Goal: Information Seeking & Learning: Learn about a topic

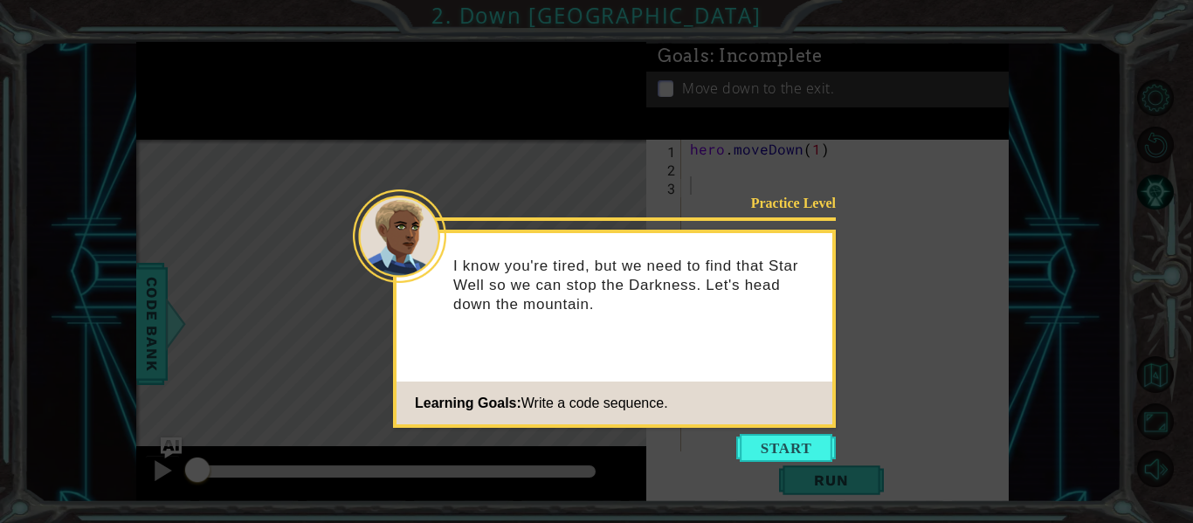
drag, startPoint x: 796, startPoint y: 444, endPoint x: 800, endPoint y: 432, distance: 12.2
click at [799, 438] on button "Start" at bounding box center [786, 448] width 100 height 28
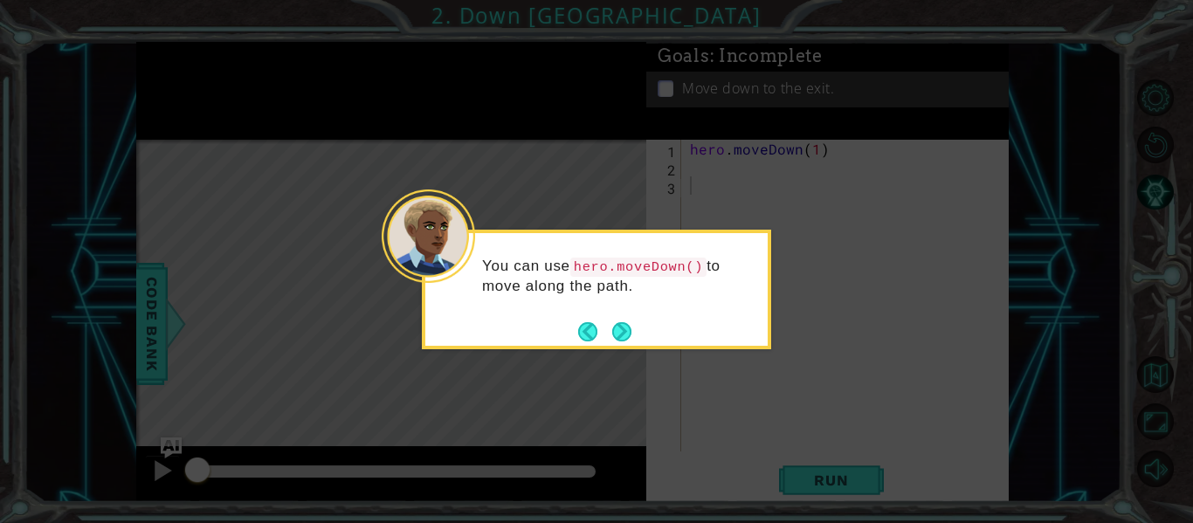
click at [633, 349] on div "You can use hero.moveDown() to move along the path." at bounding box center [596, 290] width 349 height 120
click at [621, 337] on button "Next" at bounding box center [621, 331] width 19 height 19
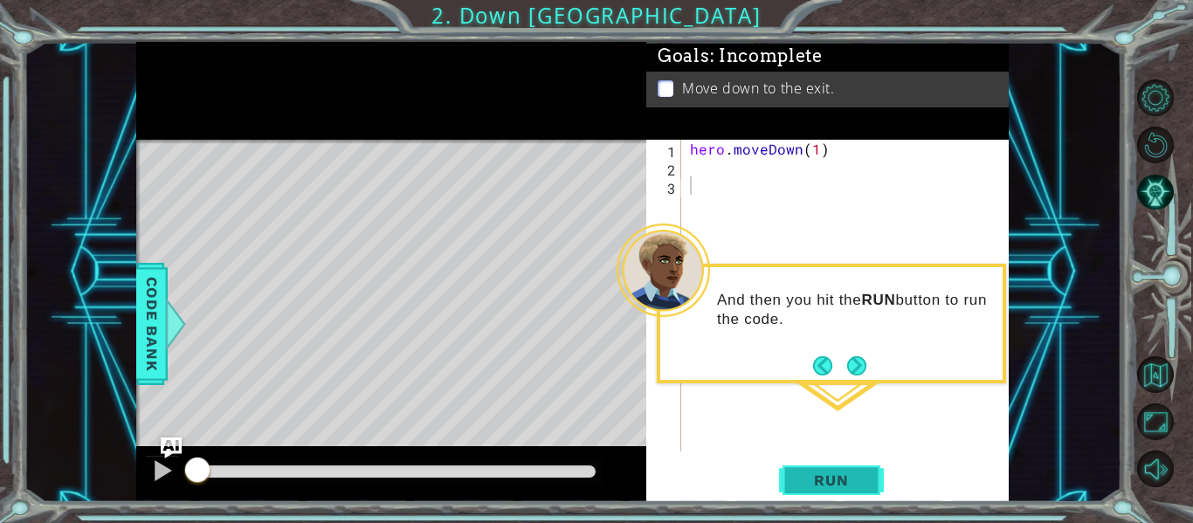
click at [812, 474] on span "Run" at bounding box center [831, 480] width 69 height 17
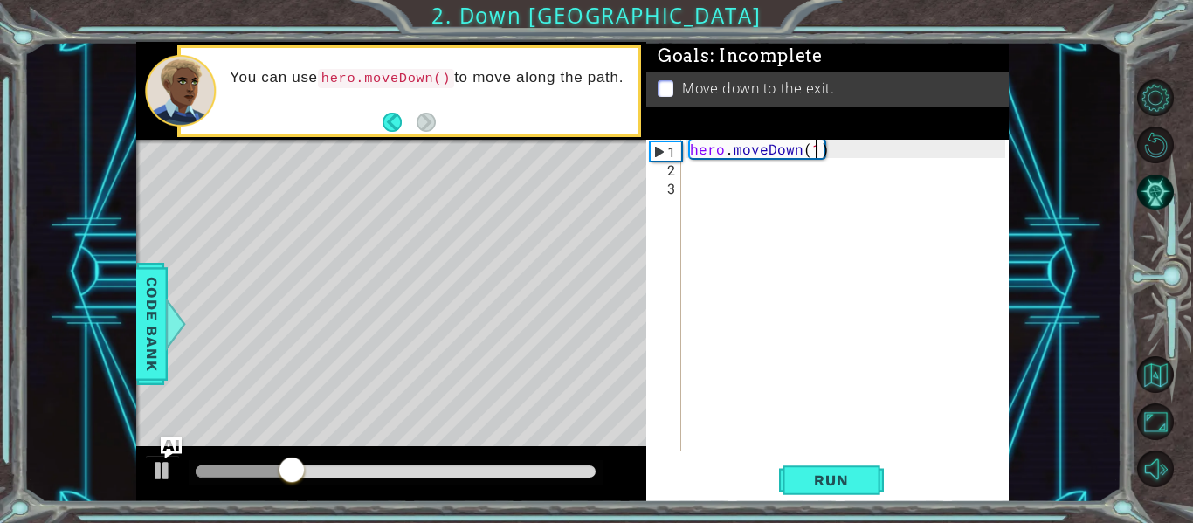
click at [813, 151] on div "hero . moveDown ( 1 )" at bounding box center [851, 314] width 328 height 349
type textarea "hero.moveDown(2)"
drag, startPoint x: 840, startPoint y: 485, endPoint x: 826, endPoint y: 492, distance: 15.6
click at [833, 488] on span "Run" at bounding box center [831, 480] width 69 height 17
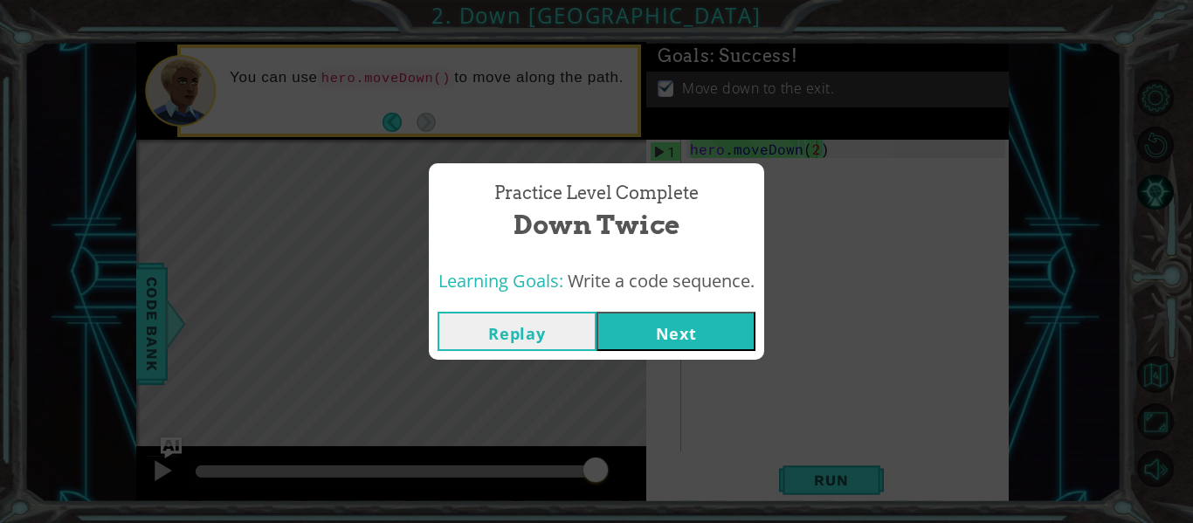
click at [652, 329] on button "Next" at bounding box center [676, 331] width 159 height 39
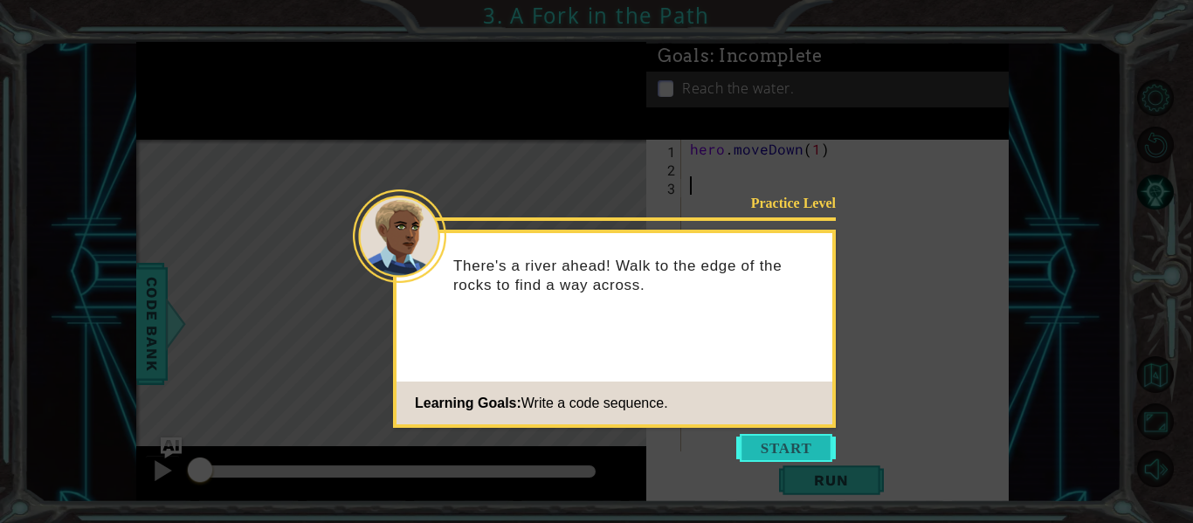
click at [772, 453] on button "Start" at bounding box center [786, 448] width 100 height 28
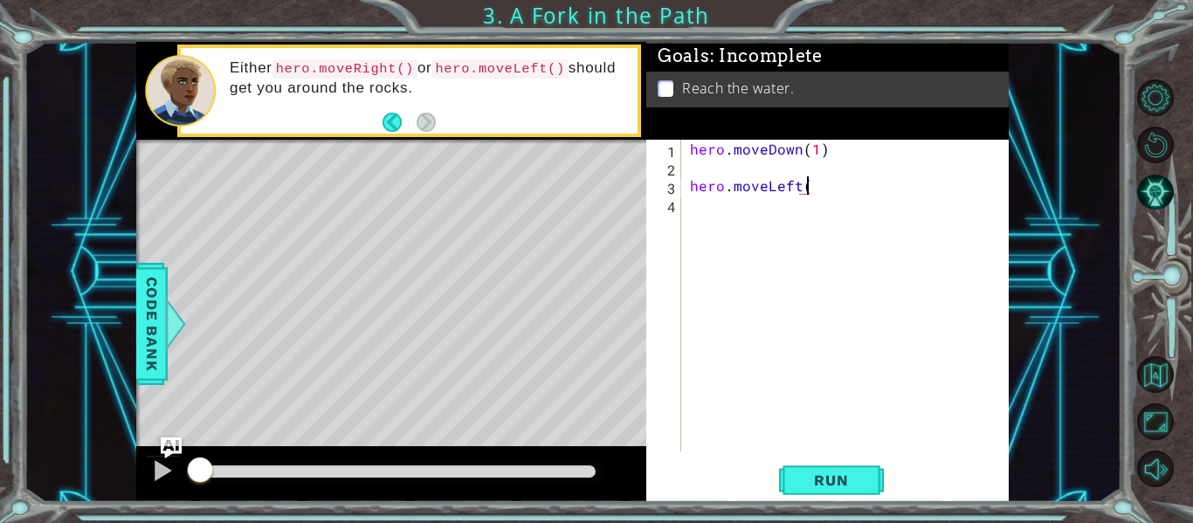
scroll to position [0, 7]
type textarea "hero.moveLeft()"
click at [685, 191] on div "hero.moveLeft() 1 2 3 4 hero . moveDown ( 1 ) hero . moveLeft ( ) ההההההההההההה…" at bounding box center [826, 296] width 359 height 312
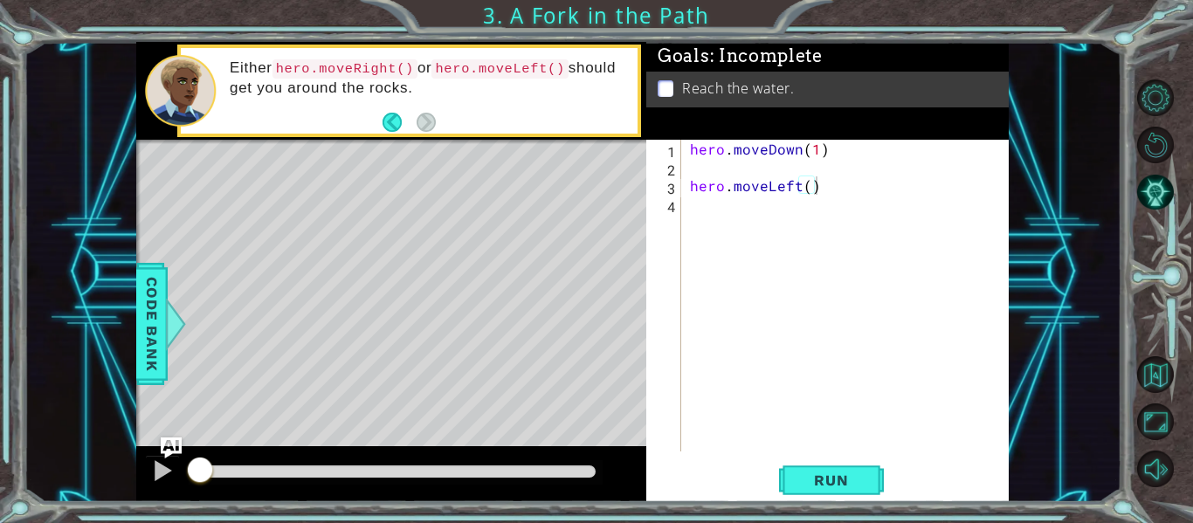
click at [686, 183] on div "hero.moveLeft() 1 2 3 4 hero . moveDown ( 1 ) hero . moveLeft ( ) ההההההההההההה…" at bounding box center [826, 296] width 359 height 312
click at [690, 189] on div "hero . moveDown ( 1 ) hero . moveLeft ( )" at bounding box center [851, 314] width 328 height 349
click at [682, 188] on div "1 2 3 hero . moveDown ( 1 ) hero . moveLeft ( ) ההההההההההההההההההההההההההההההה…" at bounding box center [826, 296] width 359 height 312
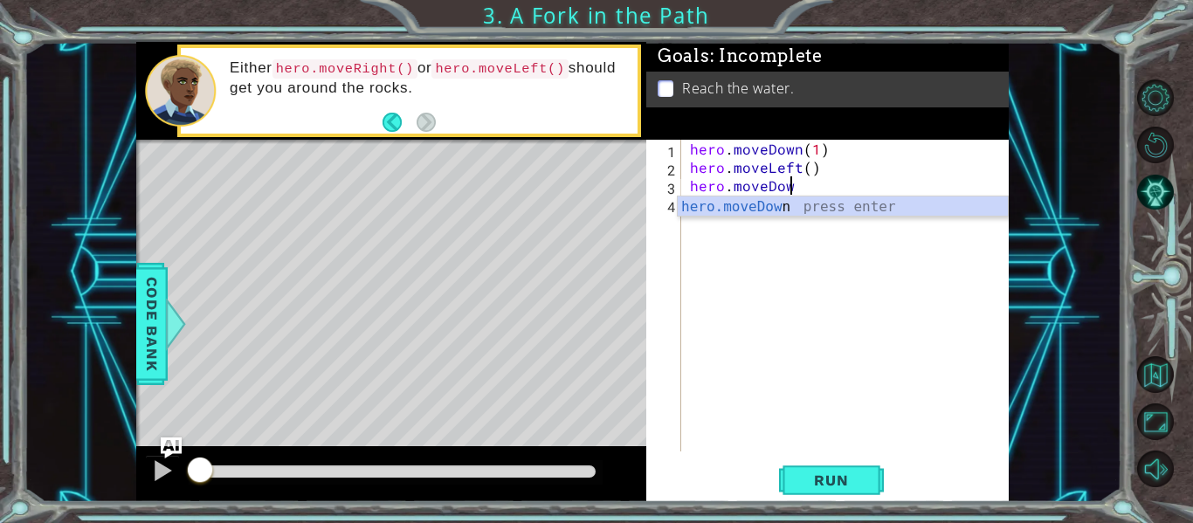
scroll to position [0, 6]
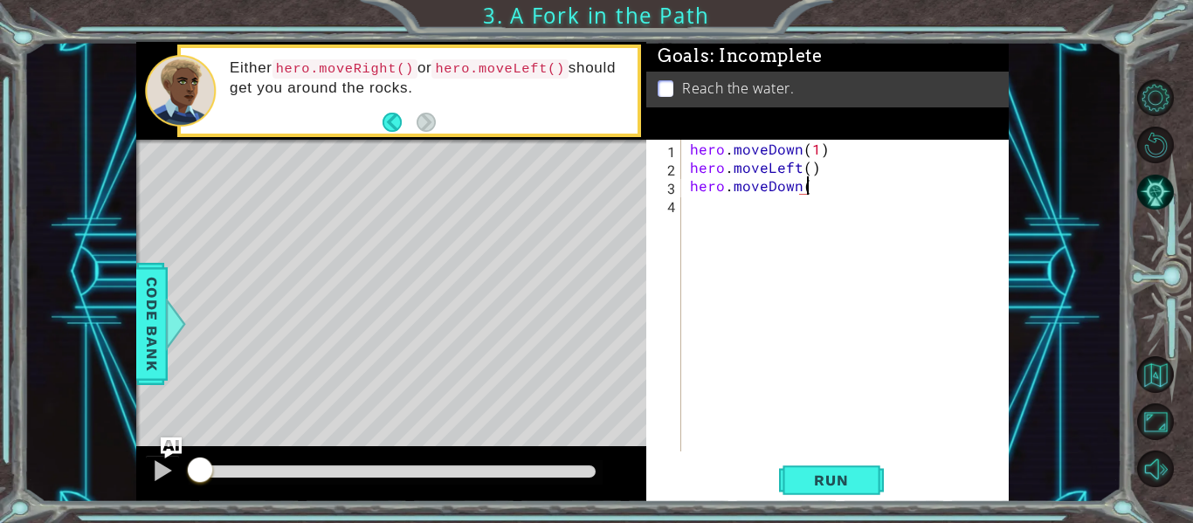
type textarea "hero.moveDown()"
click at [704, 214] on div "hero . moveDown ( 1 ) hero . moveLeft ( ) hero . moveDown ( )" at bounding box center [851, 314] width 328 height 349
click at [851, 491] on button "Run" at bounding box center [831, 481] width 105 height 36
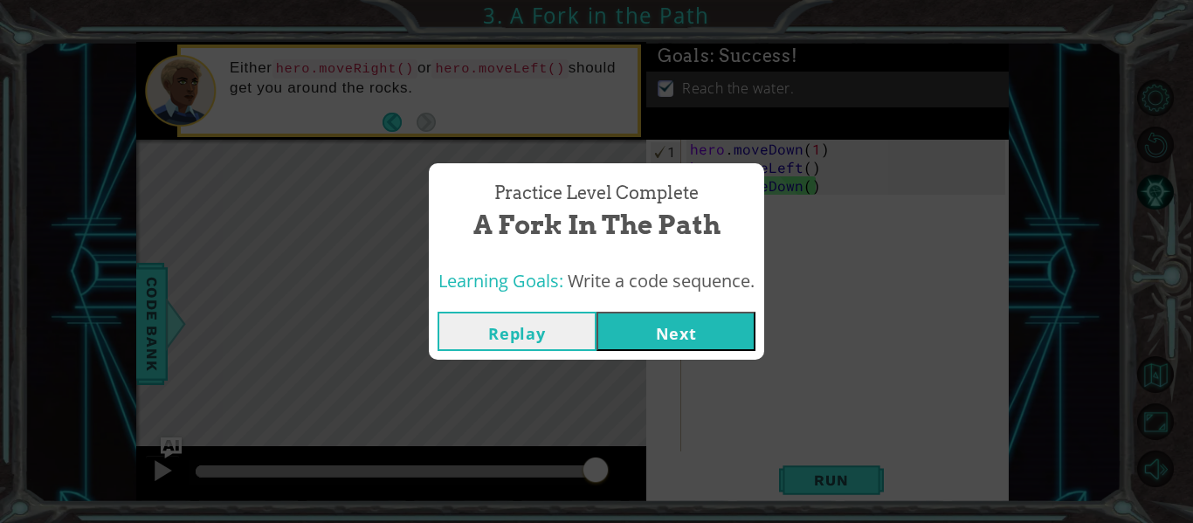
click at [692, 323] on button "Next" at bounding box center [676, 331] width 159 height 39
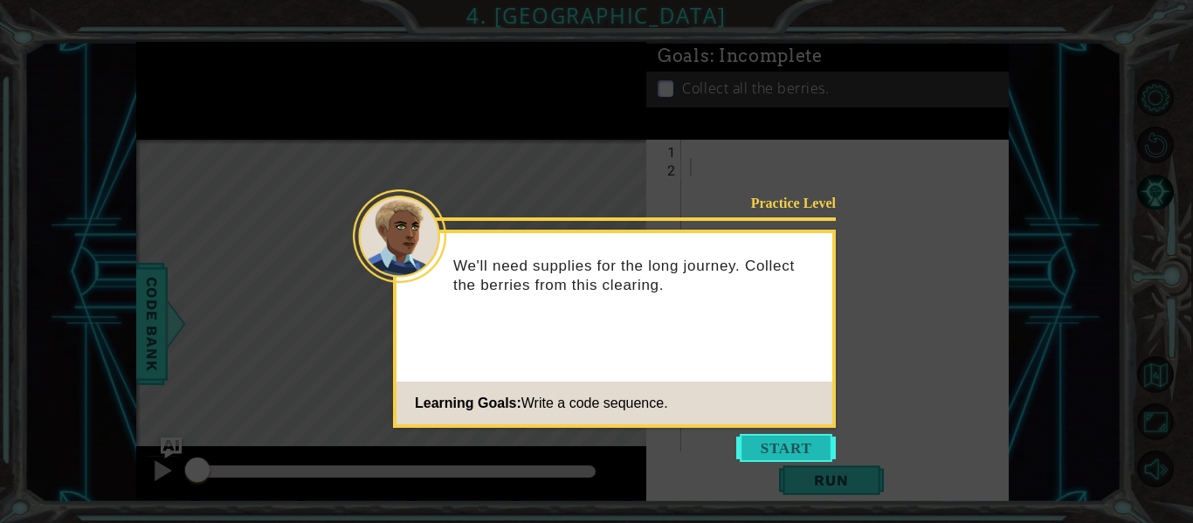
click at [789, 447] on button "Start" at bounding box center [786, 448] width 100 height 28
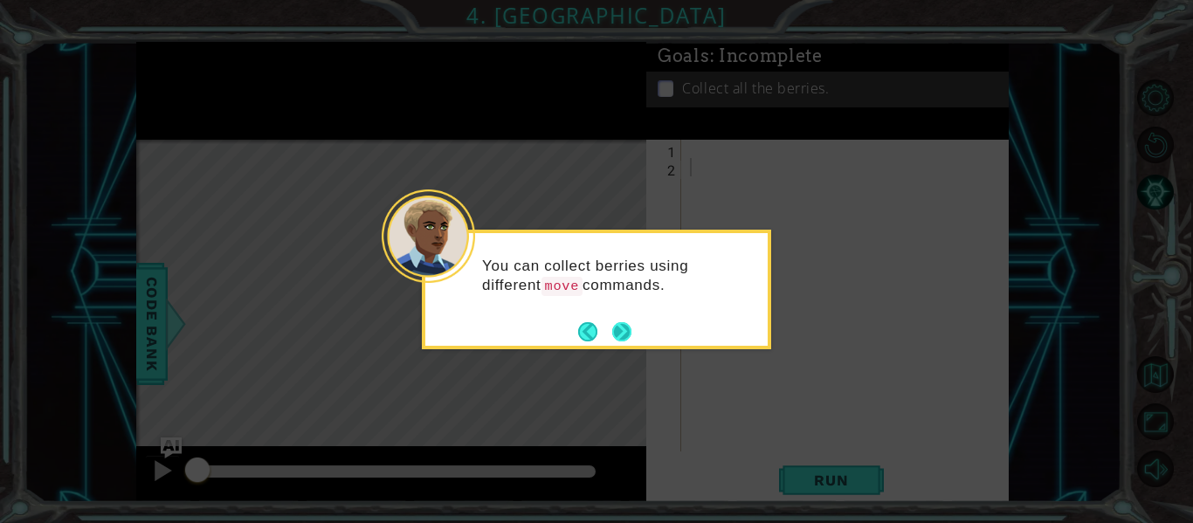
click at [629, 336] on button "Next" at bounding box center [621, 331] width 19 height 19
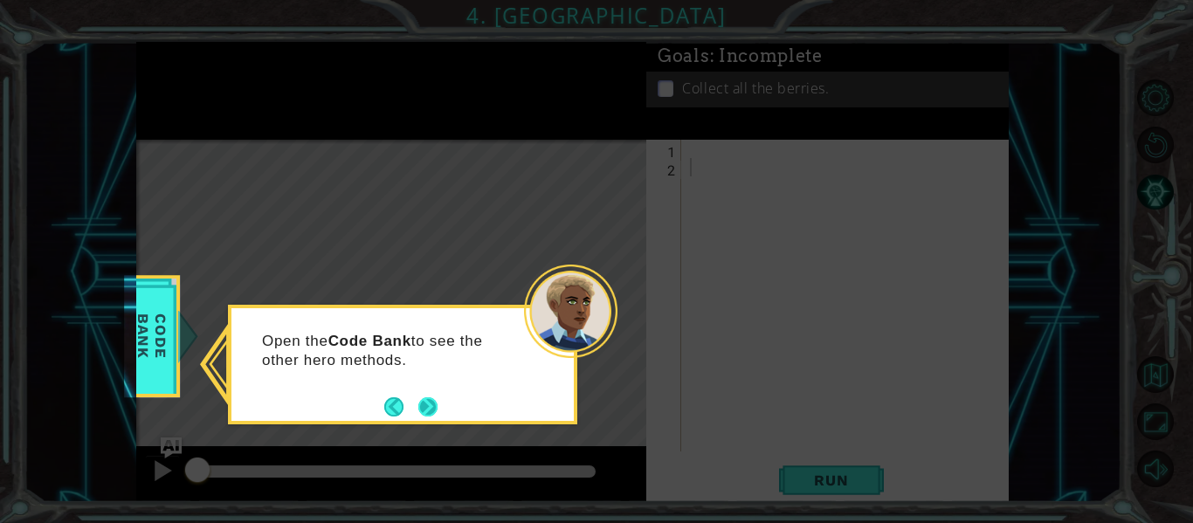
click at [418, 414] on button "Next" at bounding box center [427, 407] width 19 height 19
click at [418, 410] on button "Next" at bounding box center [427, 407] width 19 height 19
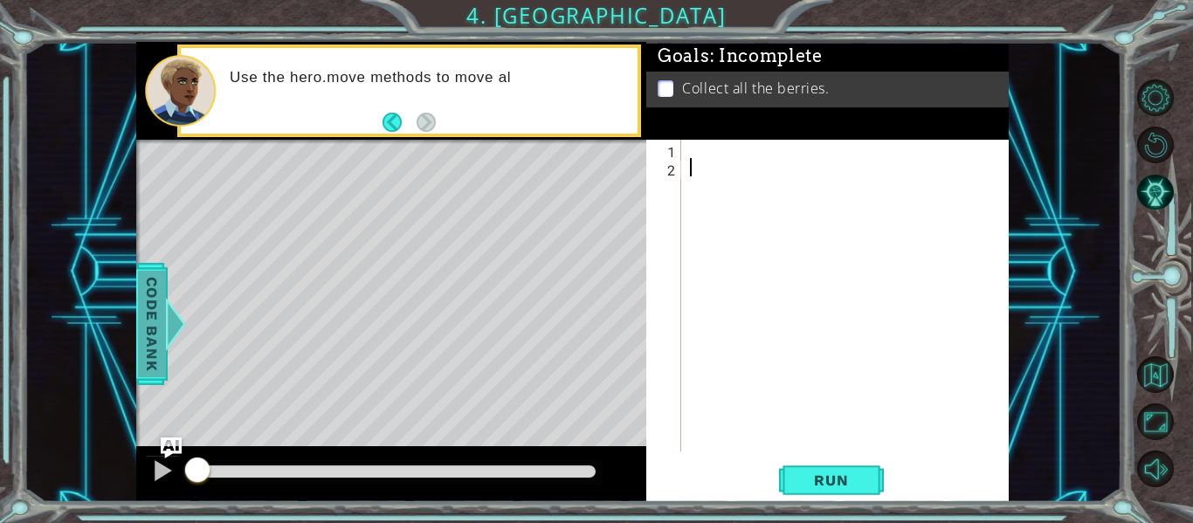
click at [153, 294] on span "Code Bank" at bounding box center [152, 324] width 28 height 107
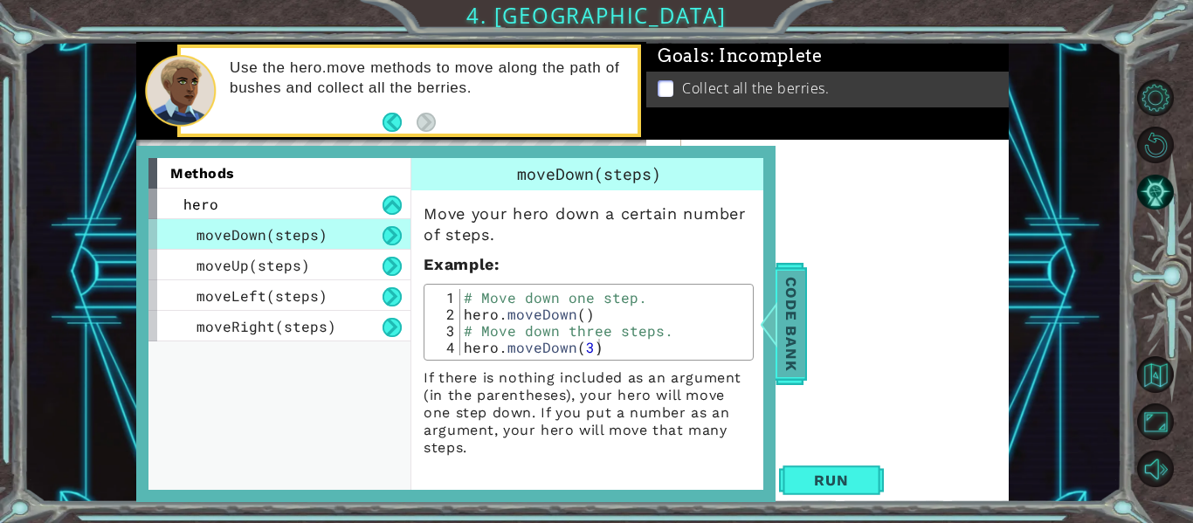
click at [779, 303] on div at bounding box center [769, 324] width 22 height 52
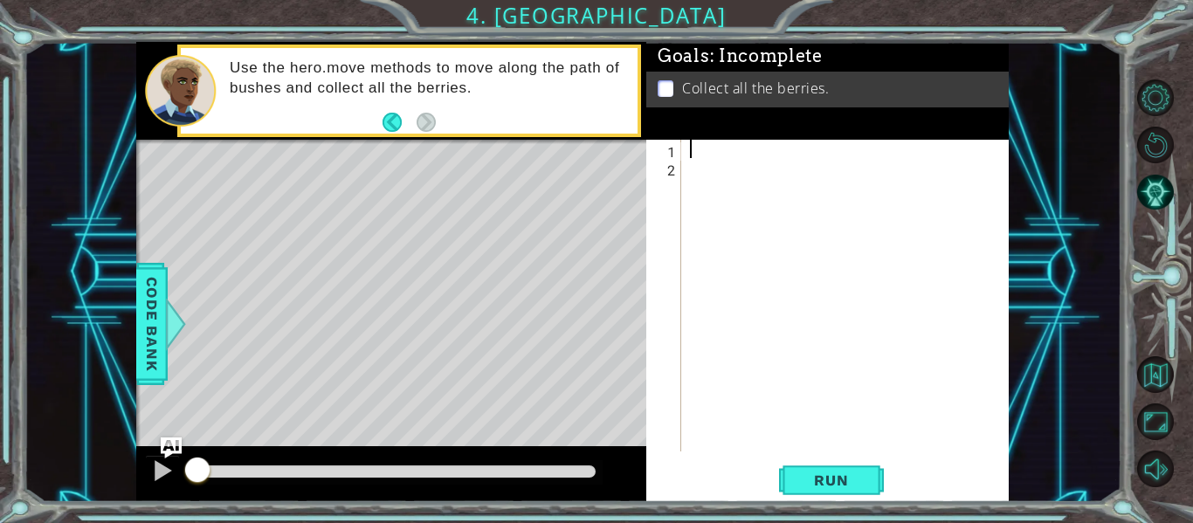
click at [709, 154] on div at bounding box center [851, 314] width 328 height 349
type textarea "hero.moveLeft()"
click at [861, 474] on span "Run" at bounding box center [831, 480] width 69 height 17
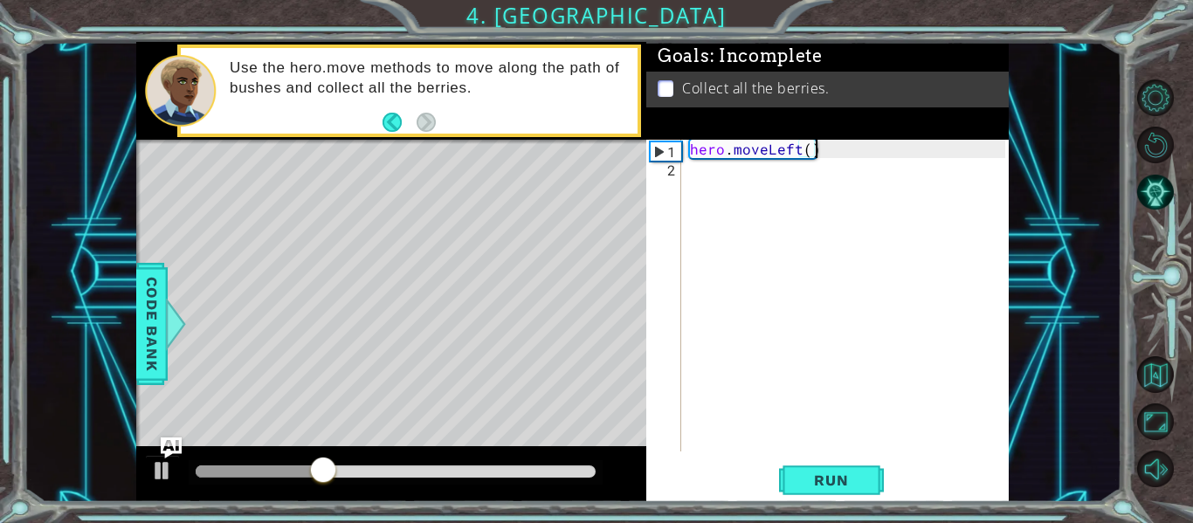
click at [695, 169] on div "hero . moveLeft ( )" at bounding box center [851, 314] width 328 height 349
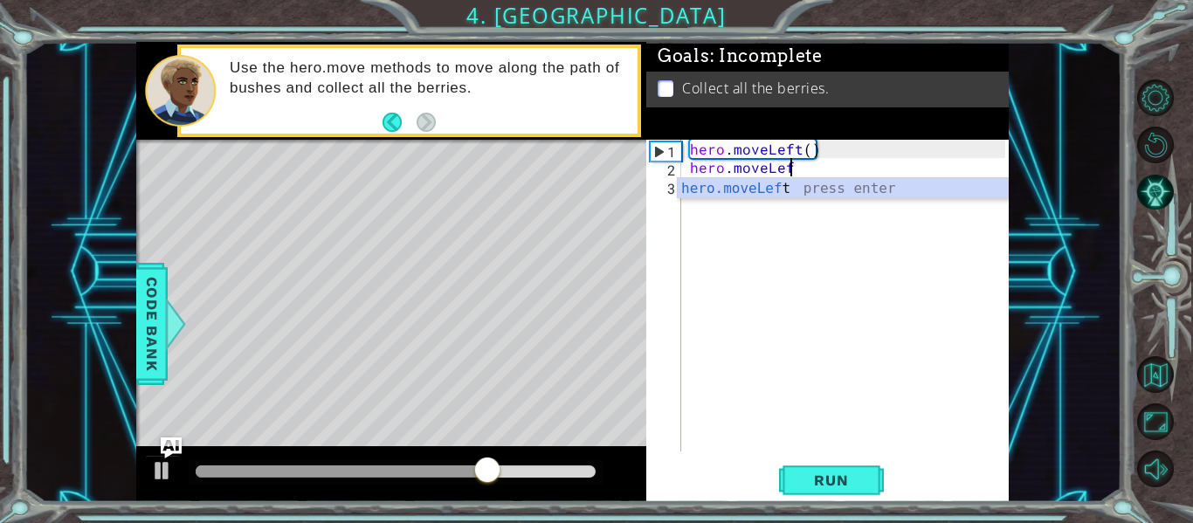
scroll to position [0, 6]
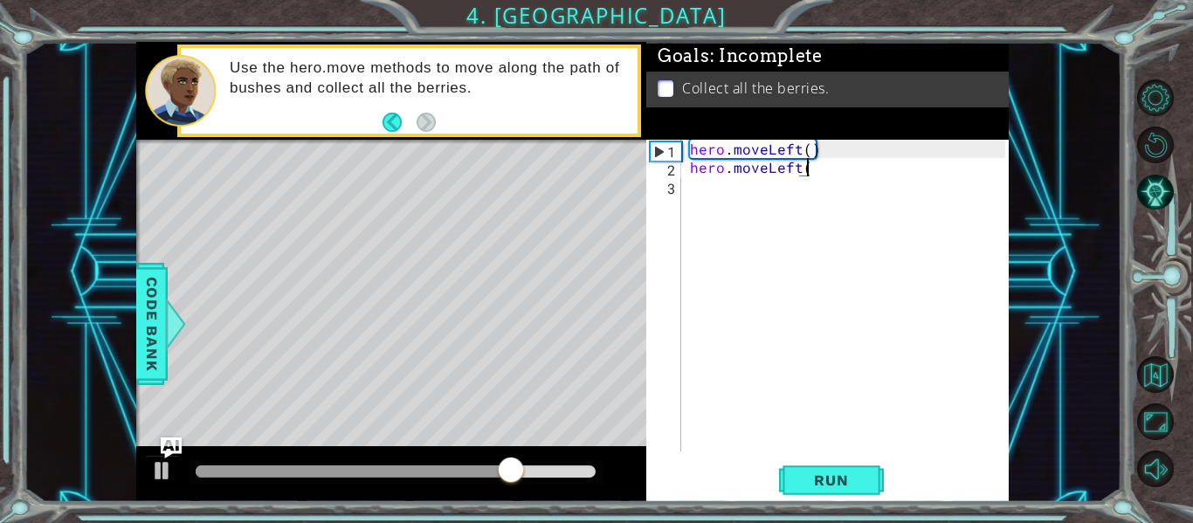
type textarea "hero.moveLeft()"
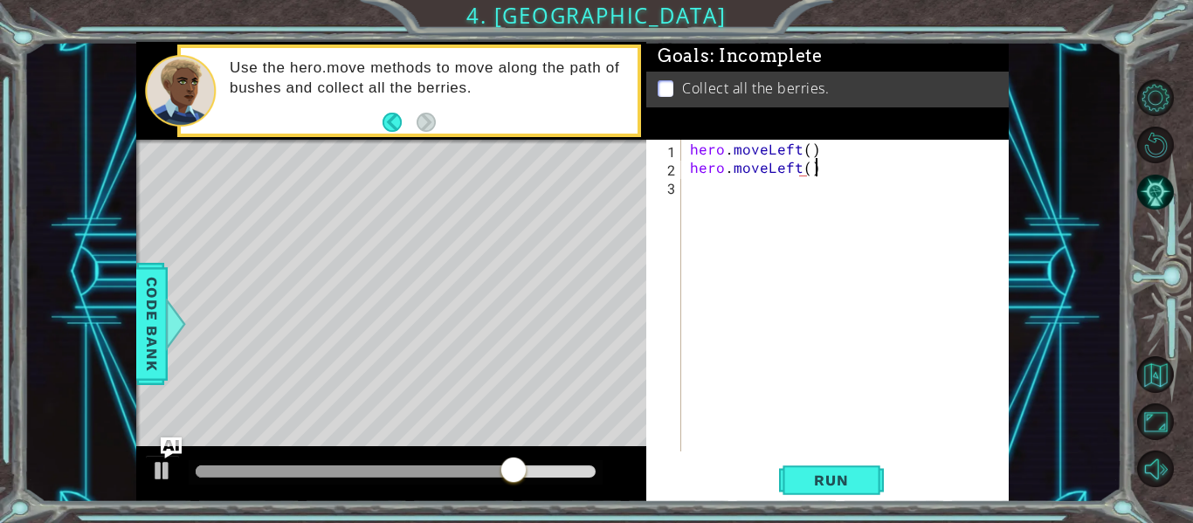
scroll to position [0, 7]
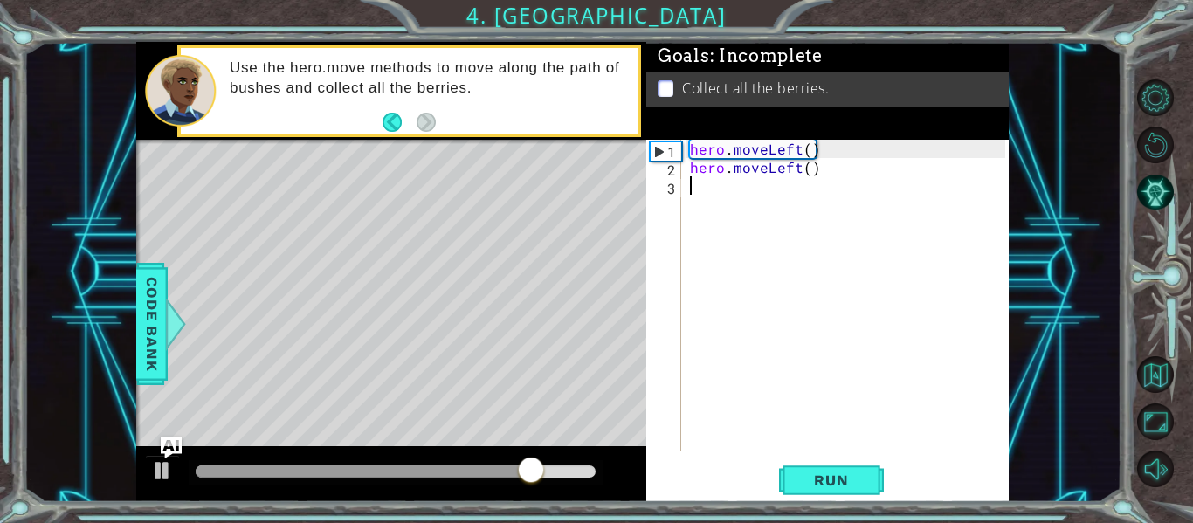
click at [695, 190] on div "hero . moveLeft ( ) hero . moveLeft ( )" at bounding box center [851, 314] width 328 height 349
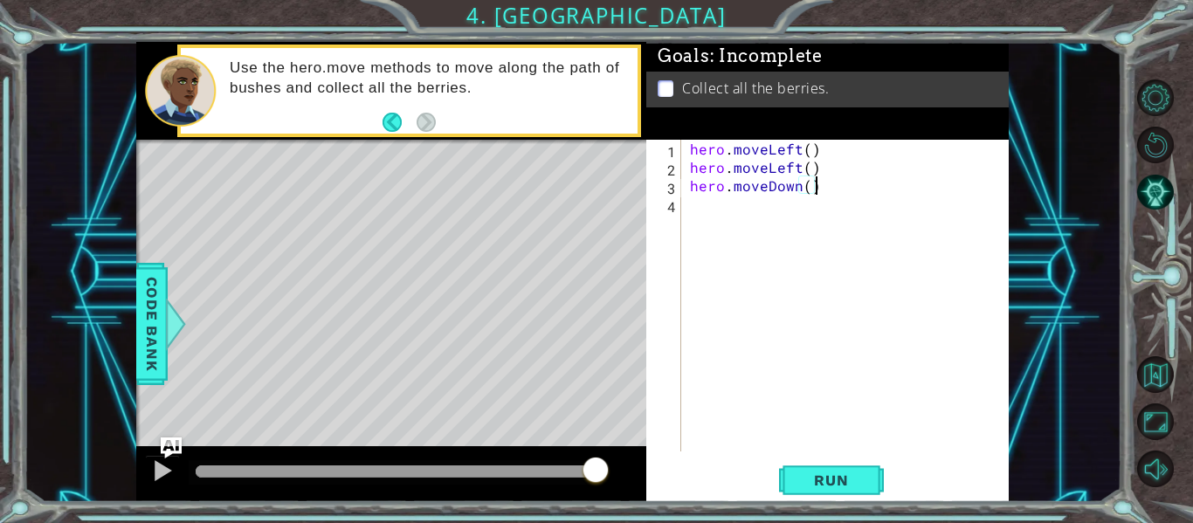
type textarea "hero.moveDown()"
click at [888, 488] on div "Run" at bounding box center [831, 481] width 363 height 36
click at [872, 487] on button "Run" at bounding box center [831, 481] width 105 height 36
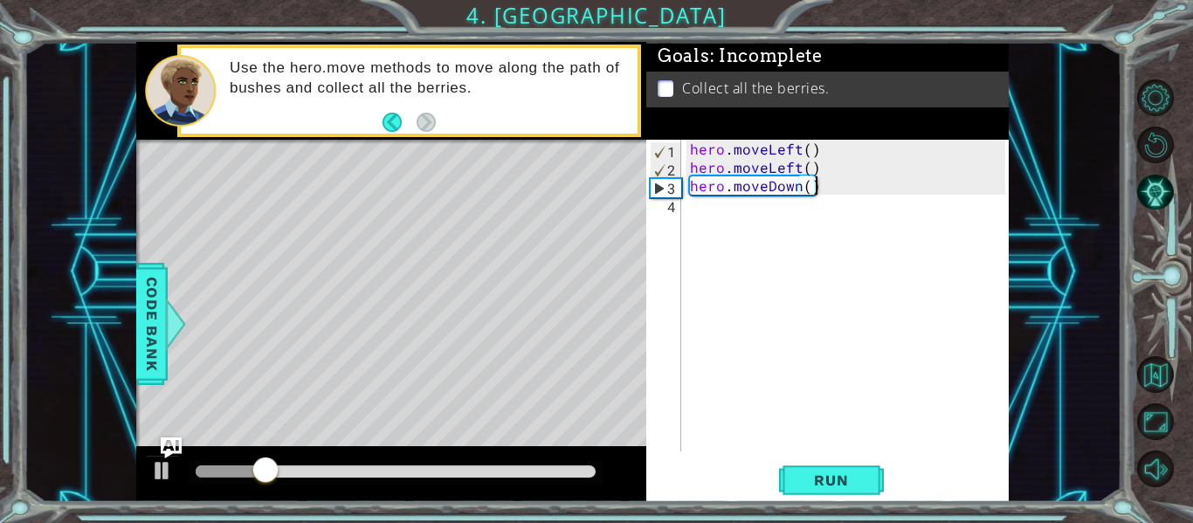
click at [723, 219] on div "hero . moveLeft ( ) hero . moveLeft ( ) hero . moveDown ( )" at bounding box center [851, 314] width 328 height 349
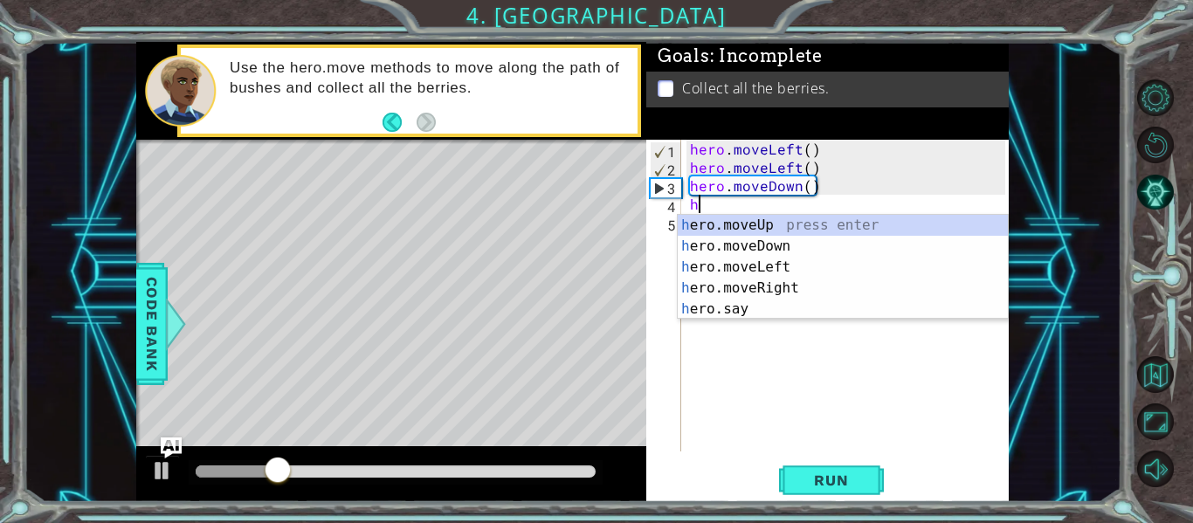
scroll to position [0, 1]
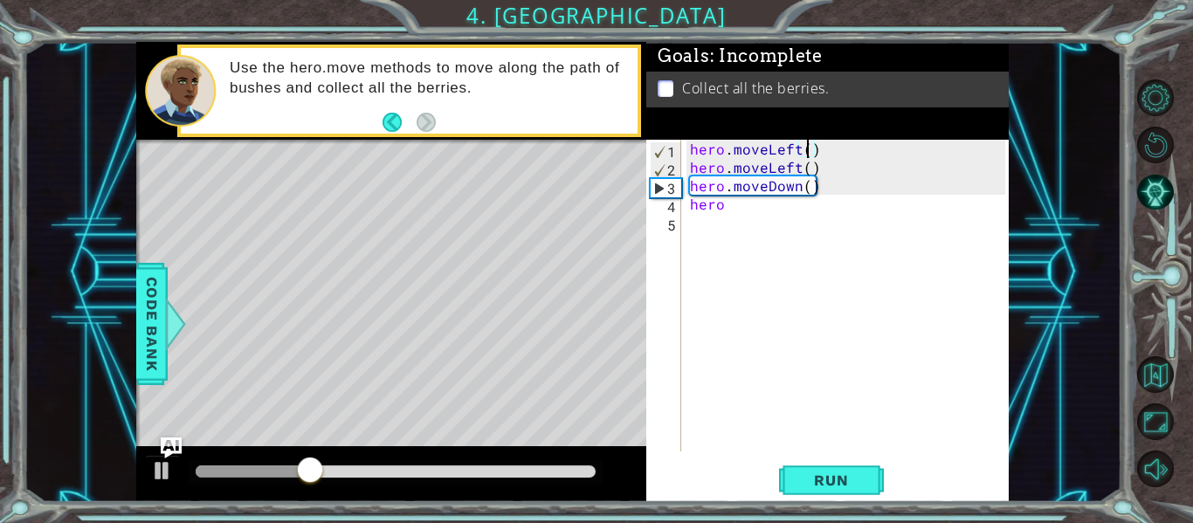
click at [808, 149] on div "hero . moveLeft ( ) hero . moveLeft ( ) hero . moveDown ( ) hero" at bounding box center [851, 314] width 328 height 349
drag, startPoint x: 815, startPoint y: 169, endPoint x: 687, endPoint y: 164, distance: 128.5
click at [687, 164] on div "hero . moveLeft ( 2 ) hero . moveLeft ( ) hero . moveDown ( ) hero" at bounding box center [851, 314] width 328 height 349
type textarea "hero.moveLeft()"
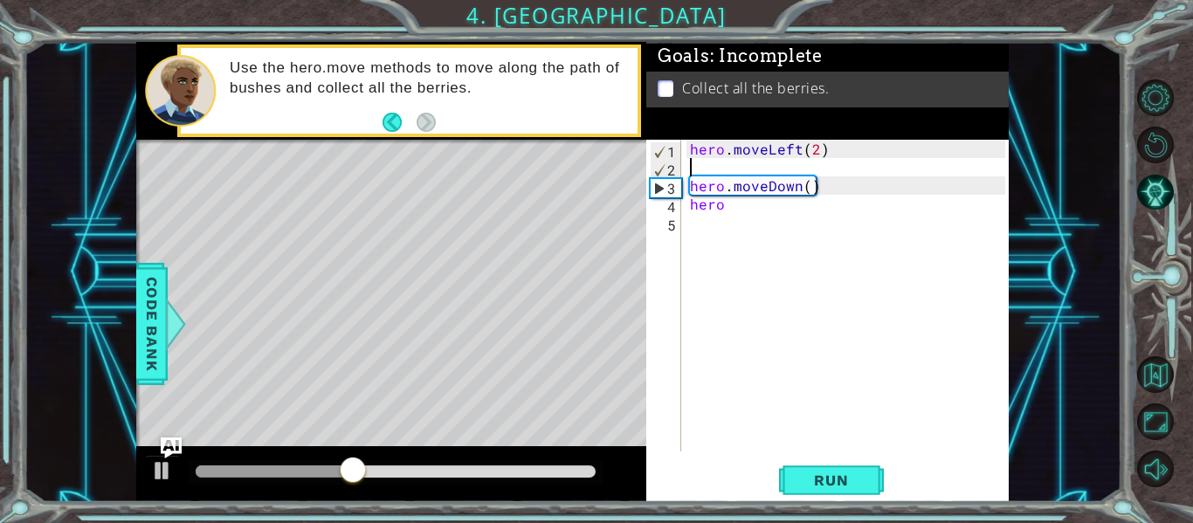
scroll to position [0, 0]
click at [813, 488] on span "Run" at bounding box center [831, 480] width 69 height 17
click at [688, 188] on div "hero . moveLeft ( 2 ) hero . moveDown ( ) hero" at bounding box center [851, 314] width 328 height 349
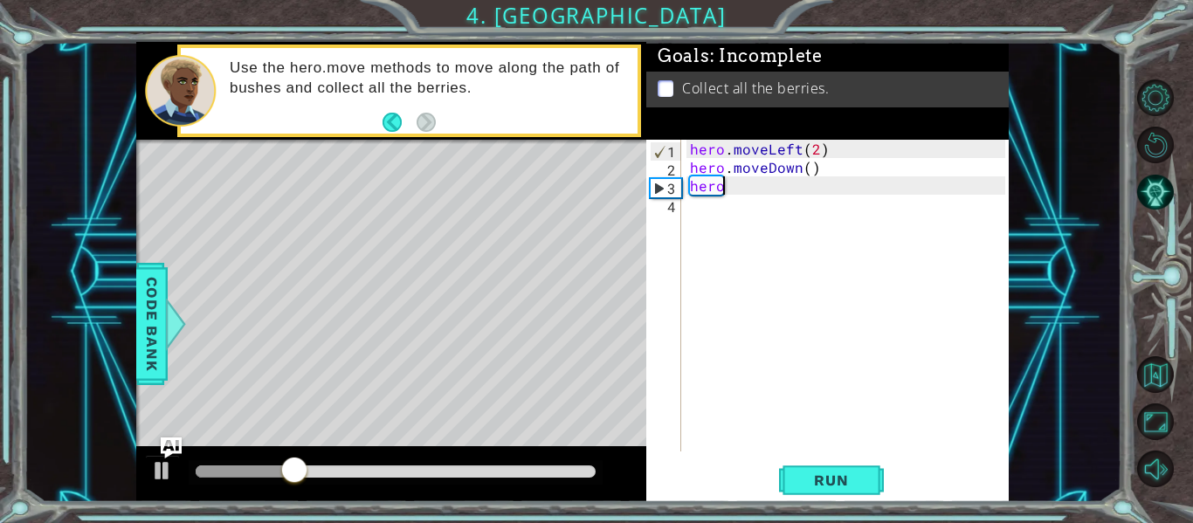
click at [729, 191] on div "hero . moveLeft ( 2 ) hero . moveDown ( ) hero" at bounding box center [851, 314] width 328 height 349
click at [807, 170] on div "hero . moveLeft ( 2 ) hero . moveDown ( ) hero" at bounding box center [851, 314] width 328 height 349
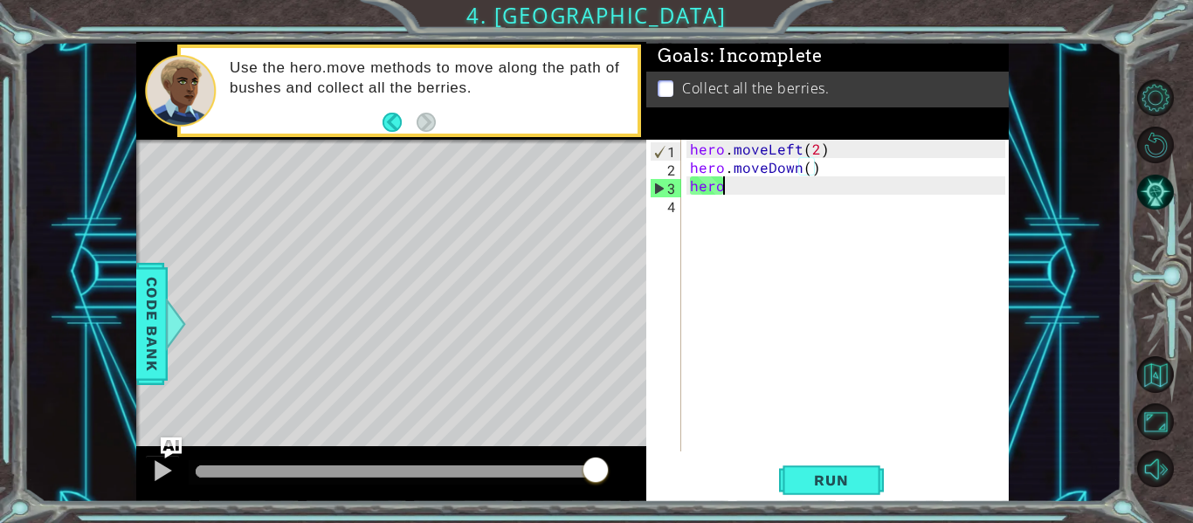
click at [730, 186] on div "hero . moveLeft ( 2 ) hero . moveDown ( ) hero" at bounding box center [851, 314] width 328 height 349
click at [806, 176] on div "hero . moveLeft ( 2 ) hero . moveDown ( ) hero" at bounding box center [851, 314] width 328 height 349
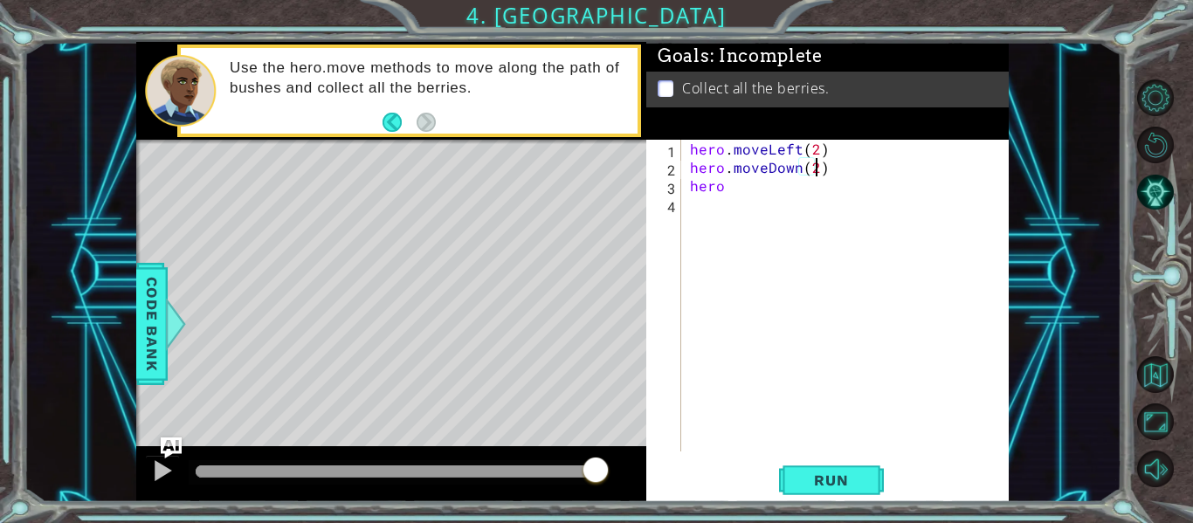
scroll to position [0, 8]
click at [747, 193] on div "hero . moveLeft ( 2 ) hero . moveDown ( 2 ) hero" at bounding box center [851, 314] width 328 height 349
click at [818, 192] on div "hero . moveLeft ( 2 ) hero . moveDown ( 2 ) hero . moveRight ( )" at bounding box center [851, 314] width 328 height 349
type textarea "hero.moveRight(2)"
click at [688, 219] on div "hero . moveLeft ( 2 ) hero . moveDown ( 2 ) hero . moveRight ( 2 )" at bounding box center [851, 314] width 328 height 349
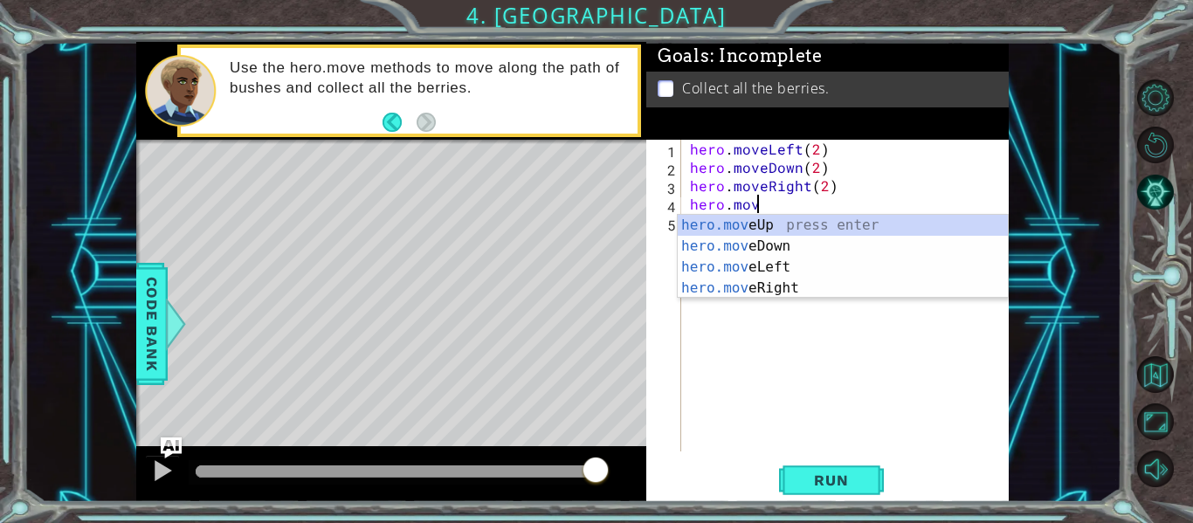
scroll to position [0, 3]
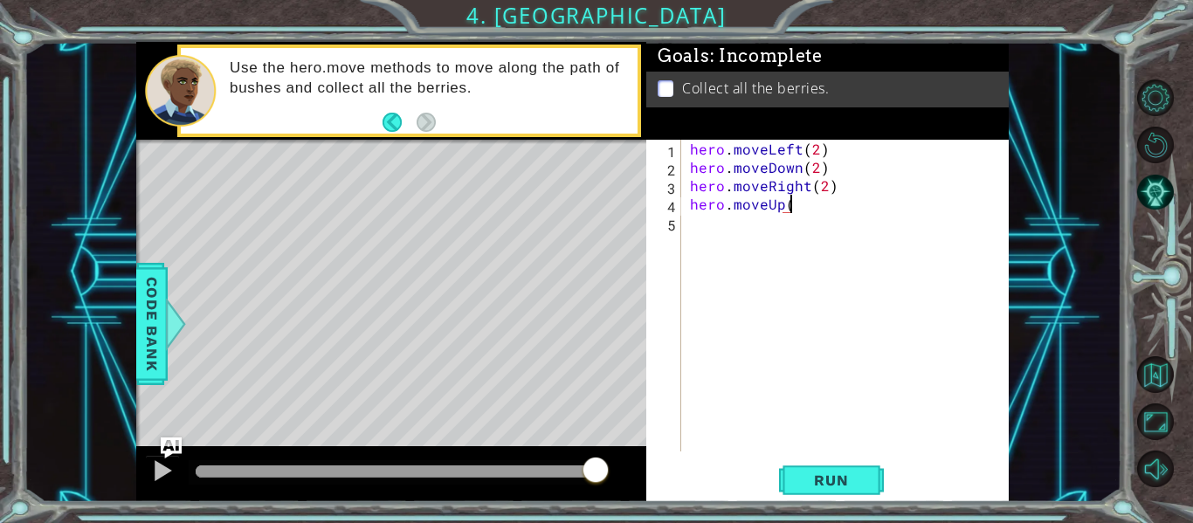
type textarea "hero.moveUp()"
click at [809, 471] on button "Run" at bounding box center [831, 481] width 105 height 36
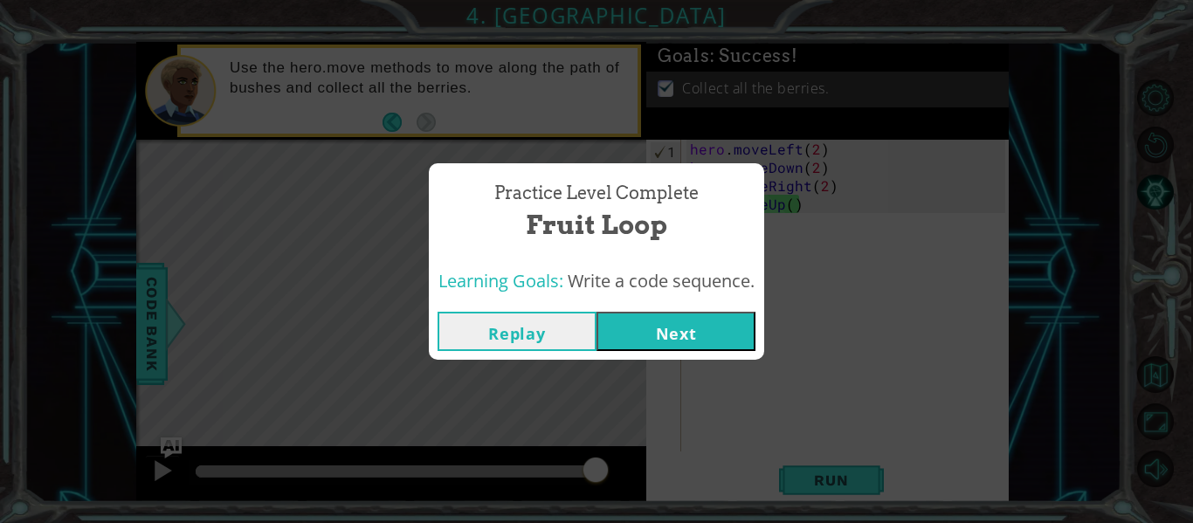
click at [644, 324] on button "Next" at bounding box center [676, 331] width 159 height 39
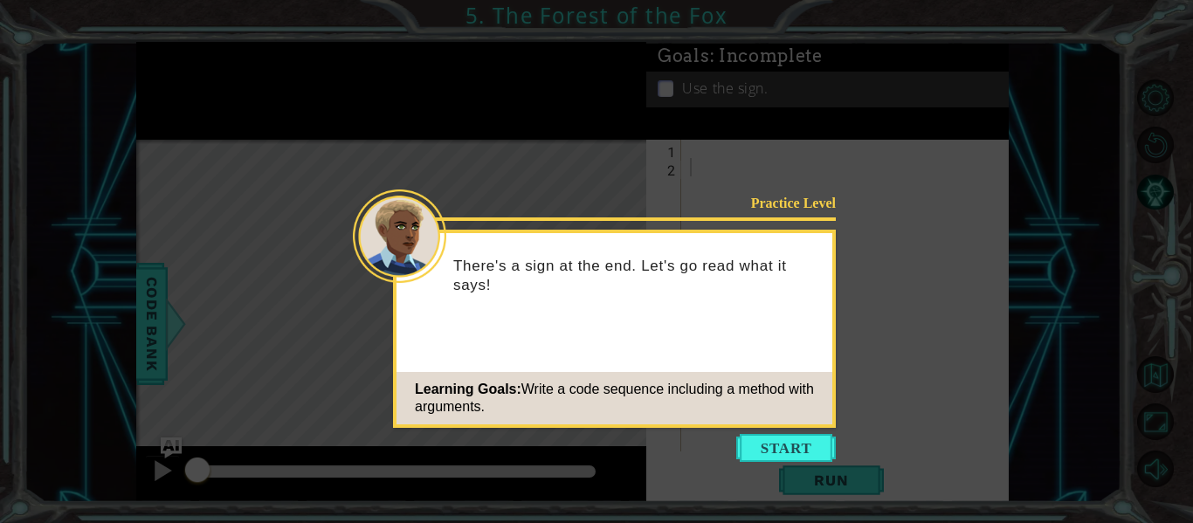
drag, startPoint x: 784, startPoint y: 455, endPoint x: 736, endPoint y: 391, distance: 80.0
click at [784, 451] on button "Start" at bounding box center [786, 448] width 100 height 28
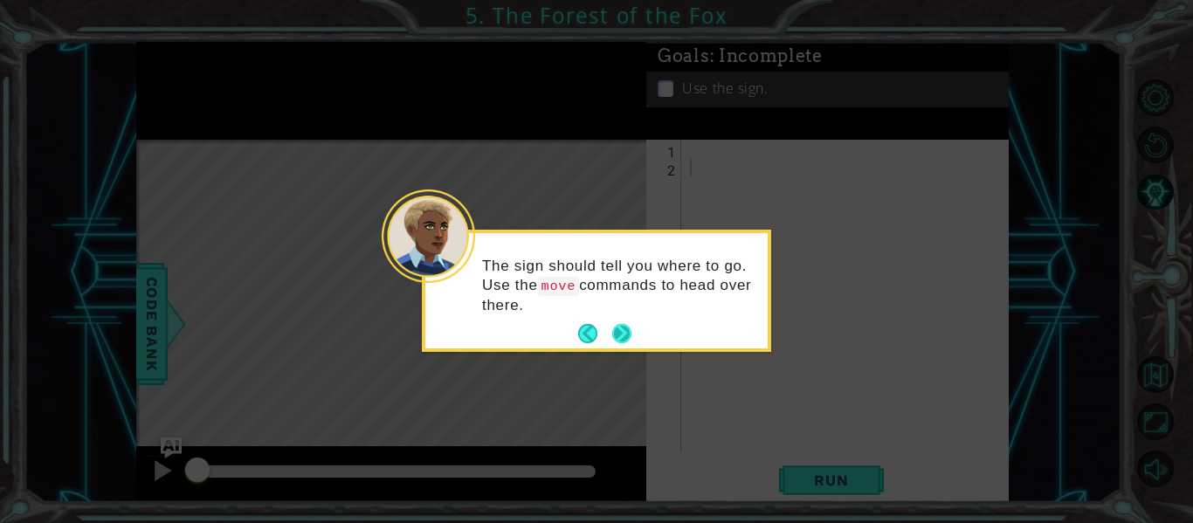
click at [621, 343] on button "Next" at bounding box center [621, 333] width 19 height 19
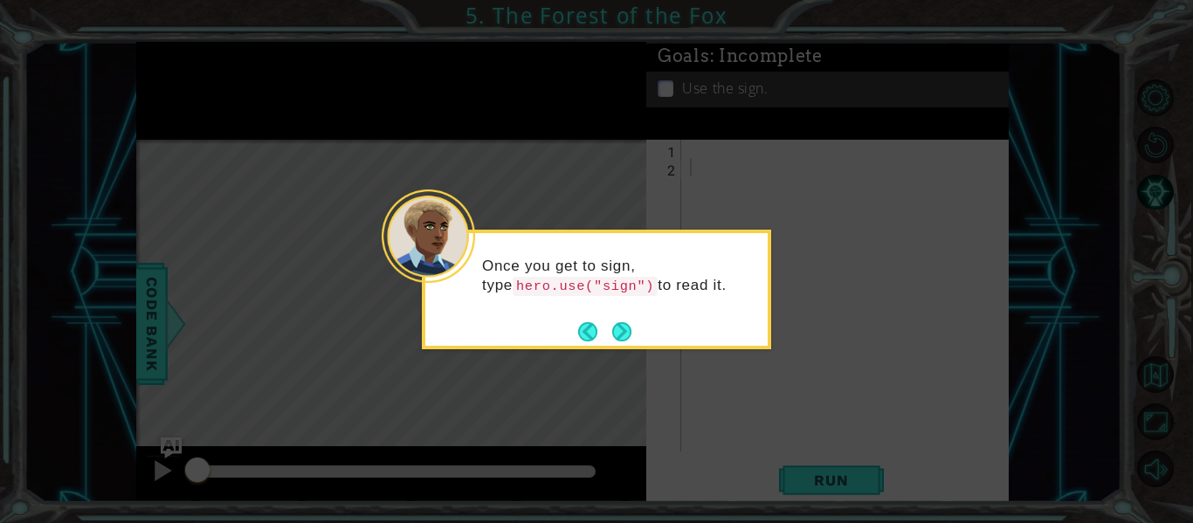
click at [630, 329] on button "Next" at bounding box center [621, 331] width 19 height 19
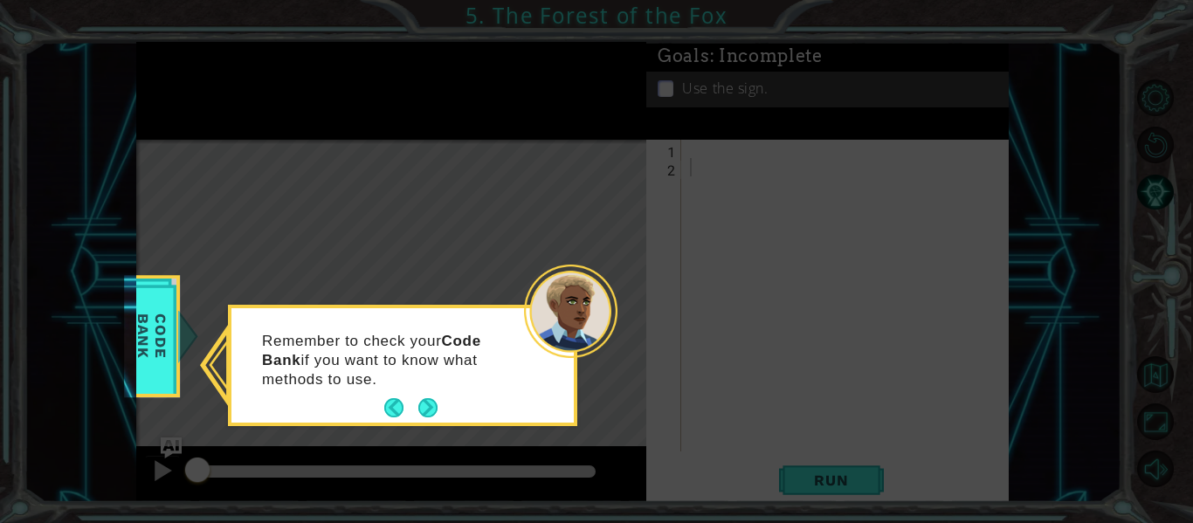
click at [431, 389] on div "Remember to check your Code Bank if you want to know what methods to use." at bounding box center [403, 368] width 342 height 107
click at [423, 411] on button "Next" at bounding box center [427, 407] width 19 height 19
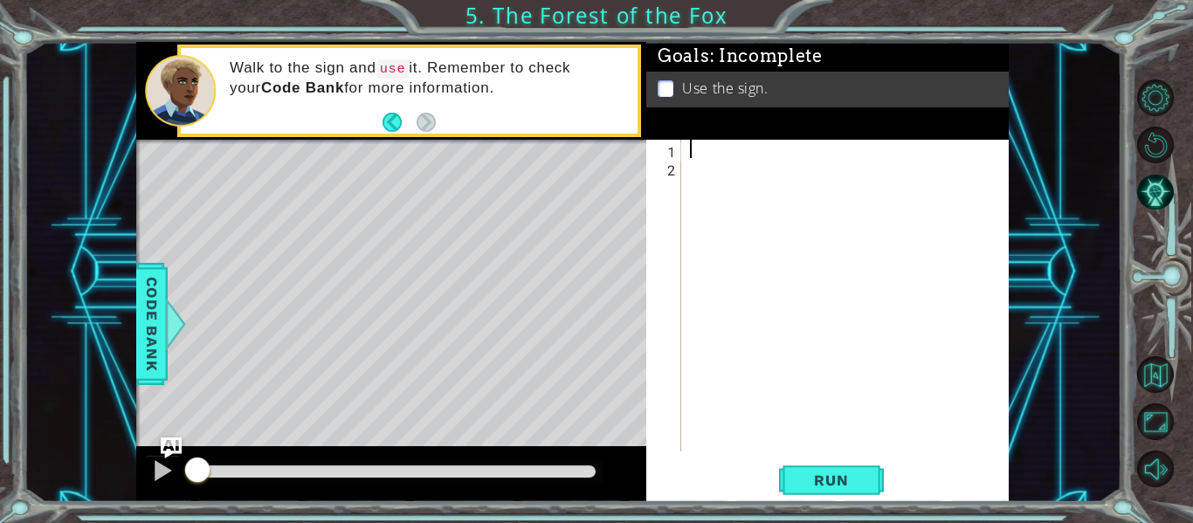
click at [693, 156] on div at bounding box center [851, 314] width 328 height 349
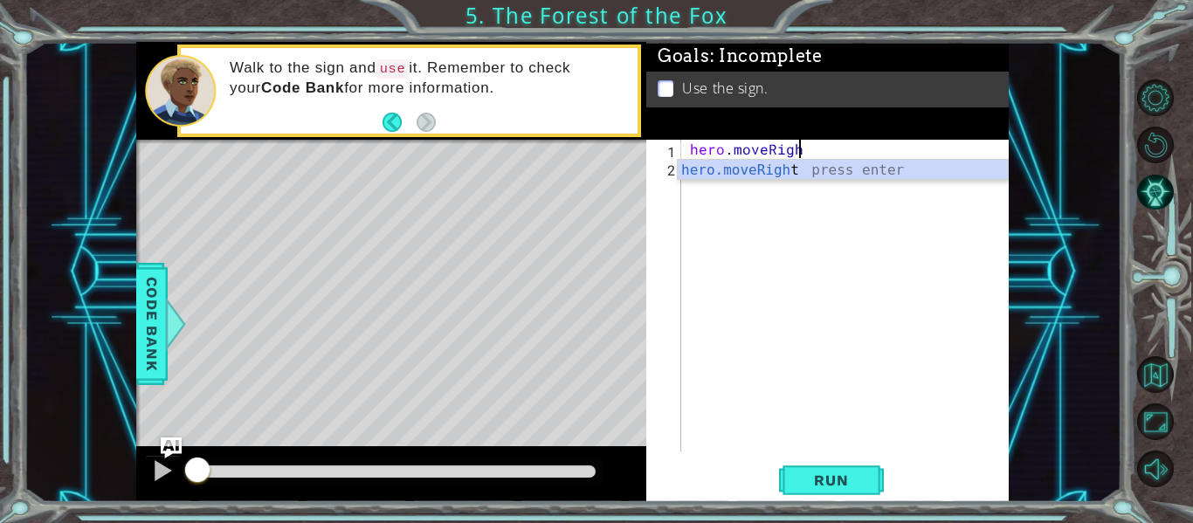
scroll to position [0, 6]
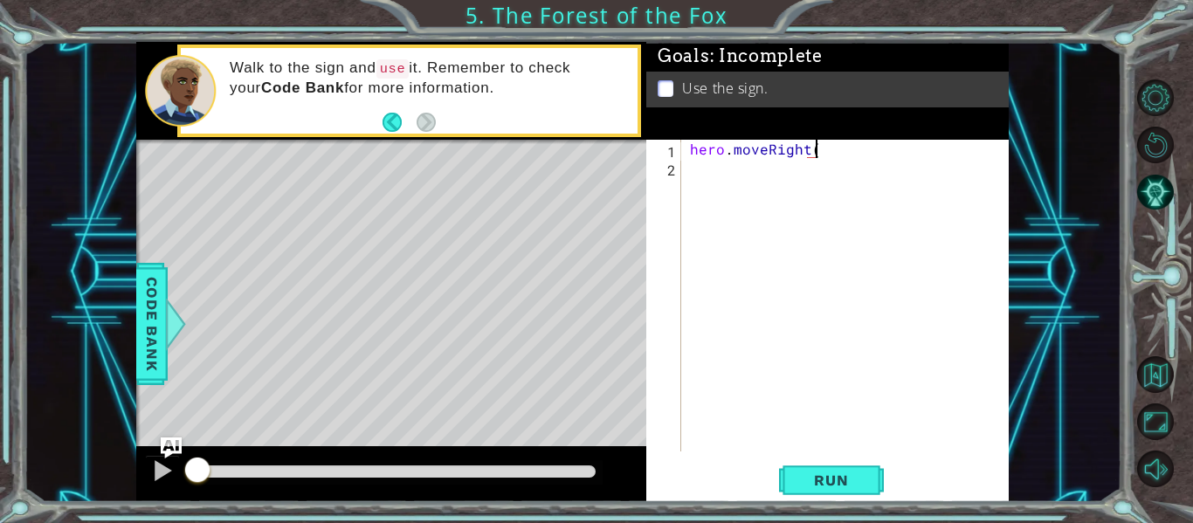
type textarea "hero.moveRight()"
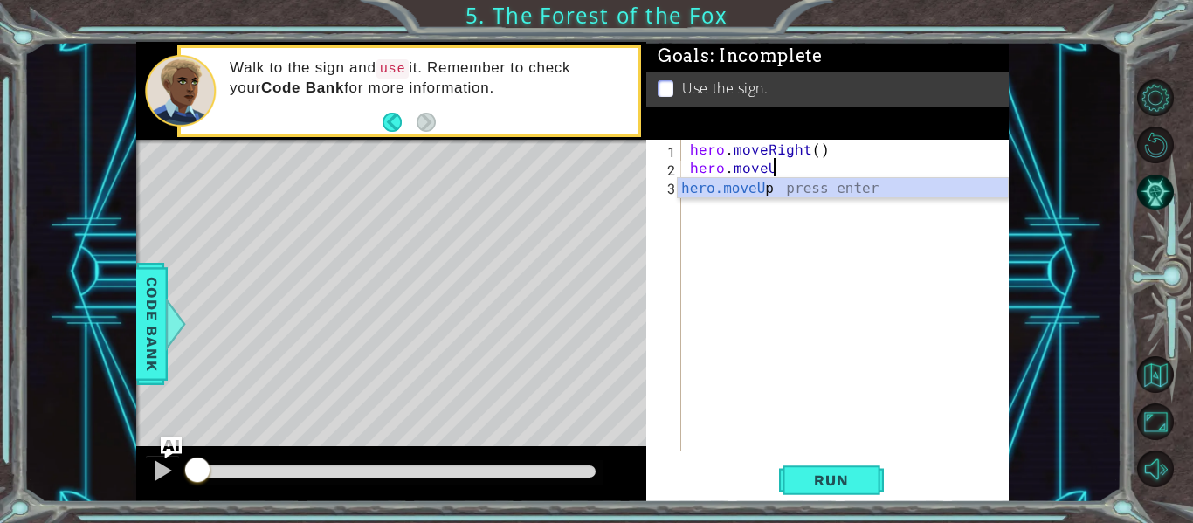
scroll to position [0, 5]
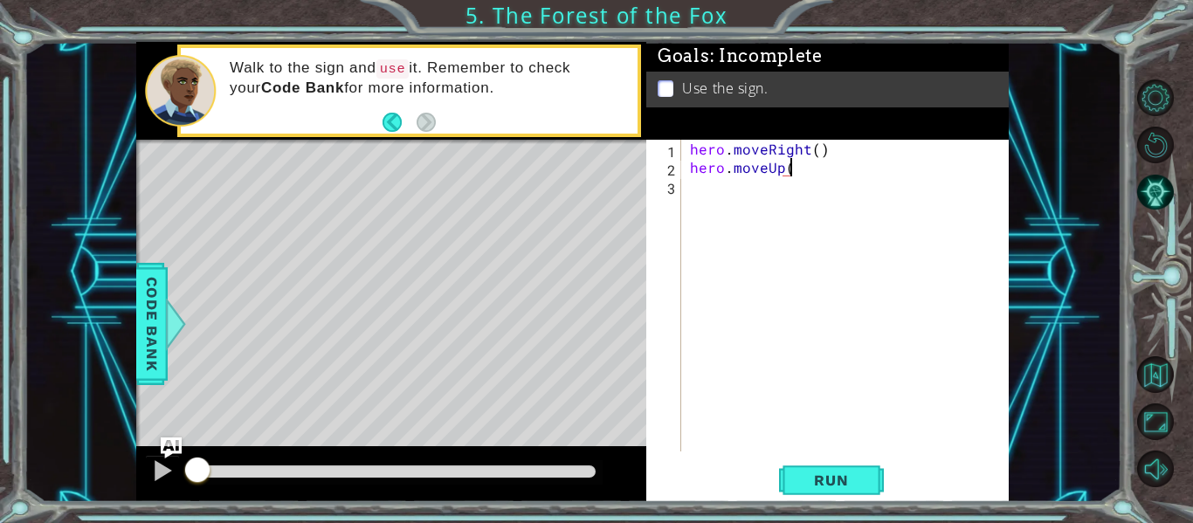
type textarea "hero.moveUp()"
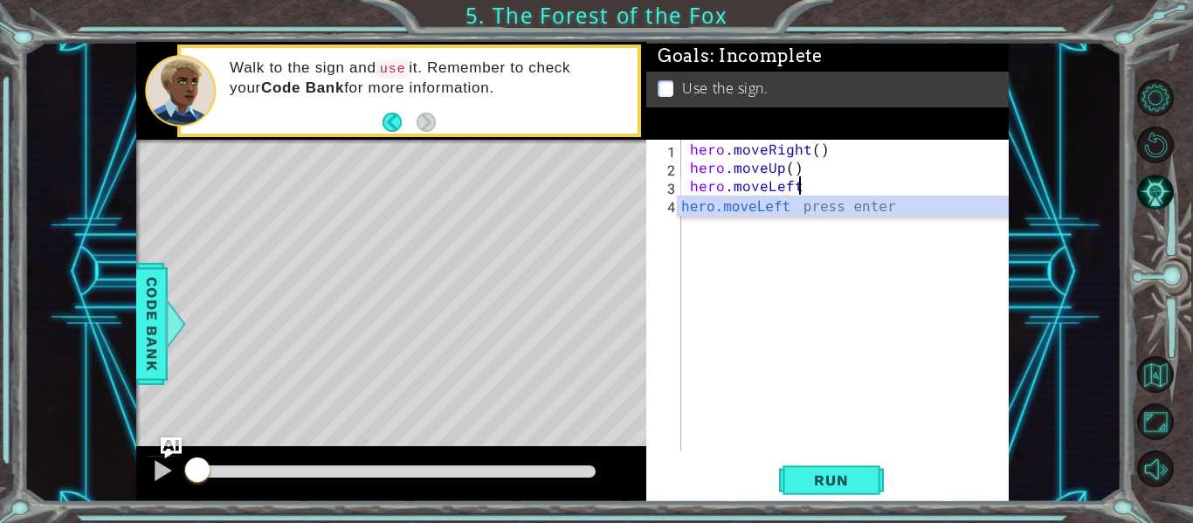
scroll to position [0, 6]
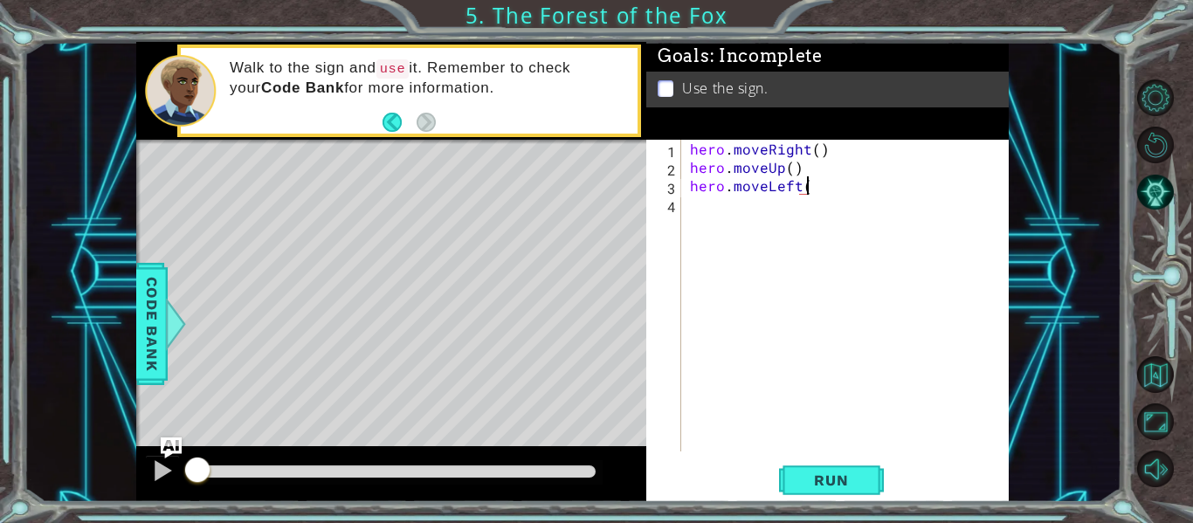
type textarea "hero.moveLeft()"
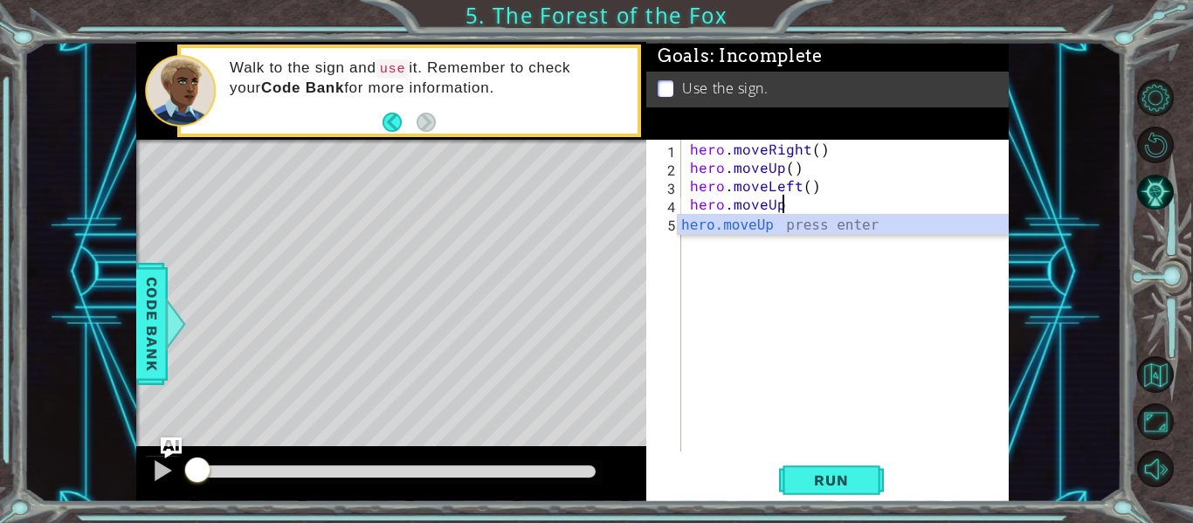
scroll to position [0, 5]
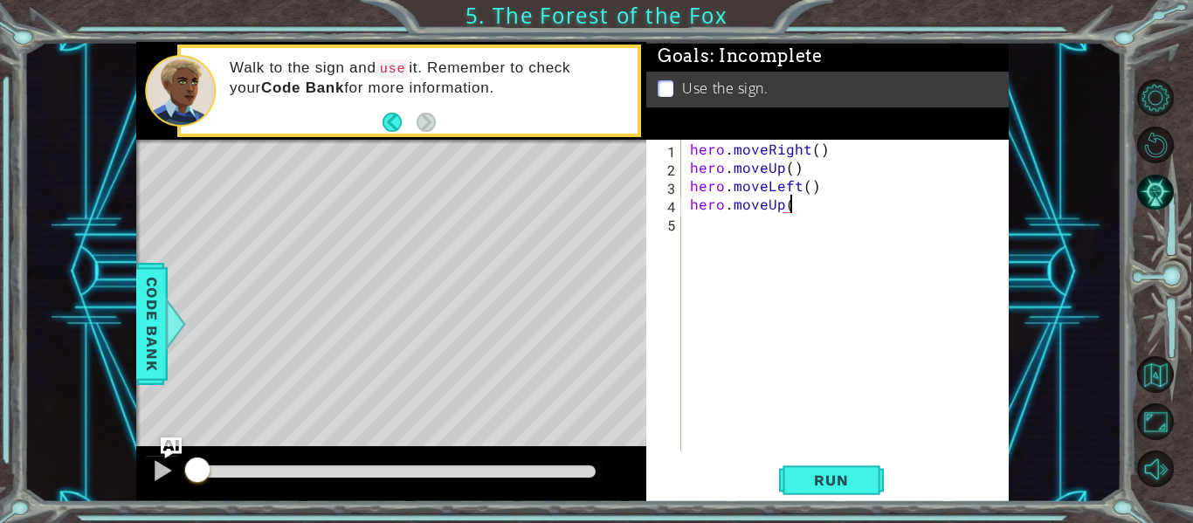
type textarea "hero.moveUp()"
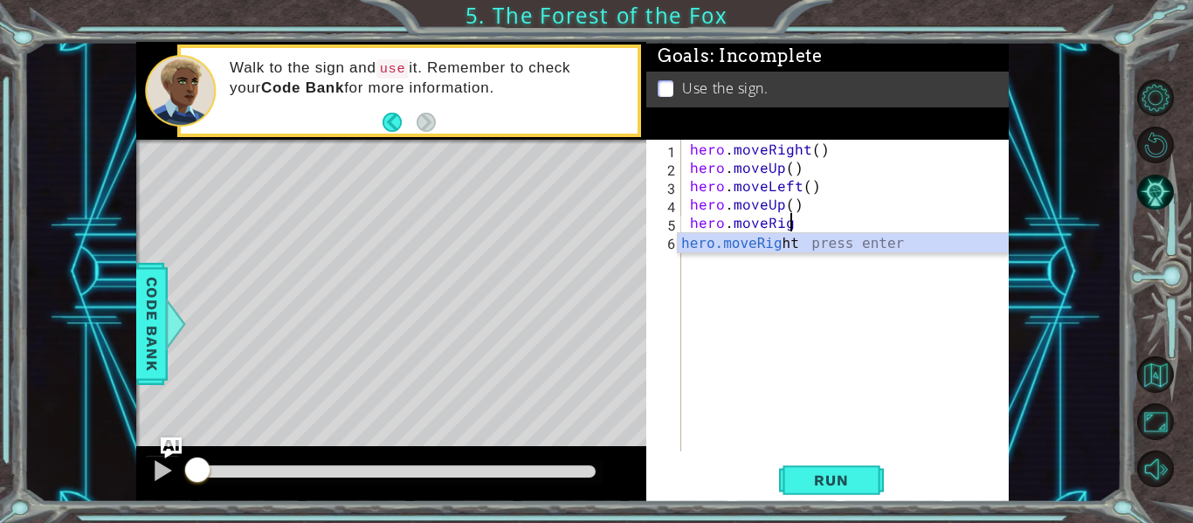
scroll to position [0, 6]
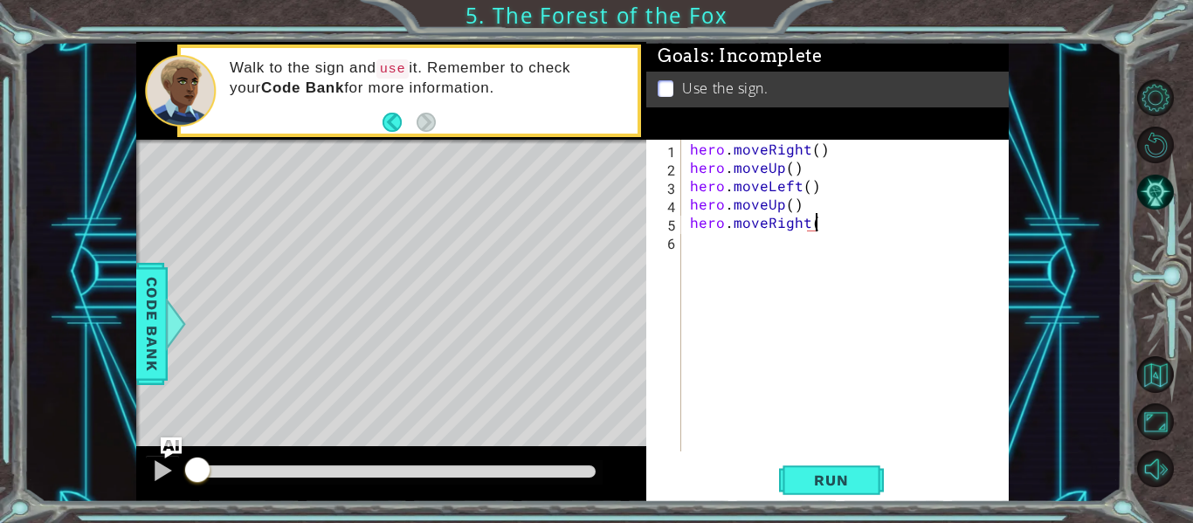
type textarea "hero.moveRight()"
type textarea "j"
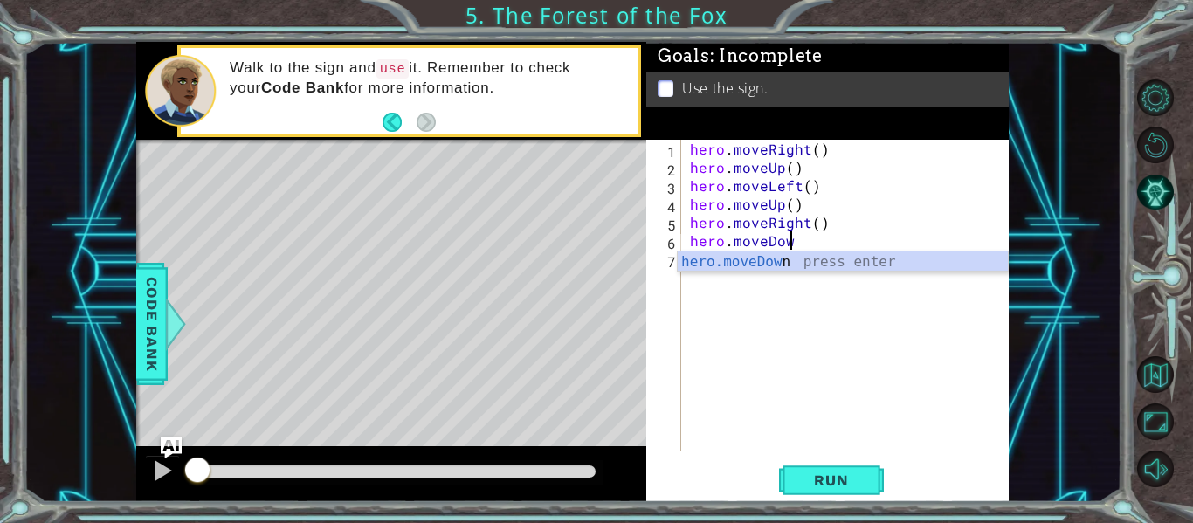
scroll to position [0, 6]
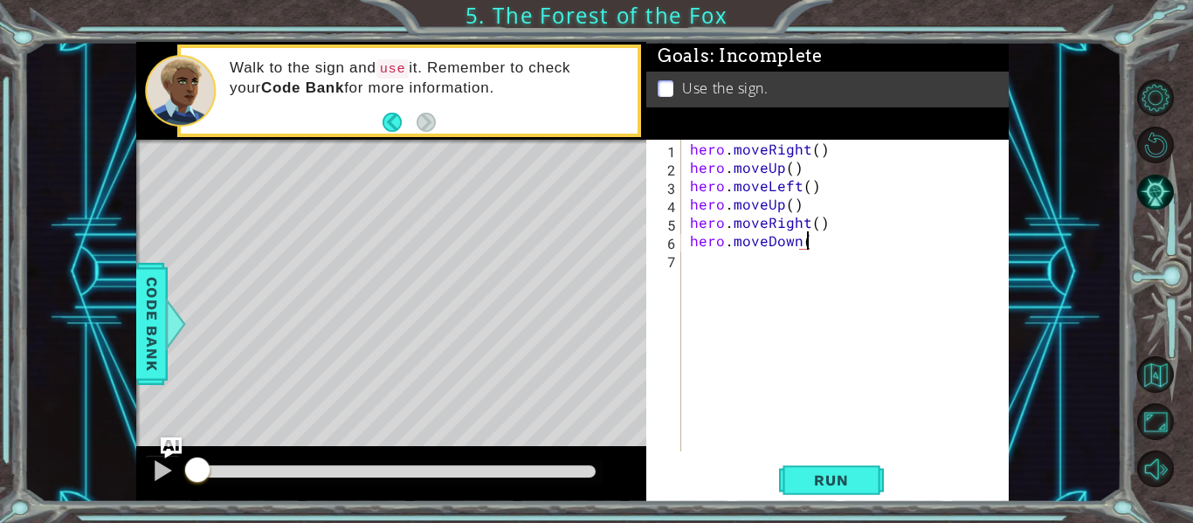
type textarea "hero.moveDown()"
click at [801, 481] on span "Run" at bounding box center [831, 480] width 69 height 17
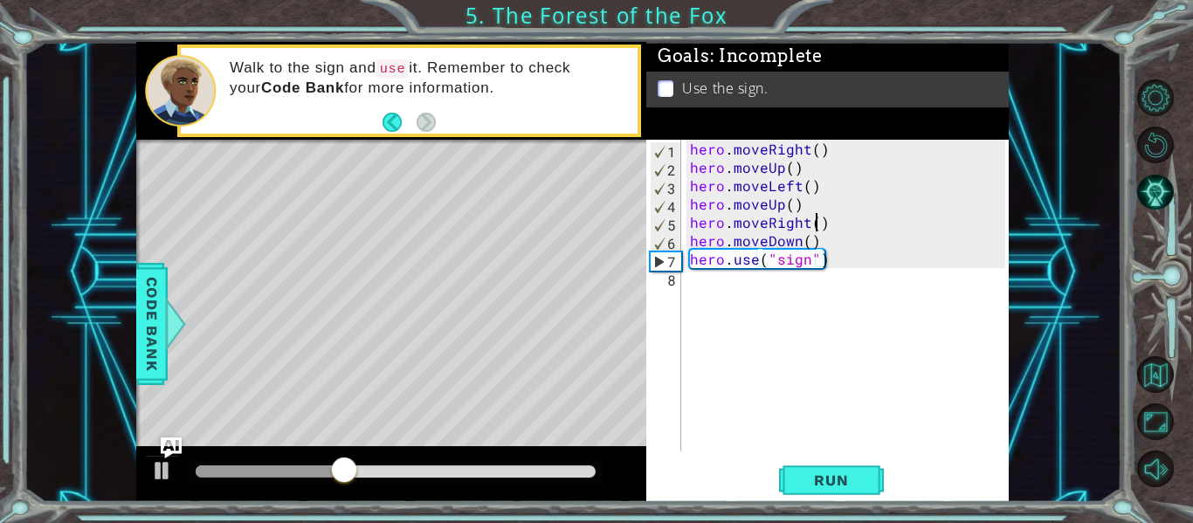
click at [814, 228] on div "hero . moveRight ( ) hero . moveUp ( ) hero . moveLeft ( ) hero . moveUp ( ) he…" at bounding box center [851, 314] width 328 height 349
type textarea "hero.moveRight(2)"
click at [800, 487] on span "Run" at bounding box center [831, 480] width 69 height 17
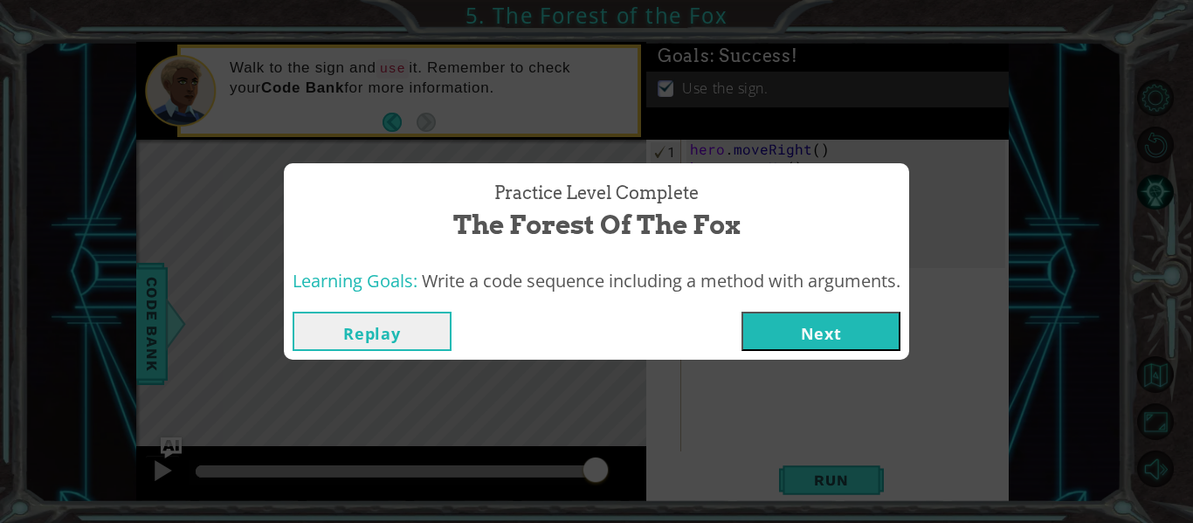
click at [813, 338] on button "Next" at bounding box center [821, 331] width 159 height 39
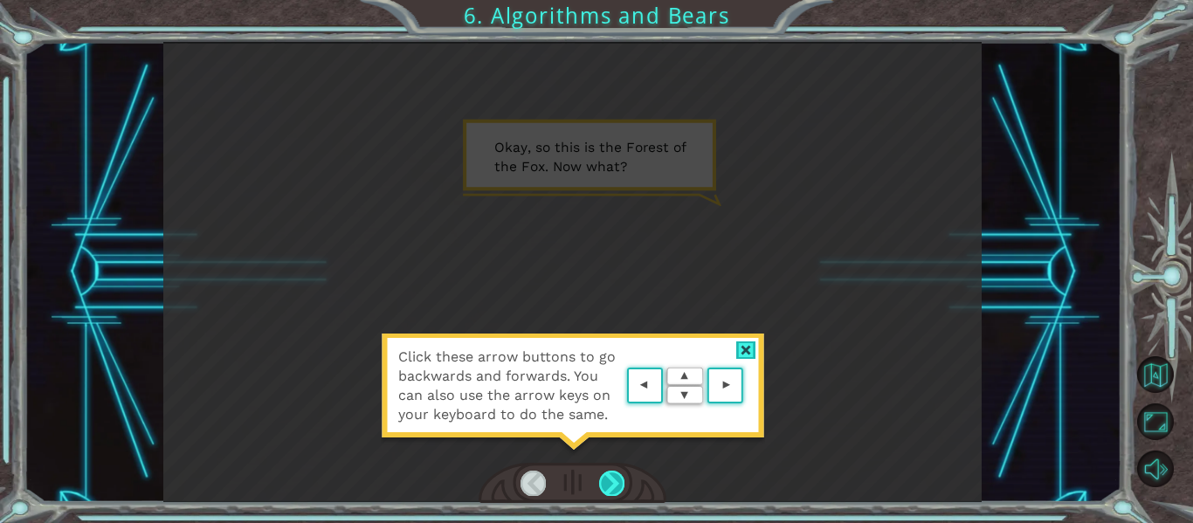
click at [608, 483] on div at bounding box center [611, 483] width 25 height 24
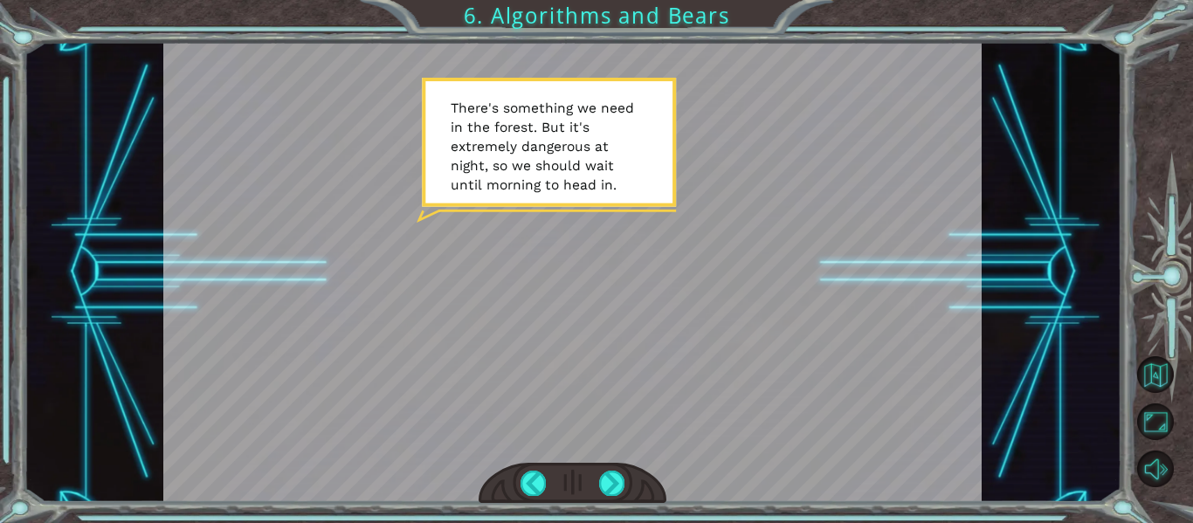
drag, startPoint x: 613, startPoint y: 489, endPoint x: 609, endPoint y: 499, distance: 10.6
click at [609, 499] on div at bounding box center [573, 483] width 189 height 41
drag, startPoint x: 614, startPoint y: 493, endPoint x: 598, endPoint y: 511, distance: 24.7
click at [605, 501] on div at bounding box center [573, 483] width 189 height 41
click at [619, 477] on div at bounding box center [611, 483] width 25 height 24
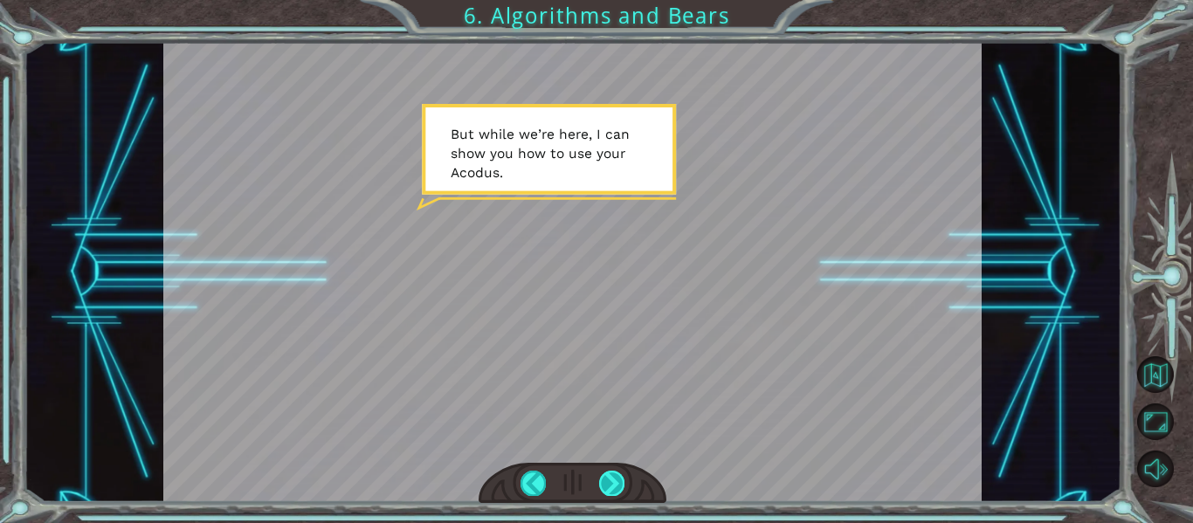
click at [616, 475] on div at bounding box center [611, 483] width 25 height 24
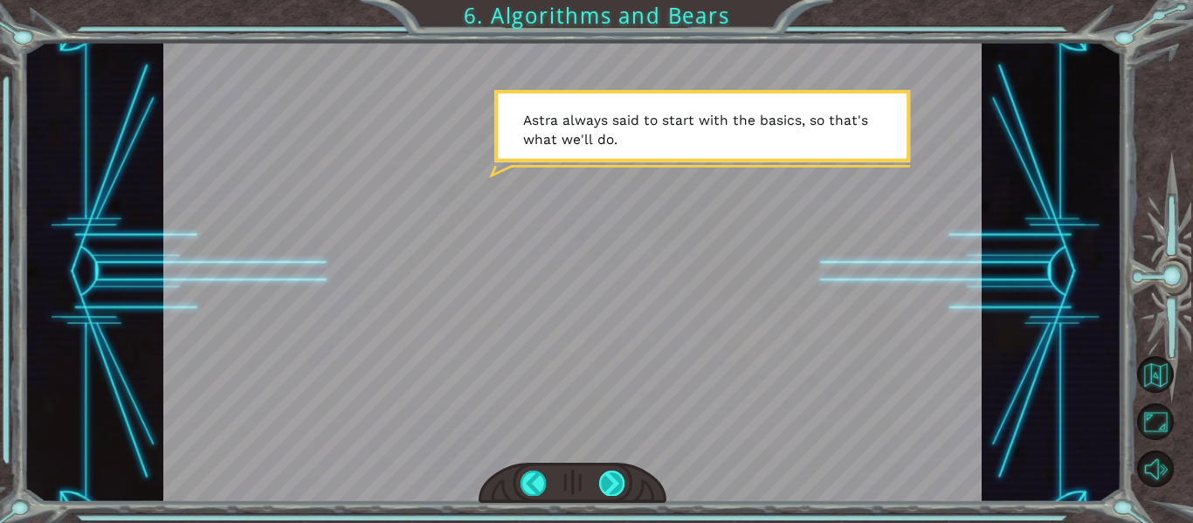
click at [618, 482] on div at bounding box center [611, 483] width 25 height 24
click at [595, 491] on div at bounding box center [573, 483] width 189 height 41
drag, startPoint x: 614, startPoint y: 474, endPoint x: 596, endPoint y: 474, distance: 18.3
click at [603, 474] on div at bounding box center [611, 483] width 25 height 24
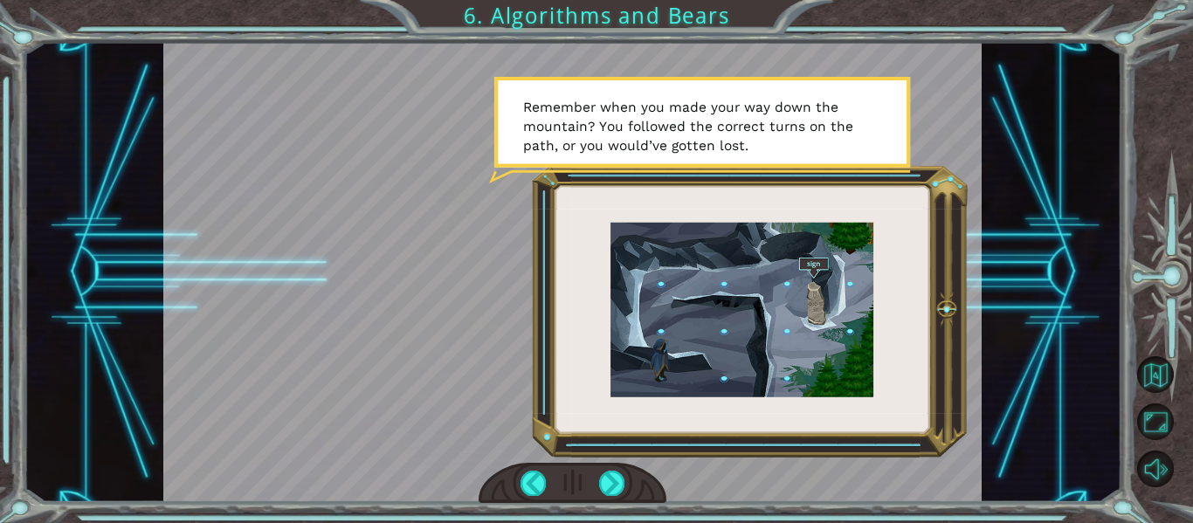
click at [615, 467] on div at bounding box center [573, 483] width 189 height 41
click at [608, 489] on div at bounding box center [611, 483] width 25 height 24
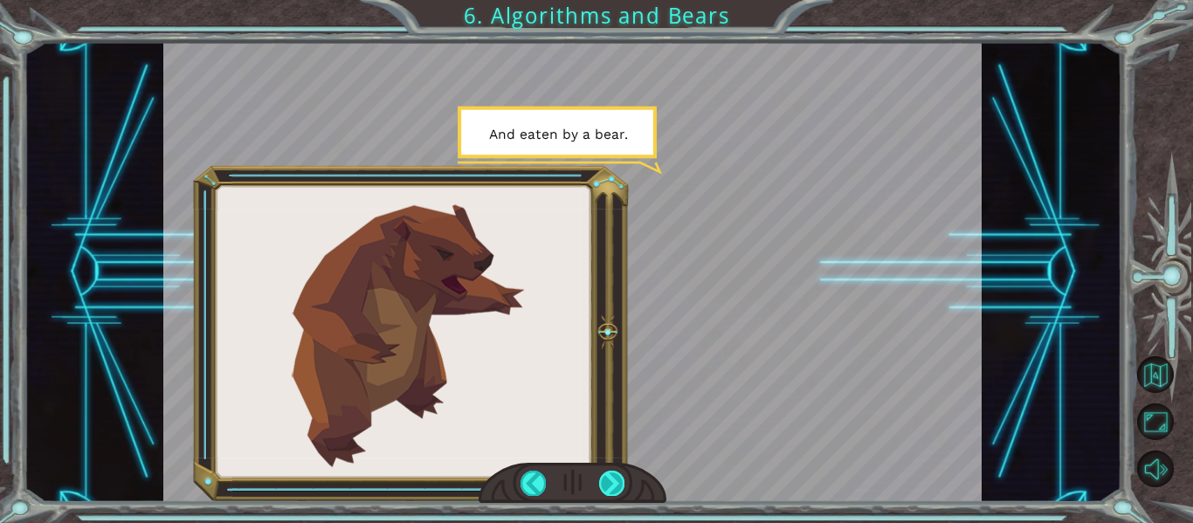
click at [616, 485] on div at bounding box center [611, 483] width 25 height 24
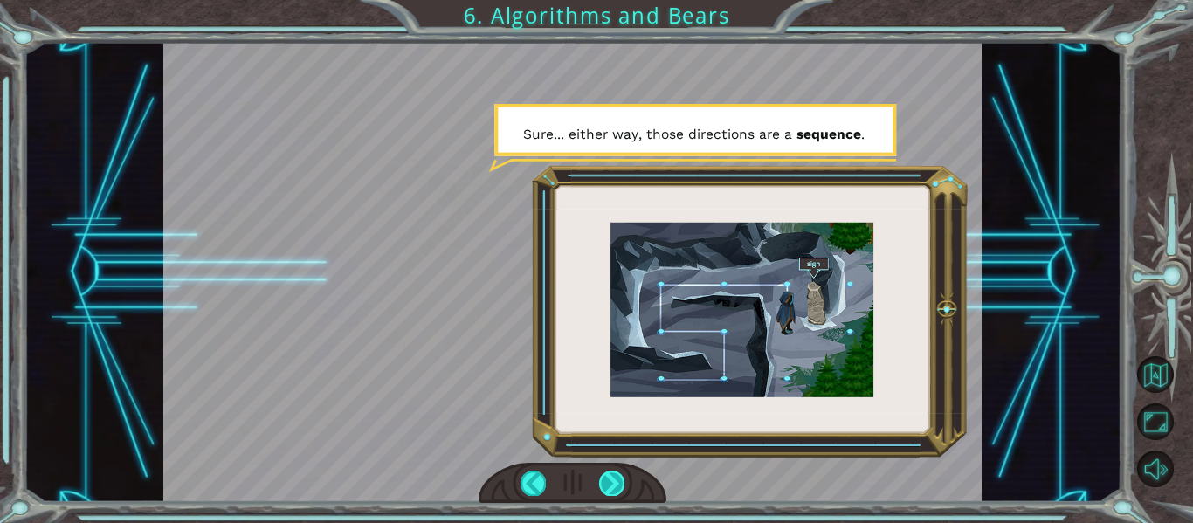
click at [622, 478] on div at bounding box center [611, 483] width 25 height 24
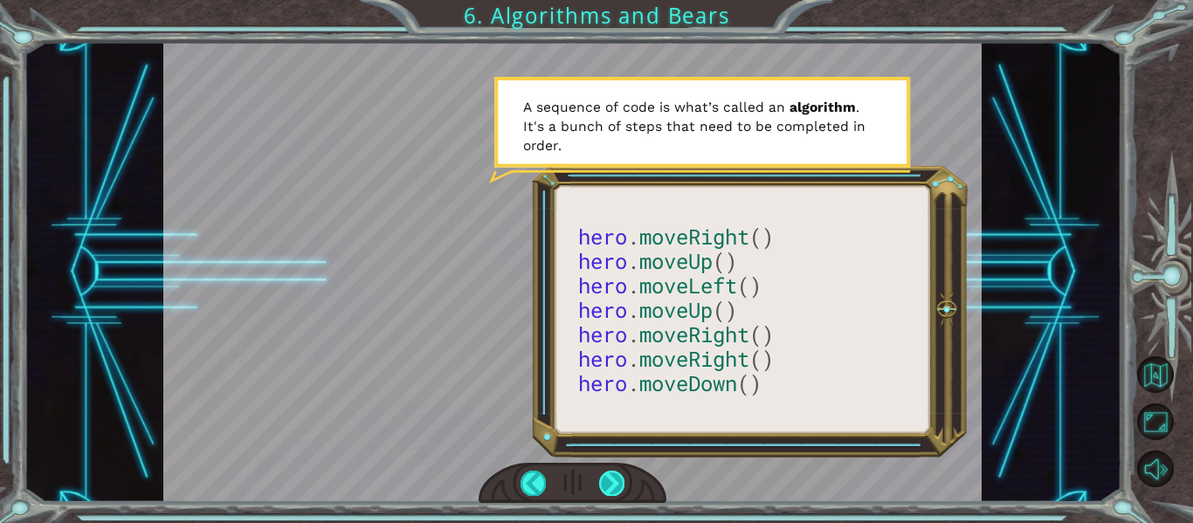
click at [620, 485] on div at bounding box center [611, 483] width 25 height 24
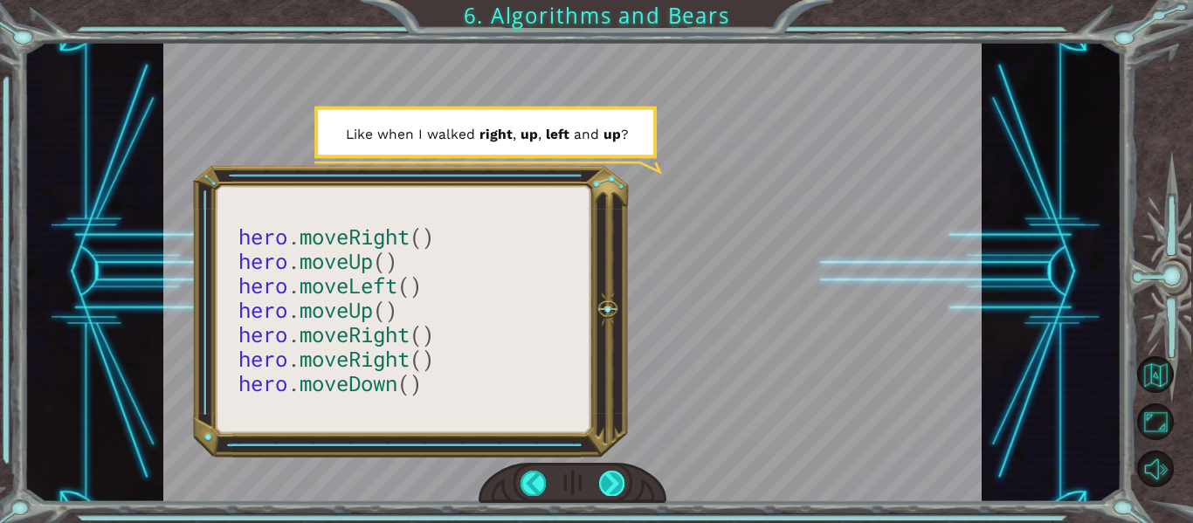
click at [616, 488] on div at bounding box center [611, 483] width 25 height 24
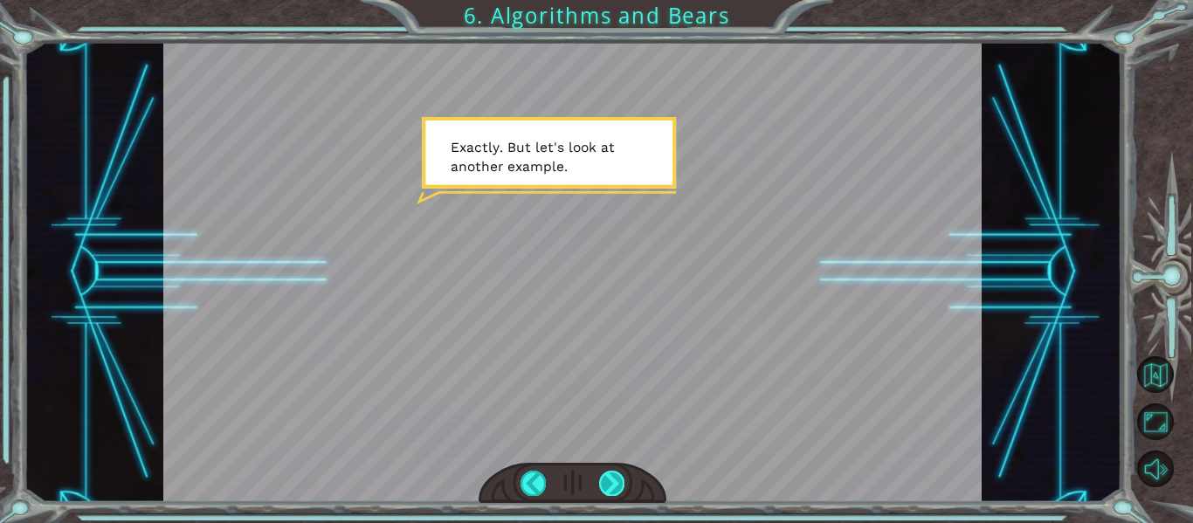
click at [616, 488] on div at bounding box center [611, 483] width 25 height 24
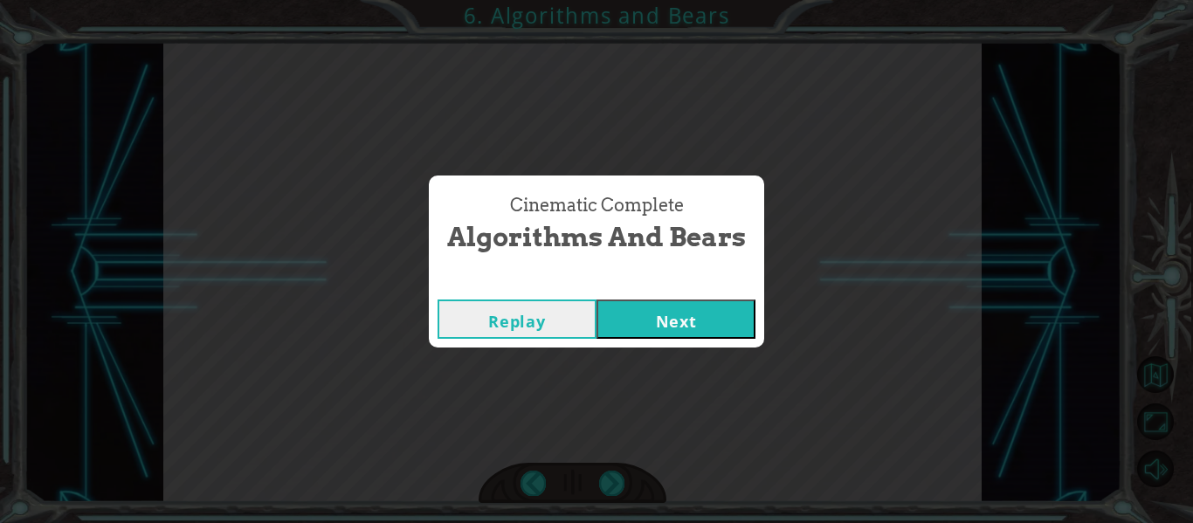
click at [704, 325] on button "Next" at bounding box center [676, 319] width 159 height 39
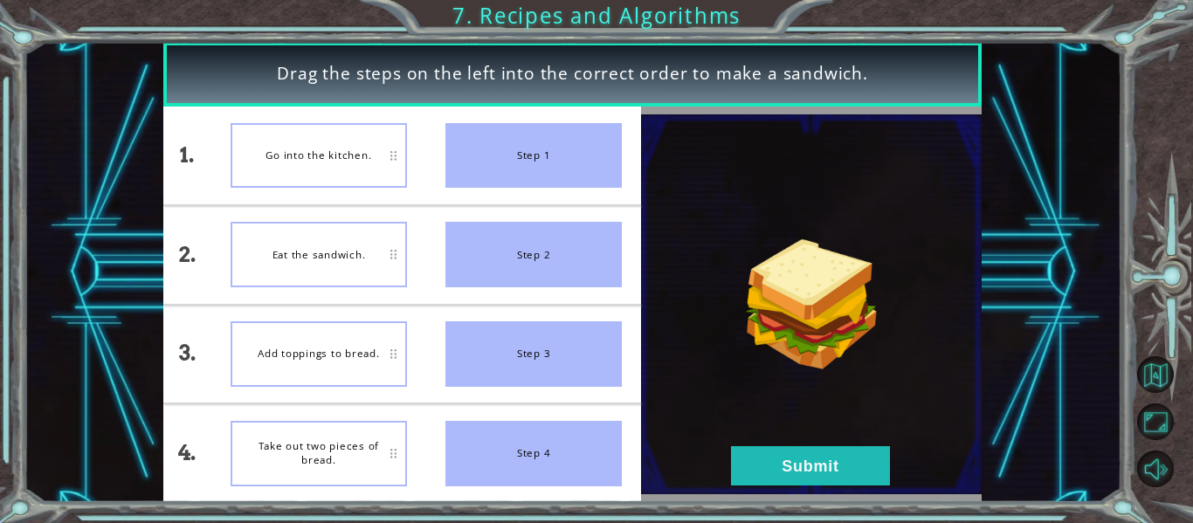
drag, startPoint x: 521, startPoint y: 149, endPoint x: 372, endPoint y: 149, distance: 148.5
click at [372, 149] on div "1. 2. 3. 4. Go into the kitchen. Eat the sandwich. Add toppings to bread. Take …" at bounding box center [402, 305] width 478 height 396
click at [372, 149] on div "Go into the kitchen." at bounding box center [319, 156] width 176 height 66
click at [517, 162] on div "Step 1" at bounding box center [534, 156] width 176 height 66
click at [362, 151] on div "Go into the kitchen." at bounding box center [319, 156] width 176 height 66
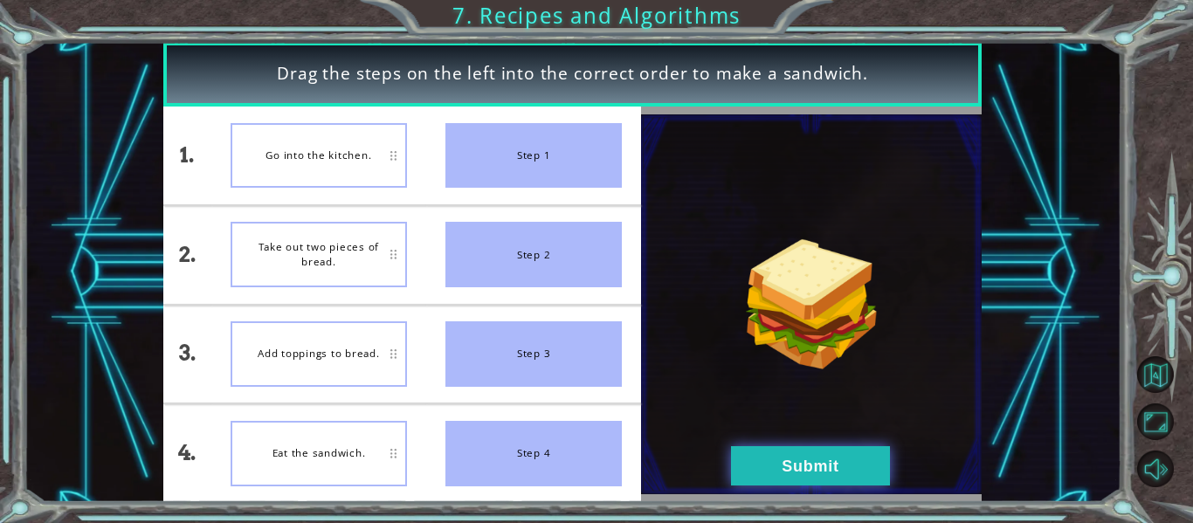
click at [750, 472] on button "Submit" at bounding box center [810, 465] width 159 height 39
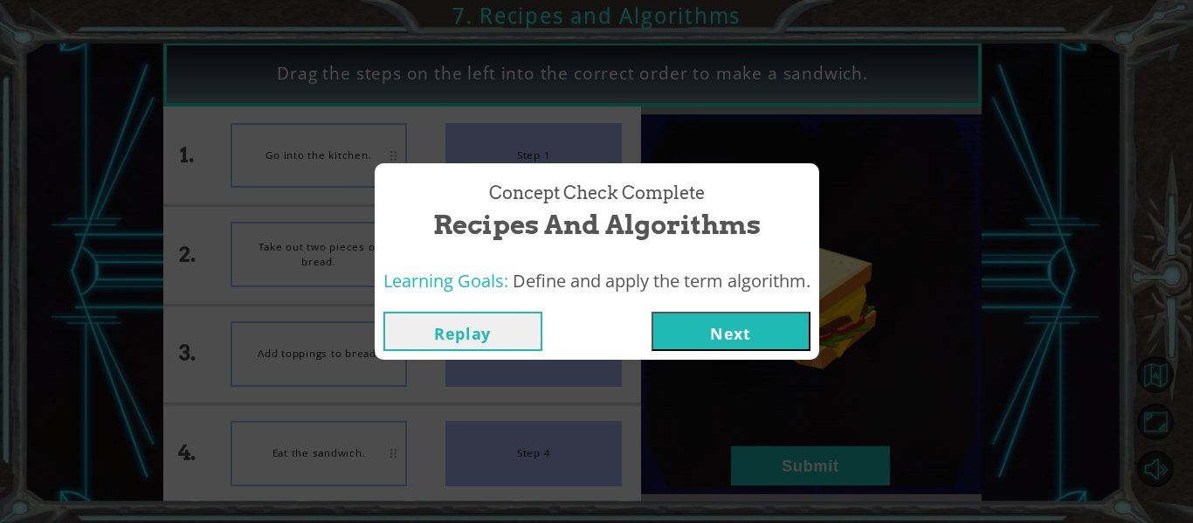
click at [739, 328] on button "Next" at bounding box center [731, 331] width 159 height 39
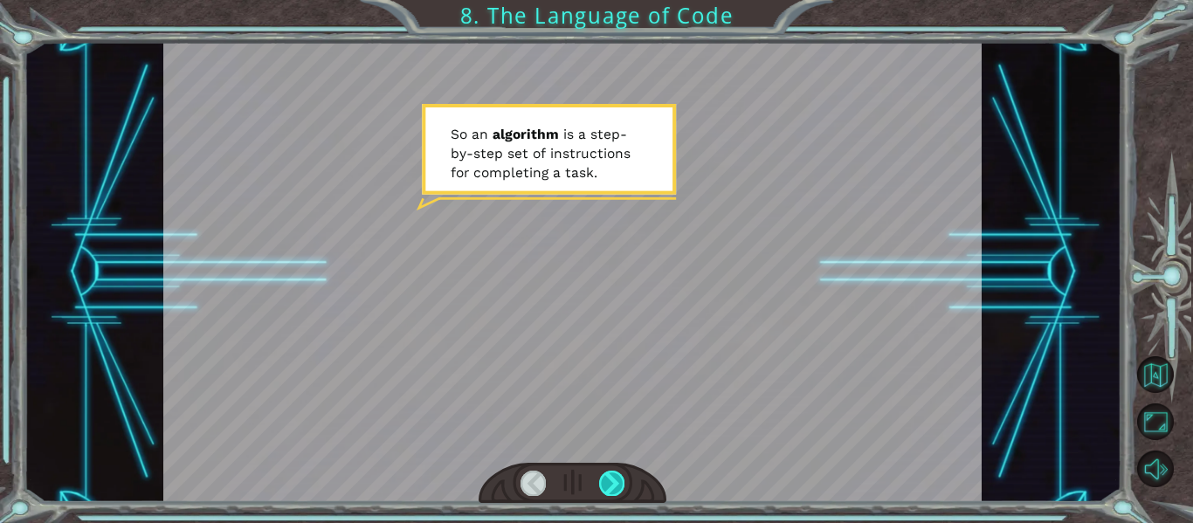
click at [615, 486] on div at bounding box center [611, 483] width 25 height 24
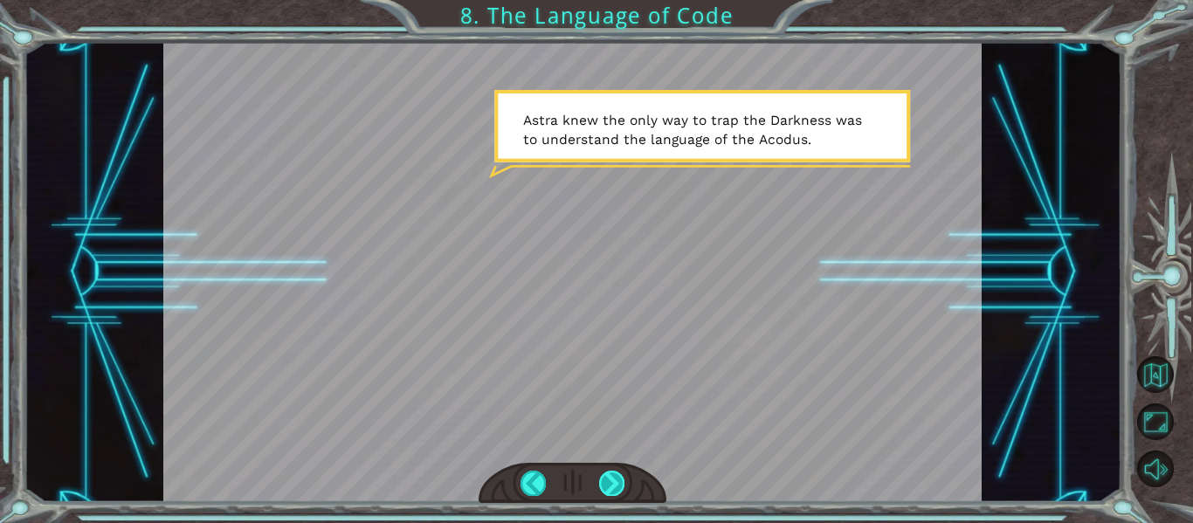
click at [612, 488] on div at bounding box center [611, 483] width 25 height 24
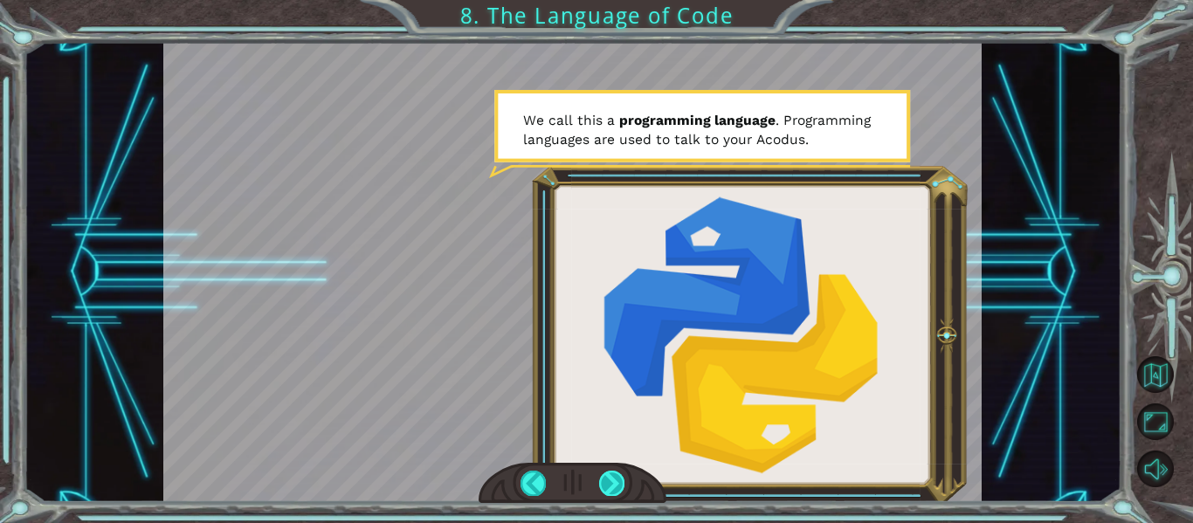
click at [616, 488] on div at bounding box center [611, 483] width 25 height 24
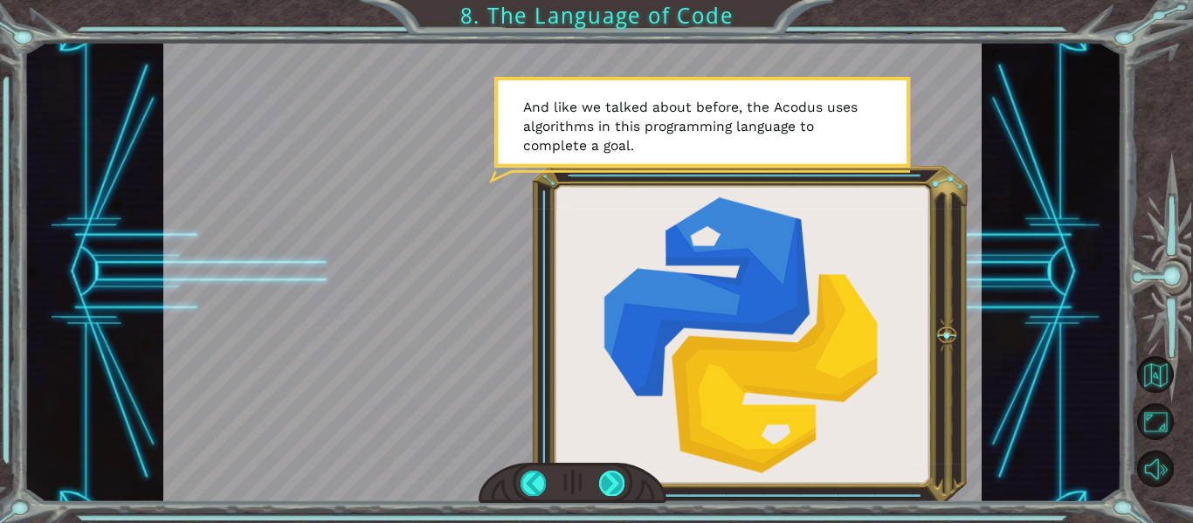
click at [616, 488] on div at bounding box center [611, 483] width 25 height 24
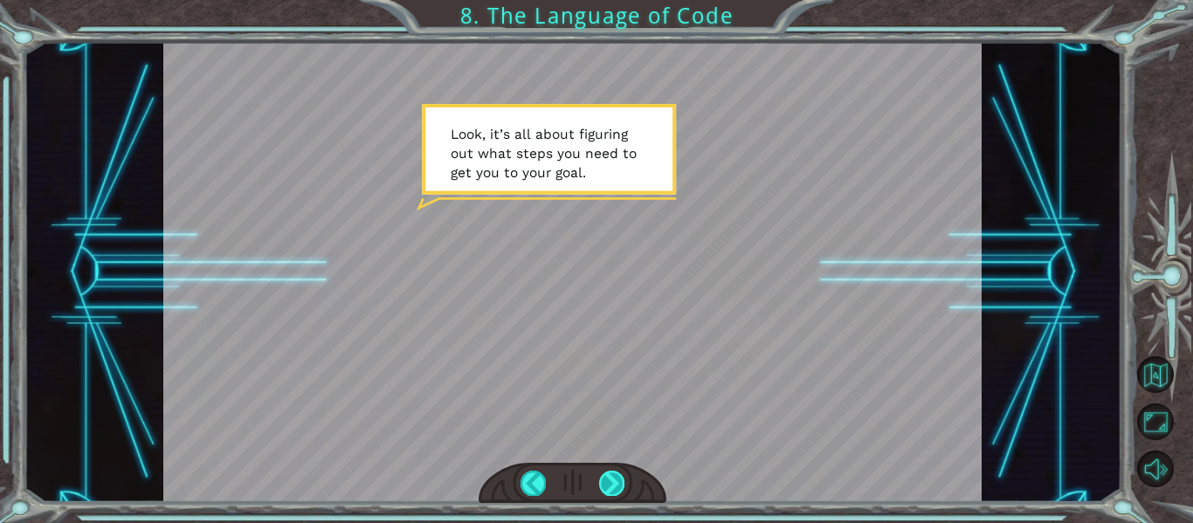
click at [616, 488] on div at bounding box center [611, 483] width 25 height 24
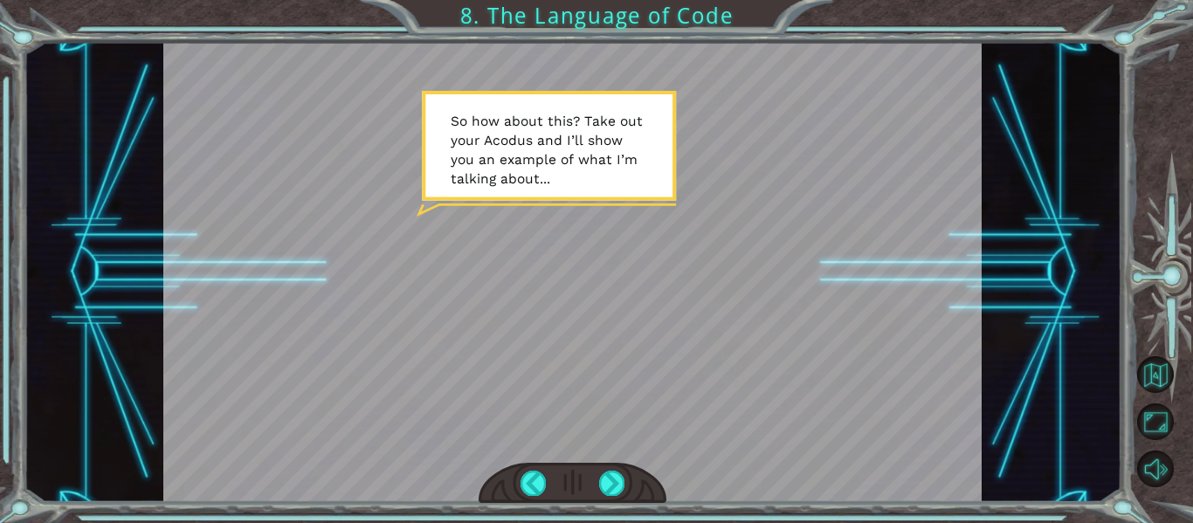
click at [598, 475] on div at bounding box center [573, 483] width 189 height 41
click at [608, 477] on div at bounding box center [611, 483] width 25 height 24
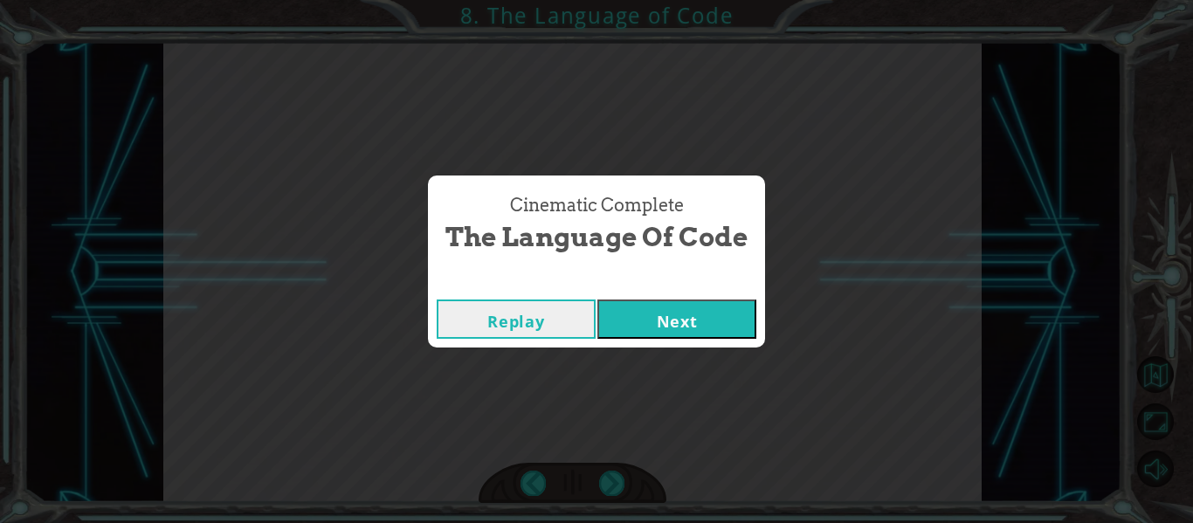
click at [660, 318] on button "Next" at bounding box center [677, 319] width 159 height 39
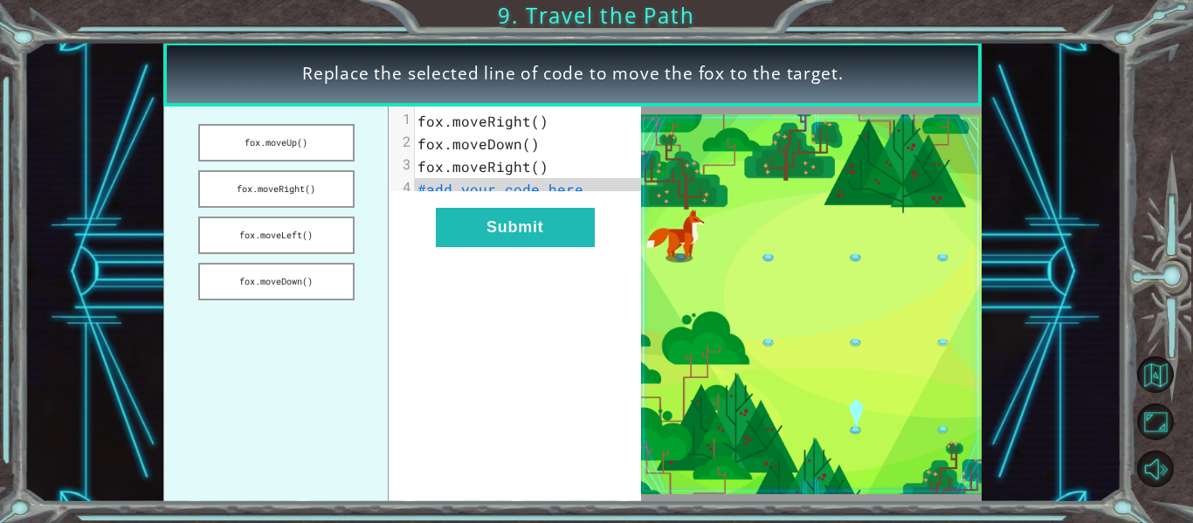
drag, startPoint x: 275, startPoint y: 280, endPoint x: 322, endPoint y: 255, distance: 53.6
click at [322, 255] on ul "fox.moveUp() fox.moveRight() fox.moveLeft() fox.moveDown()" at bounding box center [275, 305] width 225 height 396
click at [329, 272] on button "fox.moveDown()" at bounding box center [276, 282] width 156 height 38
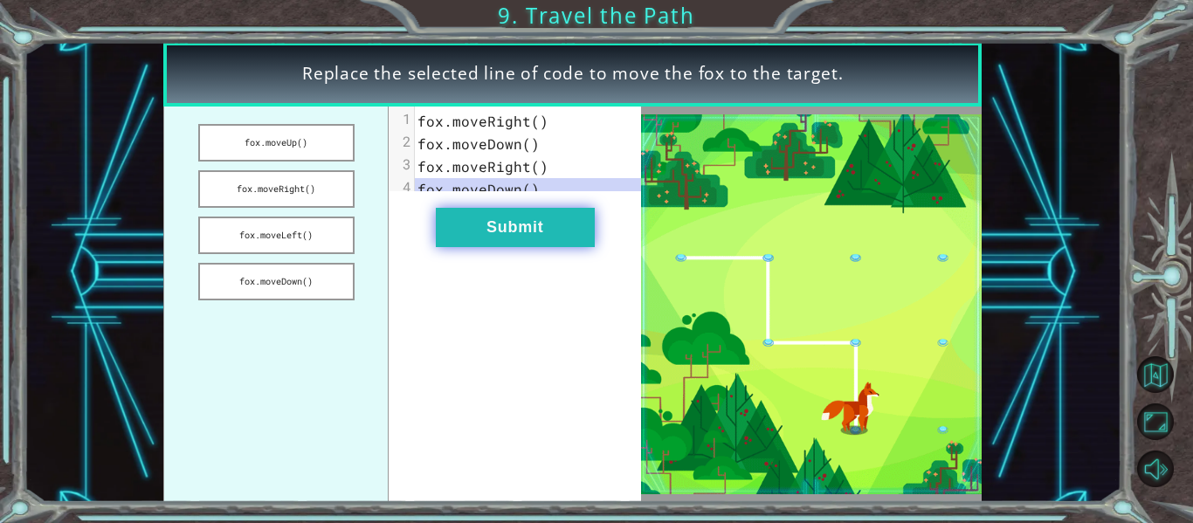
click at [522, 237] on button "Submit" at bounding box center [515, 227] width 159 height 39
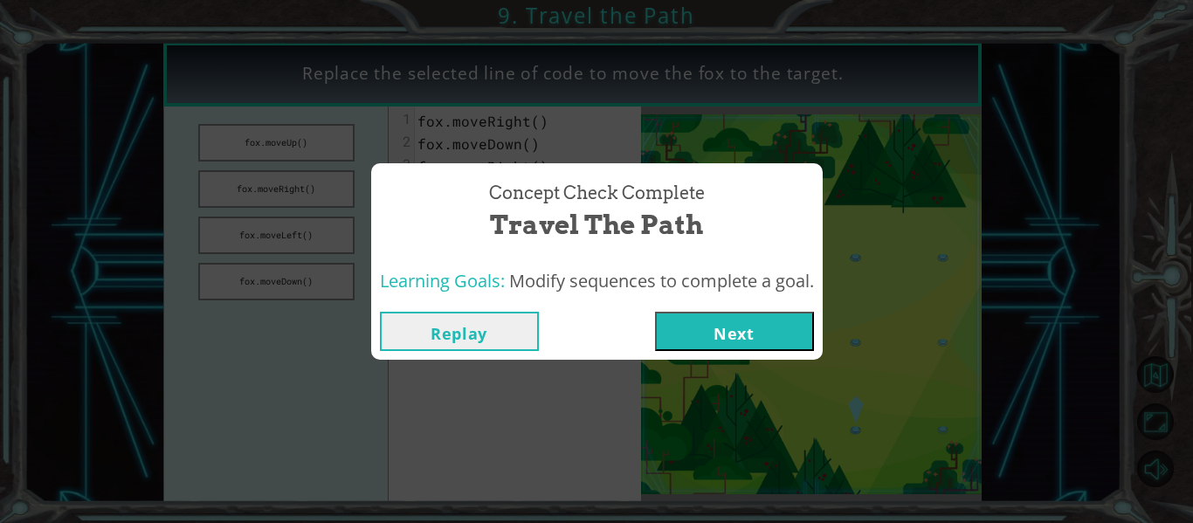
click at [749, 341] on button "Next" at bounding box center [734, 331] width 159 height 39
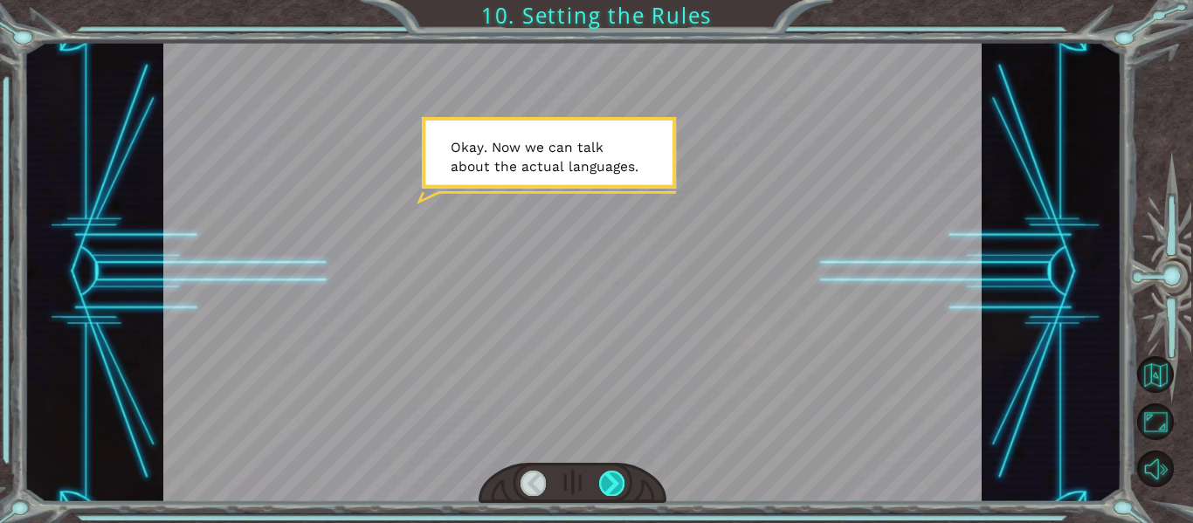
click at [620, 485] on div at bounding box center [611, 483] width 25 height 24
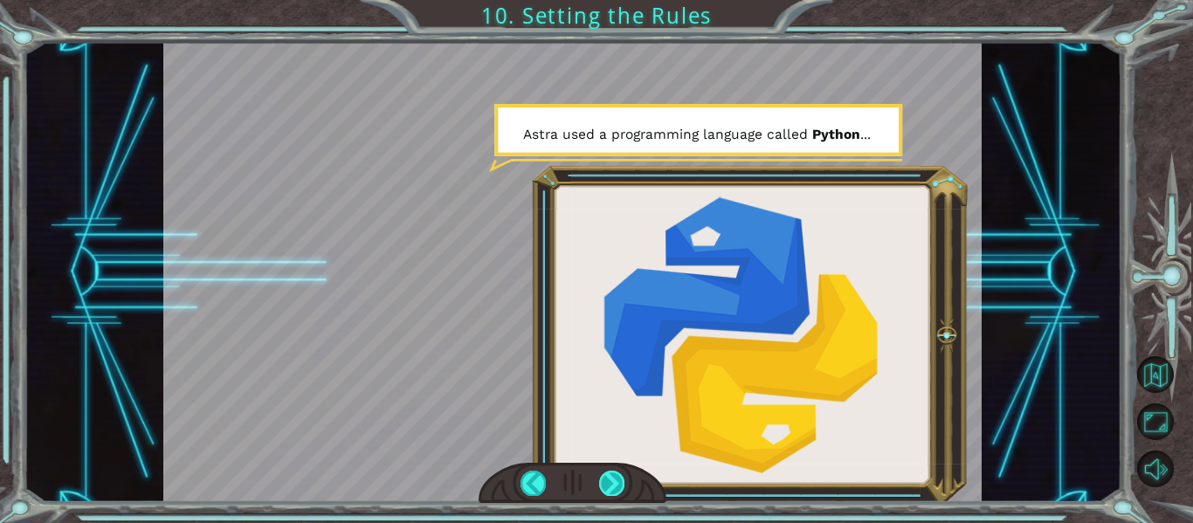
click at [621, 493] on div at bounding box center [611, 483] width 25 height 24
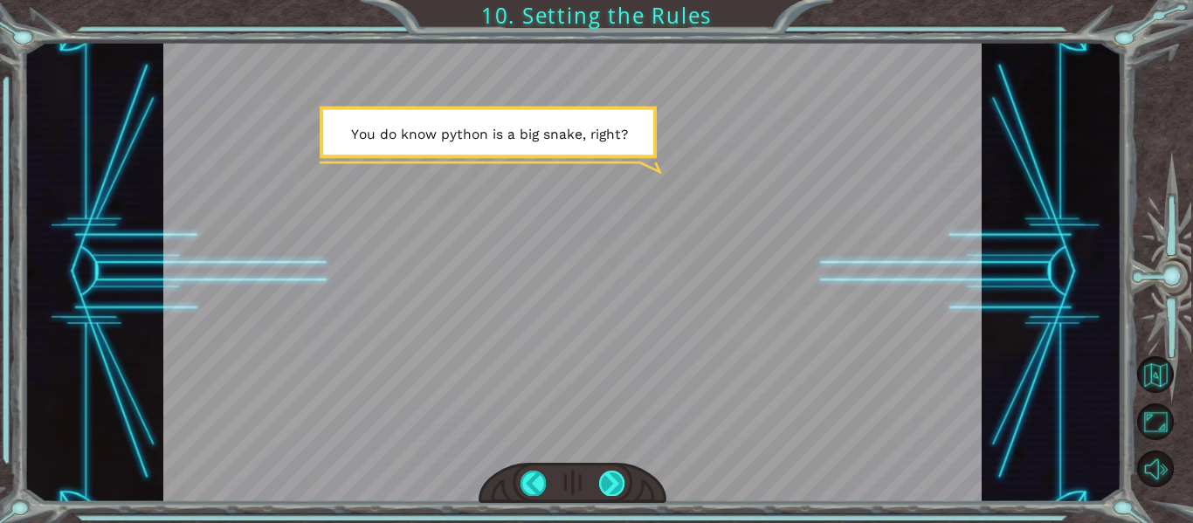
click at [611, 487] on div at bounding box center [611, 483] width 25 height 24
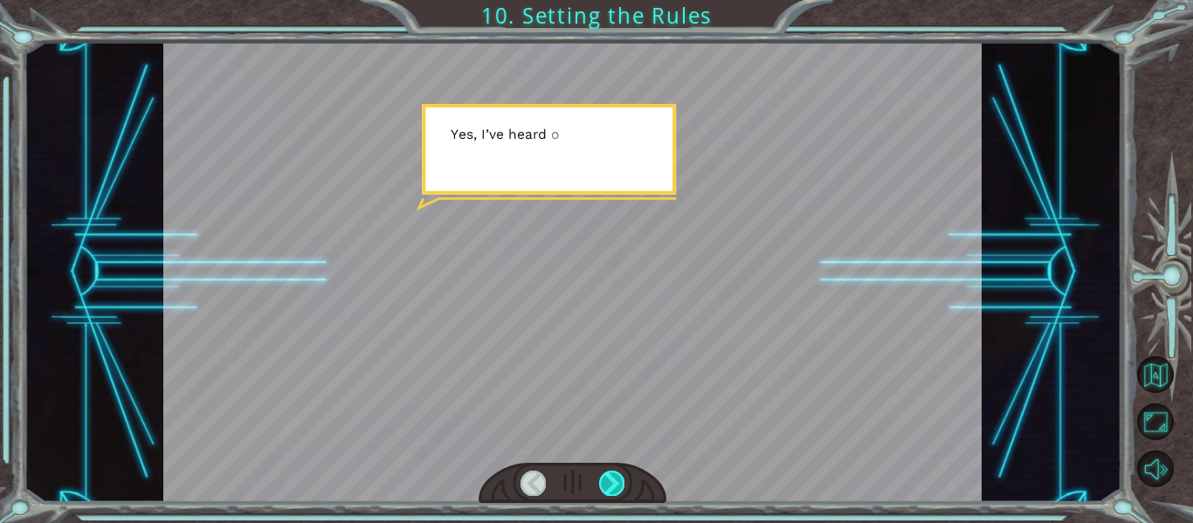
click at [611, 487] on div at bounding box center [611, 483] width 25 height 24
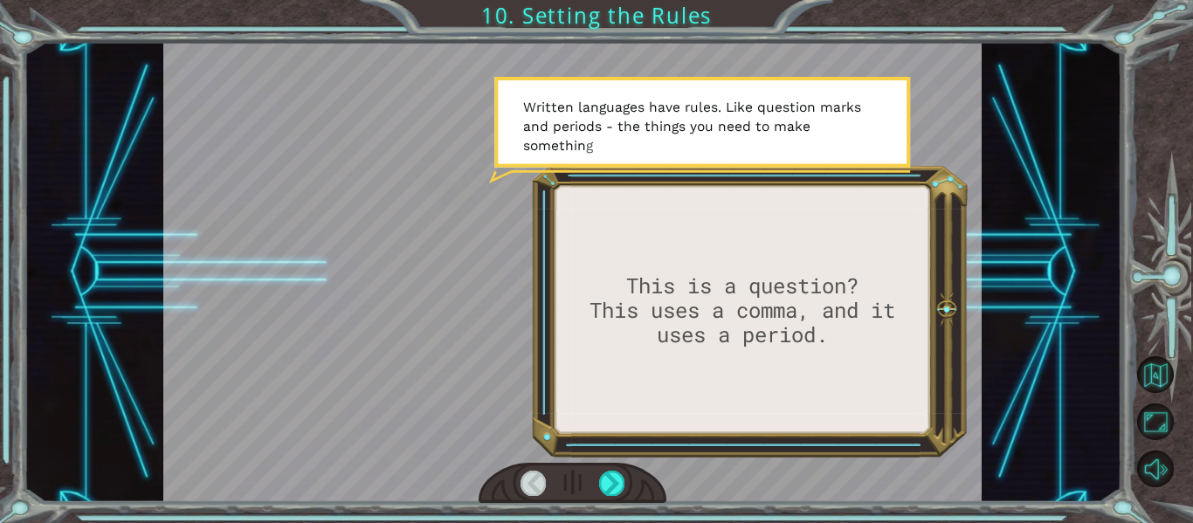
click at [531, 481] on div at bounding box center [533, 483] width 25 height 24
click at [534, 472] on div at bounding box center [533, 483] width 25 height 24
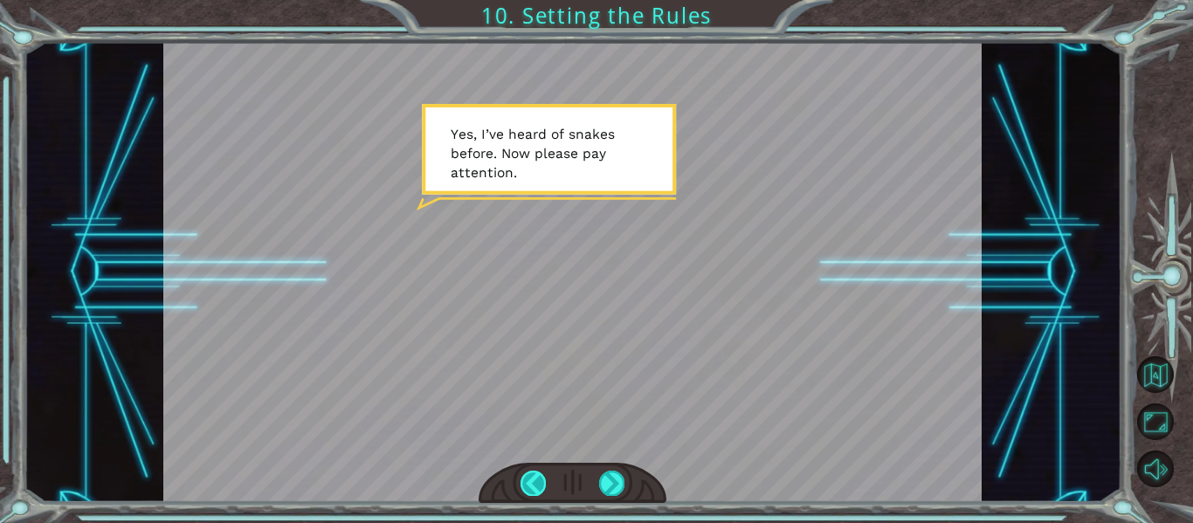
click at [534, 472] on div at bounding box center [533, 483] width 25 height 24
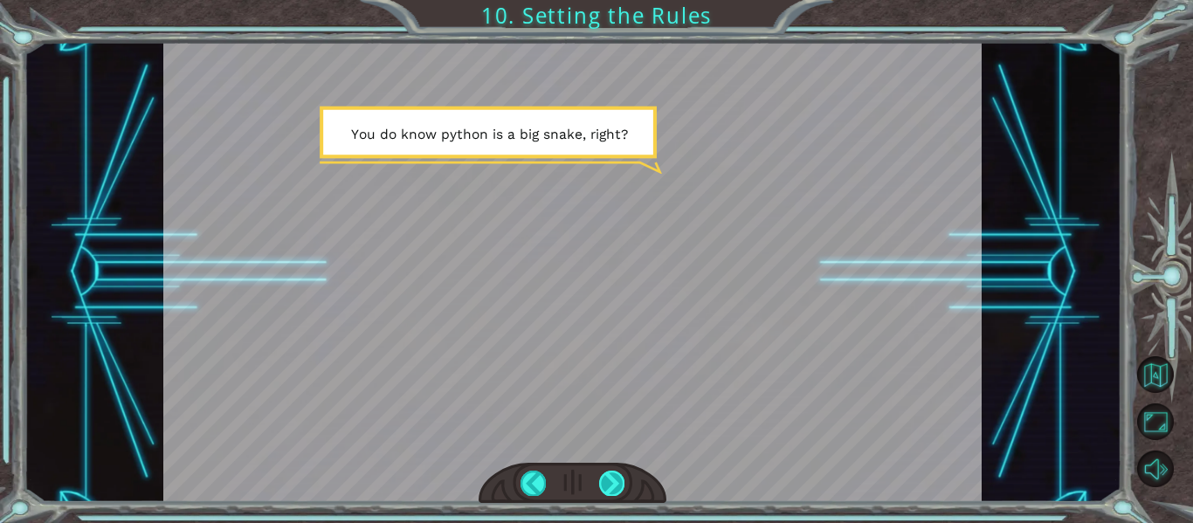
click at [619, 488] on div at bounding box center [611, 483] width 25 height 24
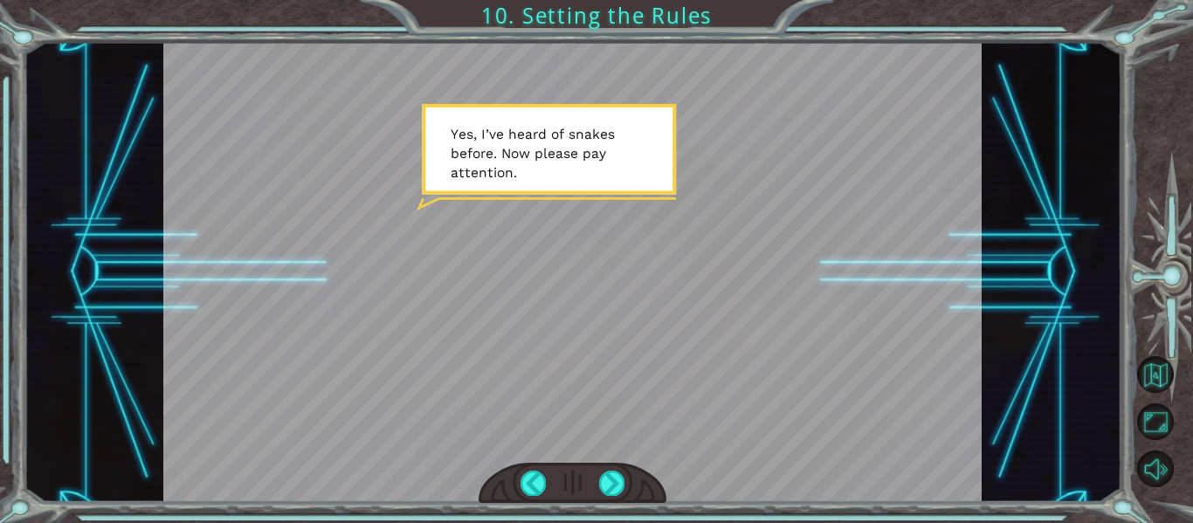
click at [627, 484] on div at bounding box center [573, 483] width 189 height 41
click at [616, 494] on div at bounding box center [611, 483] width 25 height 24
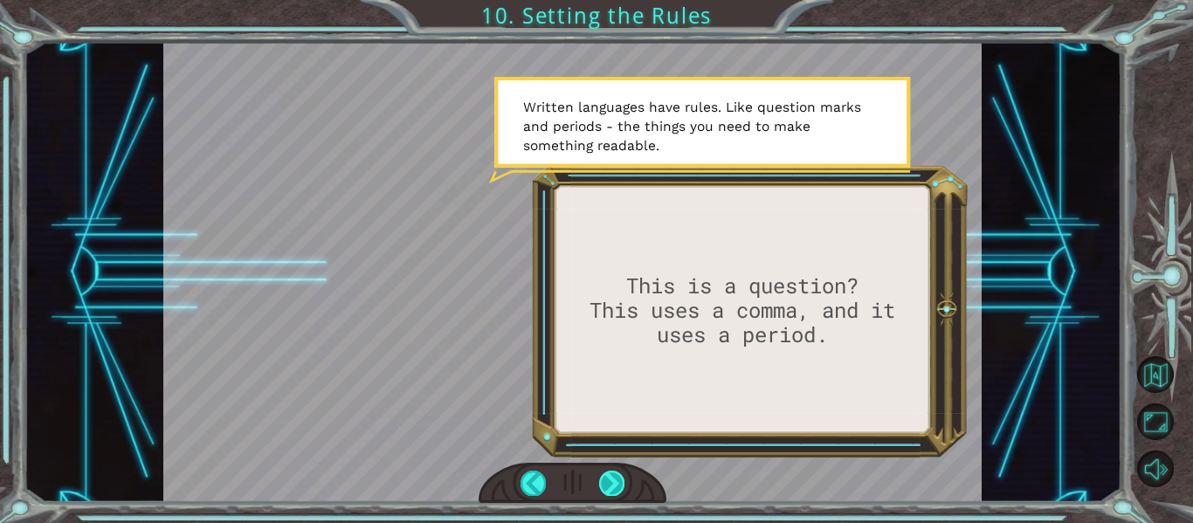
click at [603, 480] on div at bounding box center [611, 483] width 25 height 24
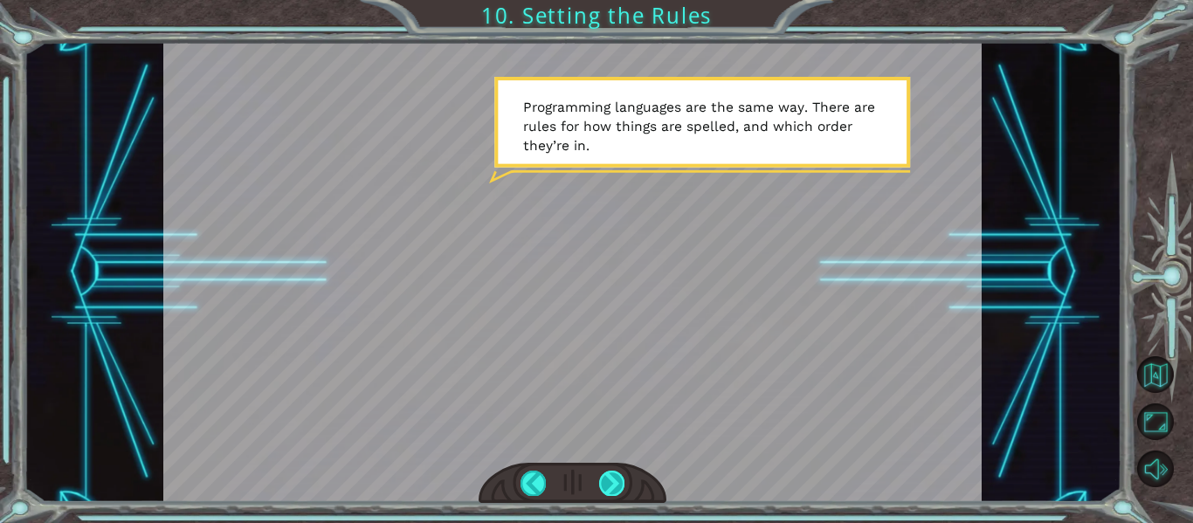
click at [606, 479] on div at bounding box center [611, 483] width 25 height 24
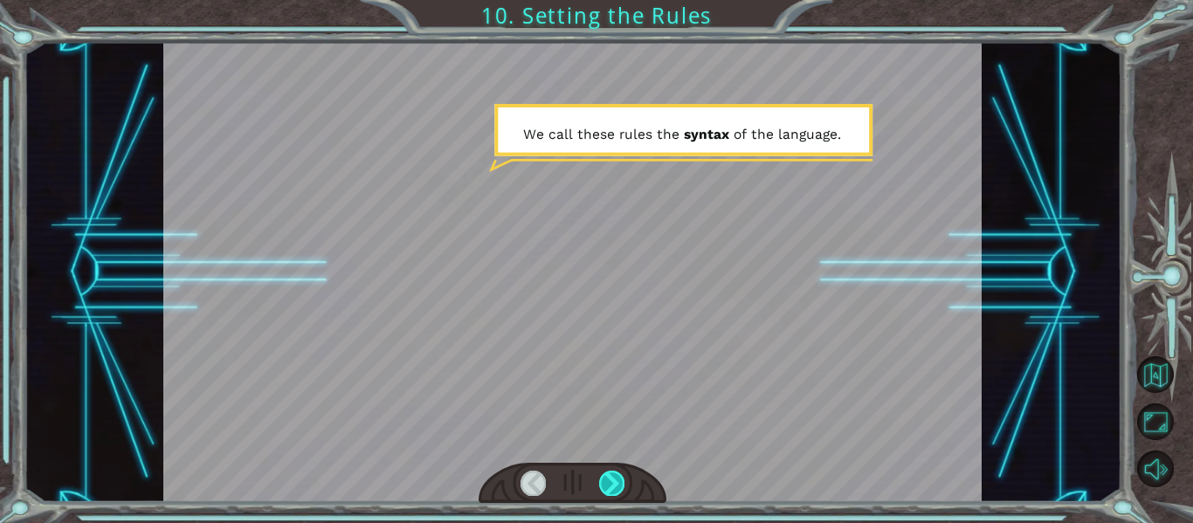
click at [610, 477] on div at bounding box center [611, 483] width 25 height 24
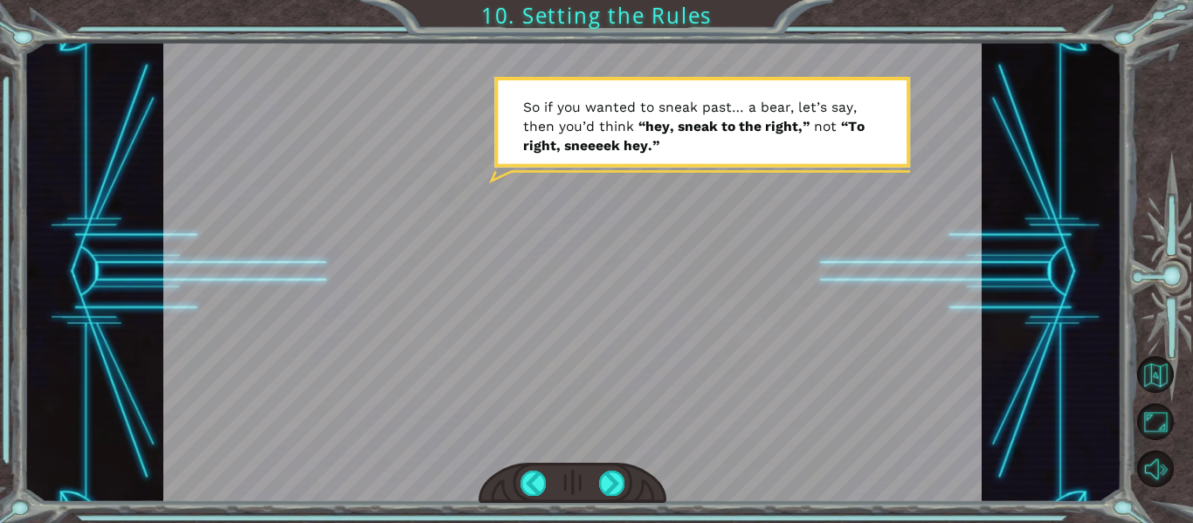
drag, startPoint x: 604, startPoint y: 489, endPoint x: 587, endPoint y: 490, distance: 16.6
click at [590, 490] on div at bounding box center [573, 483] width 189 height 41
click at [611, 488] on div at bounding box center [611, 483] width 25 height 24
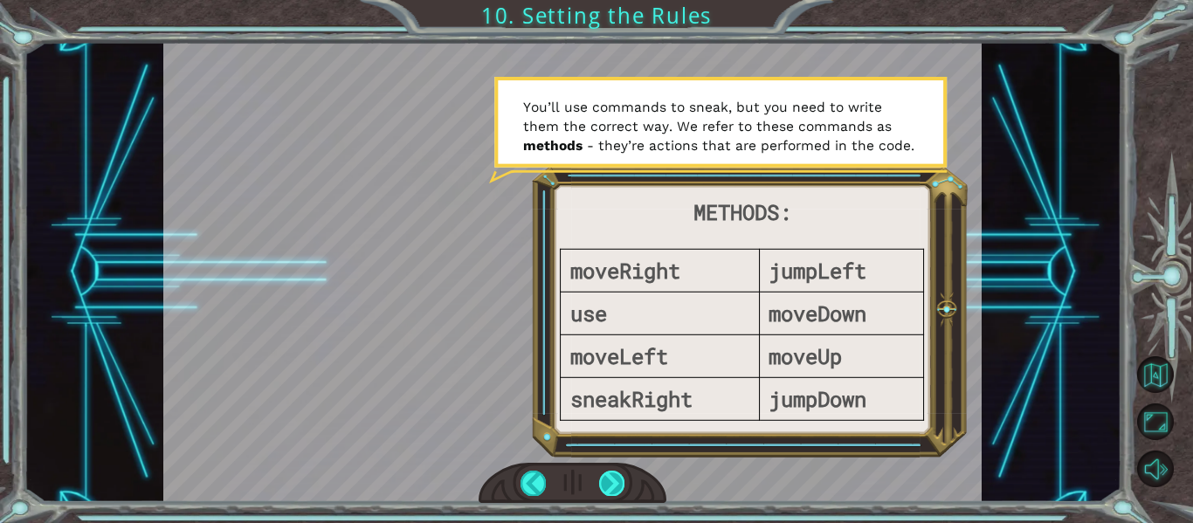
click at [605, 481] on div at bounding box center [611, 483] width 25 height 24
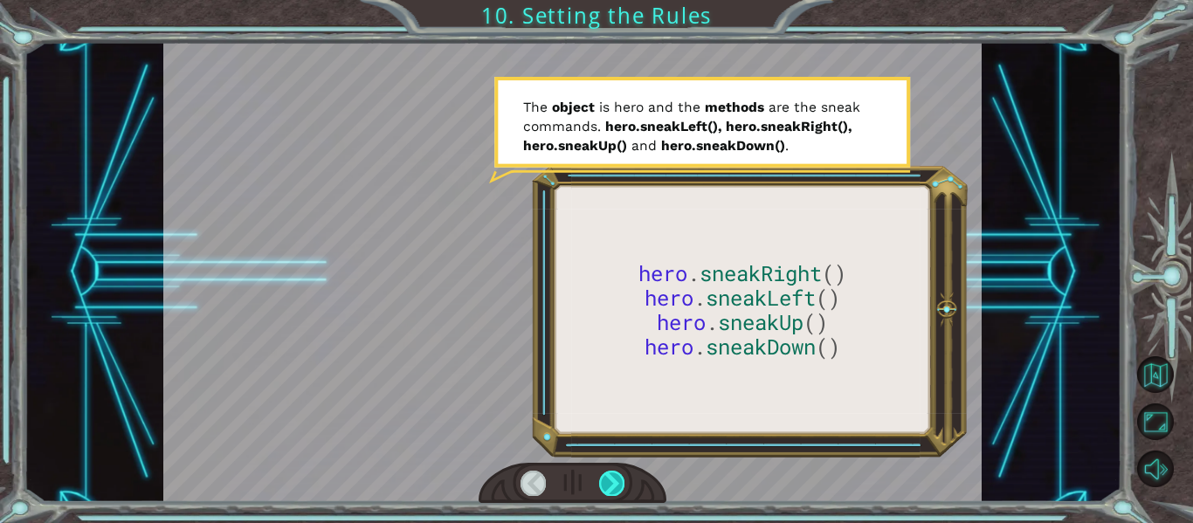
click at [613, 494] on div at bounding box center [611, 483] width 25 height 24
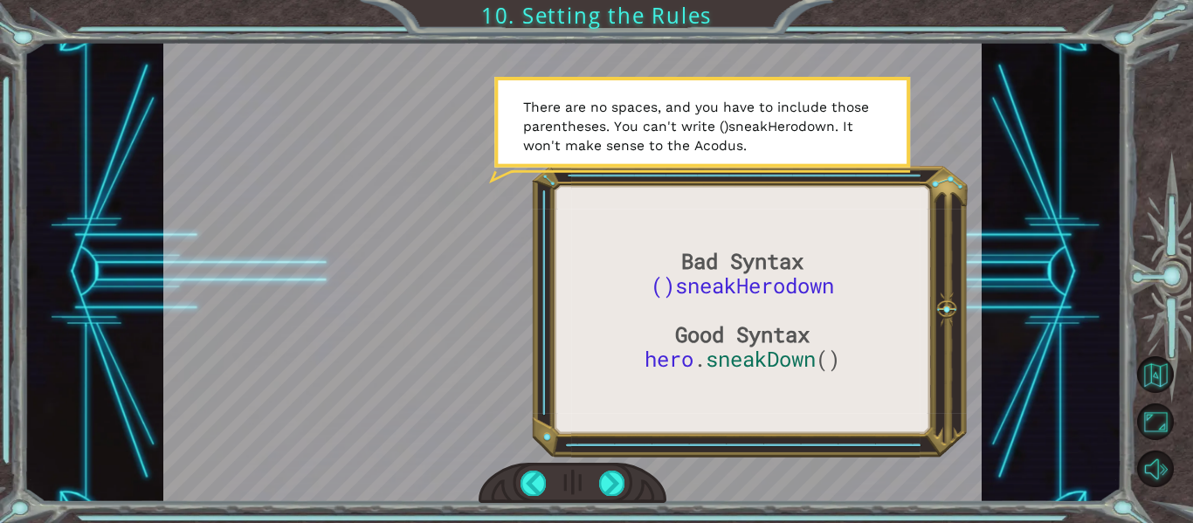
click at [612, 496] on div at bounding box center [573, 483] width 189 height 41
click at [612, 484] on div at bounding box center [611, 483] width 25 height 24
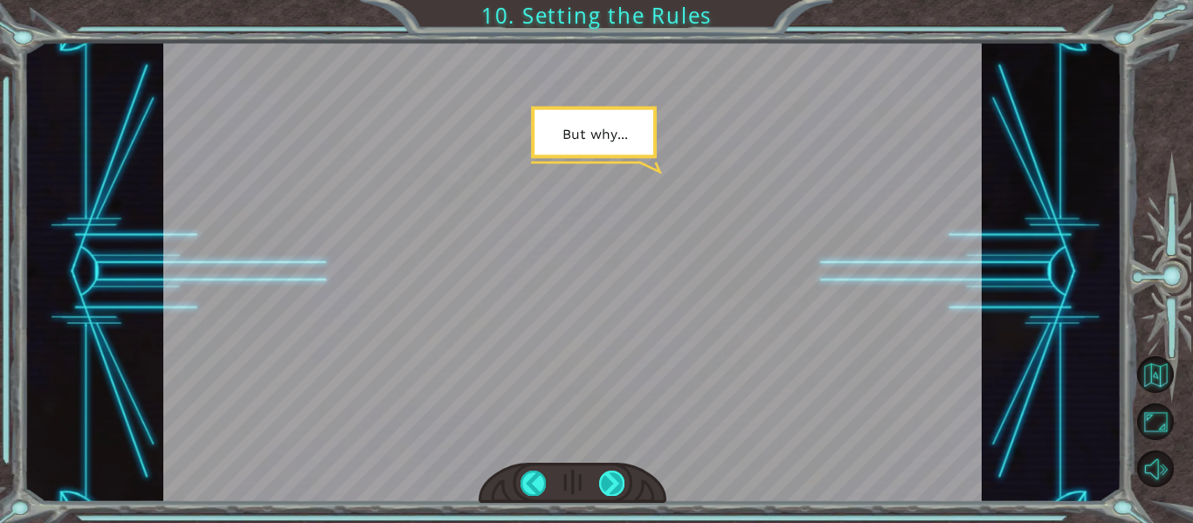
click at [612, 484] on div at bounding box center [611, 483] width 25 height 24
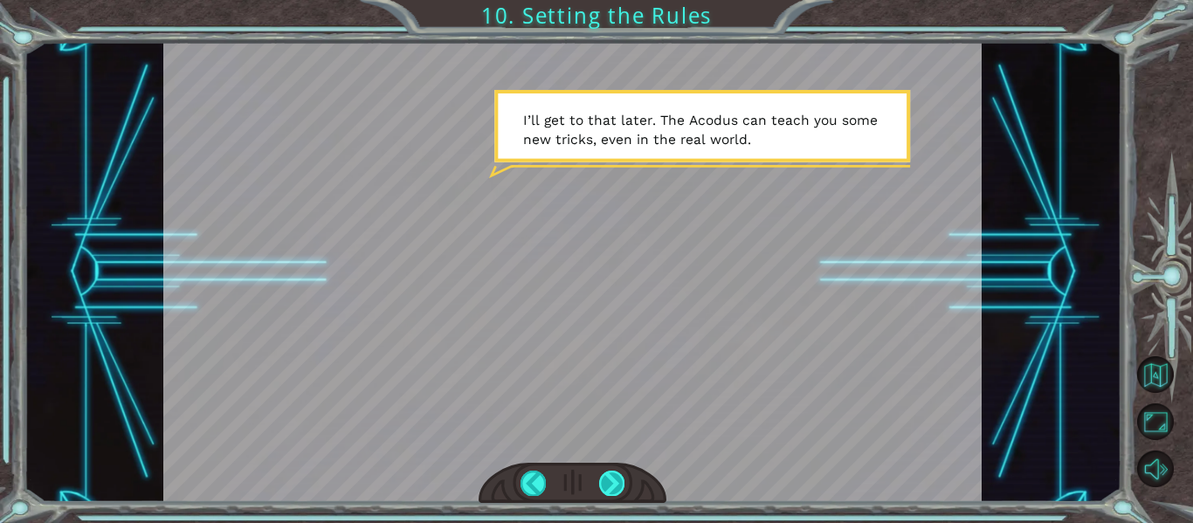
click at [607, 494] on div at bounding box center [611, 483] width 25 height 24
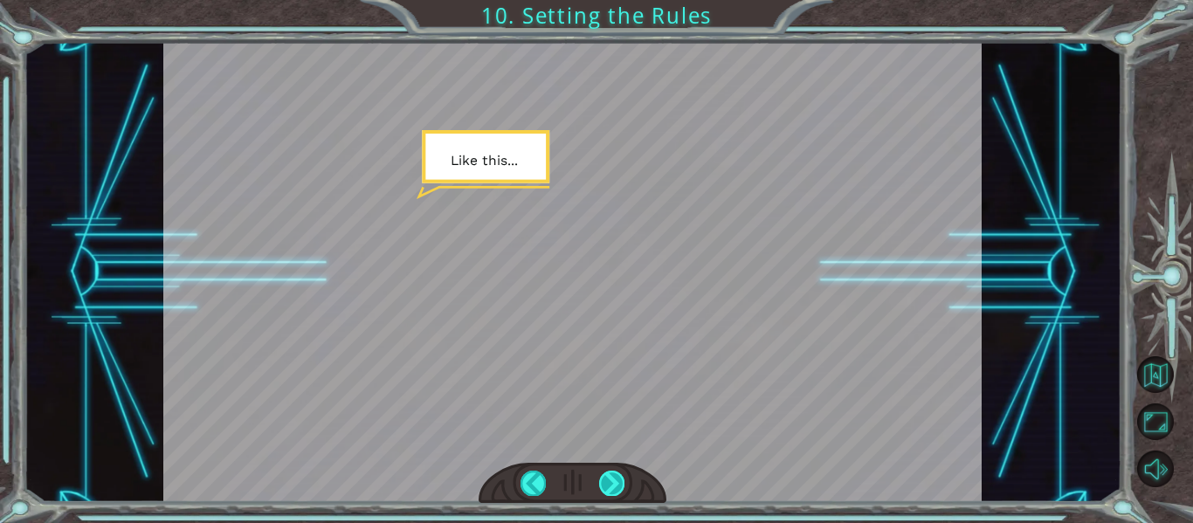
click at [604, 486] on div at bounding box center [611, 483] width 25 height 24
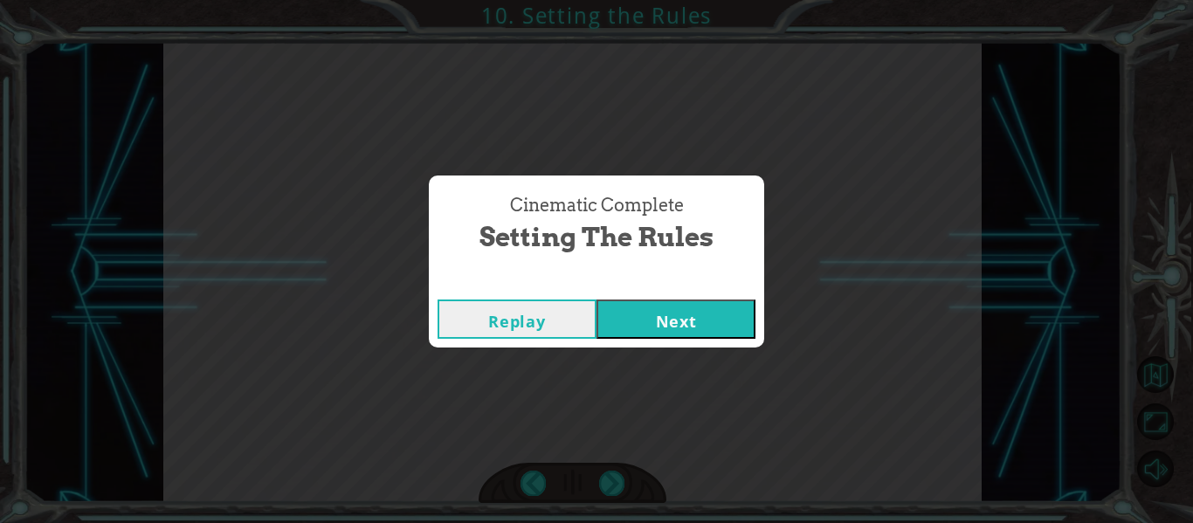
click at [640, 333] on button "Next" at bounding box center [676, 319] width 159 height 39
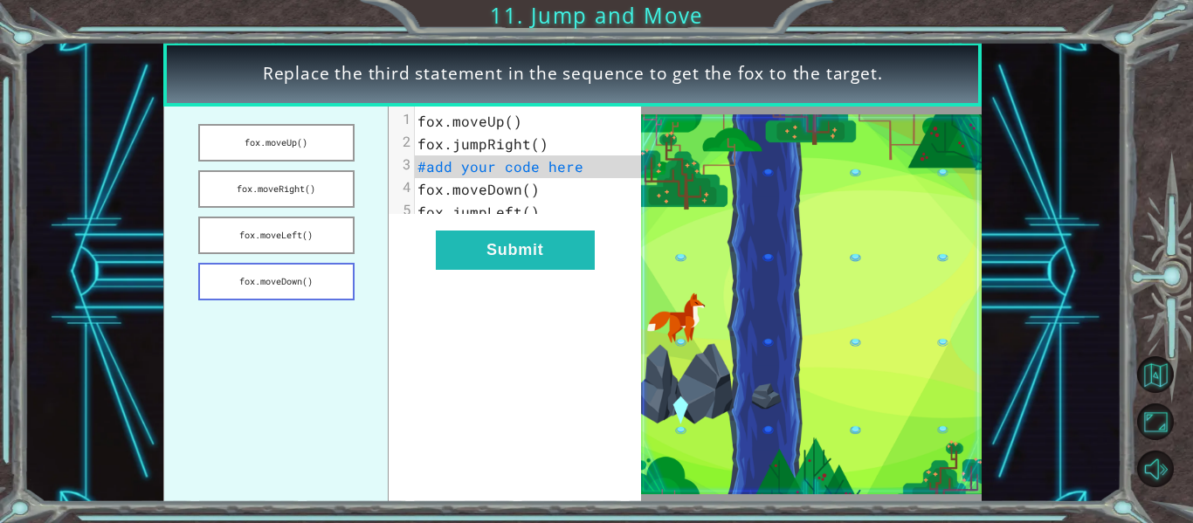
drag, startPoint x: 317, startPoint y: 279, endPoint x: 354, endPoint y: 268, distance: 38.2
click at [337, 269] on button "fox.moveDown()" at bounding box center [276, 282] width 156 height 38
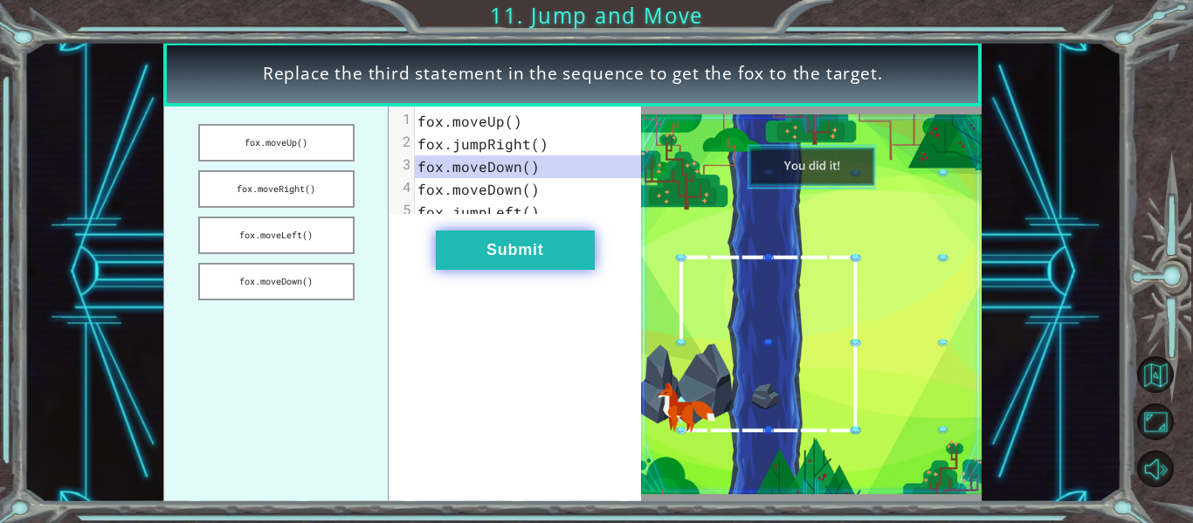
click at [552, 255] on button "Submit" at bounding box center [515, 250] width 159 height 39
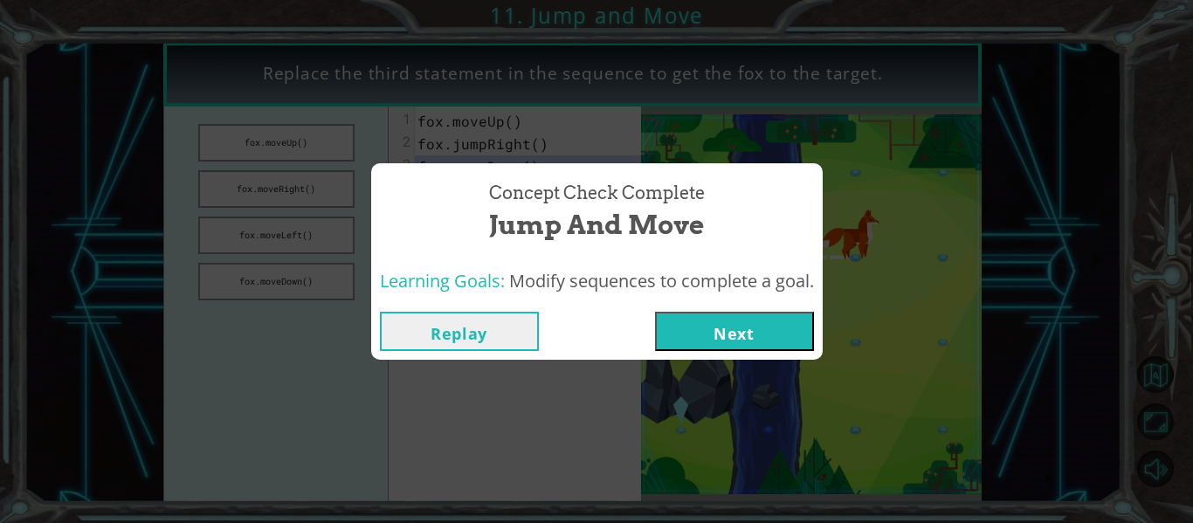
drag, startPoint x: 699, startPoint y: 328, endPoint x: 654, endPoint y: 286, distance: 61.2
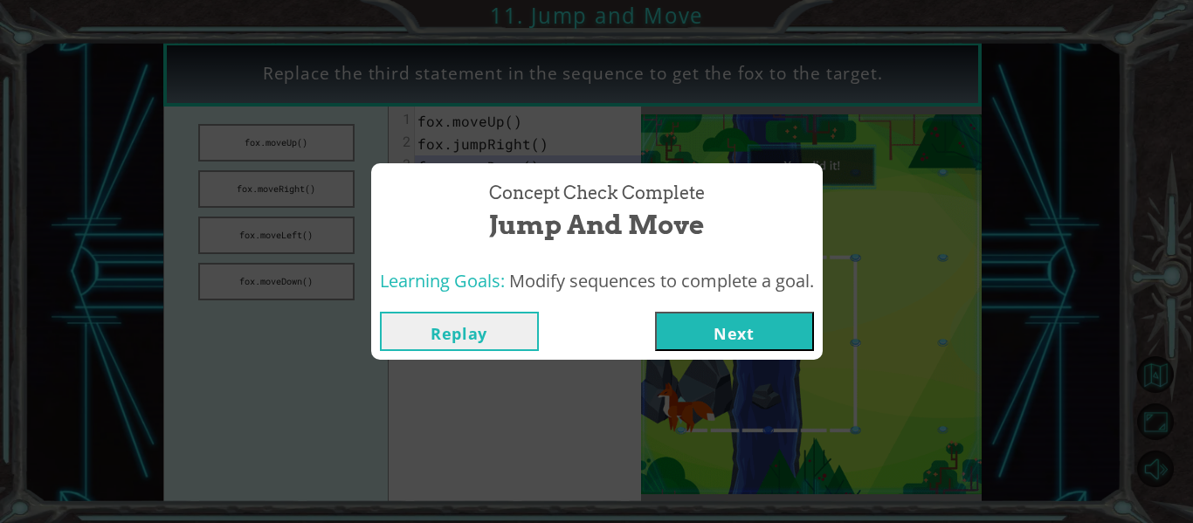
click at [695, 319] on button "Next" at bounding box center [734, 331] width 159 height 39
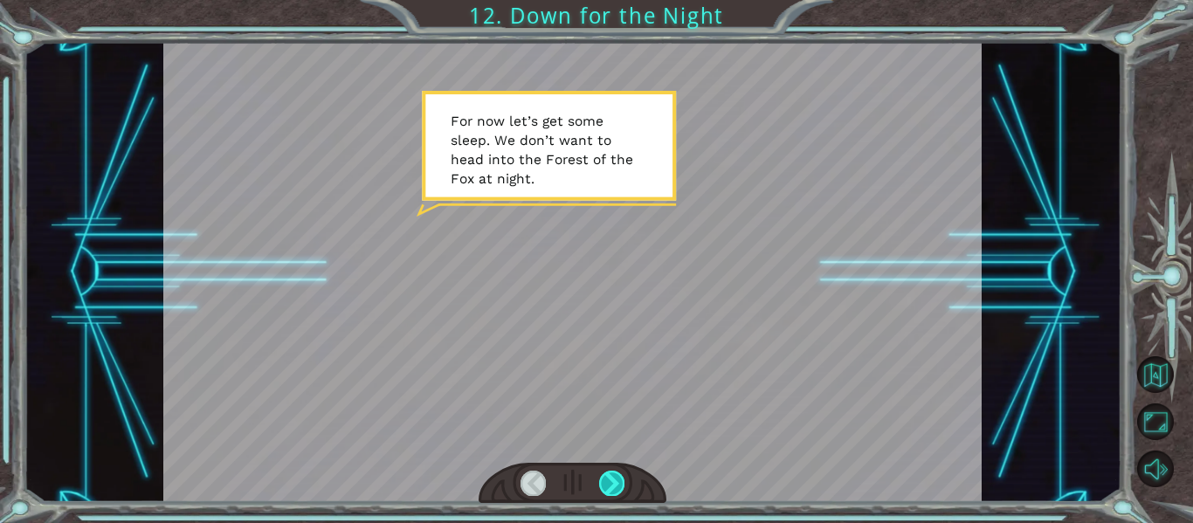
click at [618, 486] on div at bounding box center [611, 483] width 25 height 24
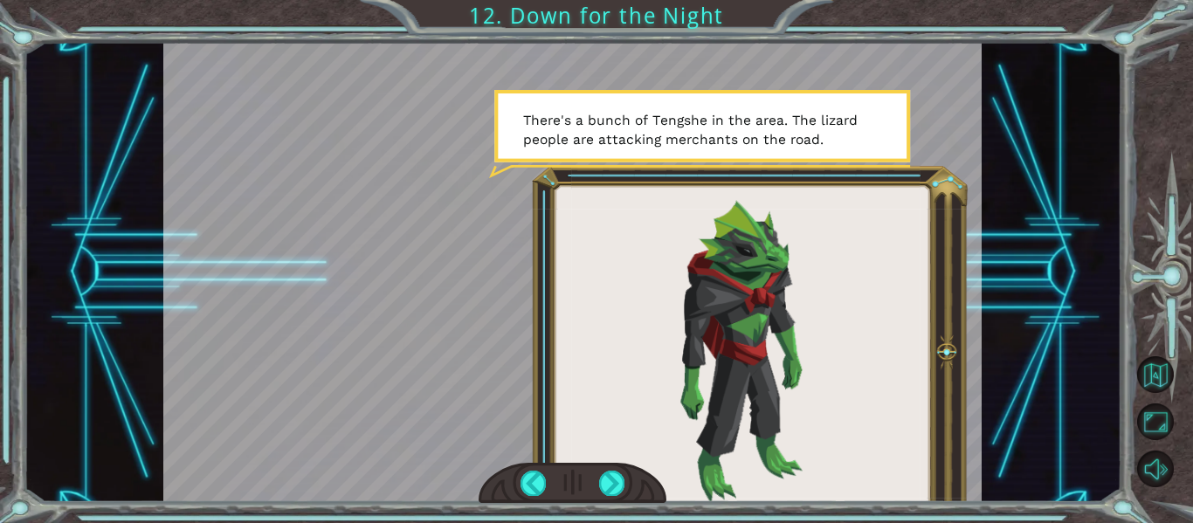
click at [585, 498] on div at bounding box center [573, 483] width 189 height 41
drag, startPoint x: 615, startPoint y: 485, endPoint x: 606, endPoint y: 492, distance: 11.2
click at [606, 492] on div at bounding box center [611, 483] width 25 height 24
drag, startPoint x: 606, startPoint y: 479, endPoint x: 619, endPoint y: 488, distance: 16.3
click at [618, 488] on div at bounding box center [611, 483] width 25 height 24
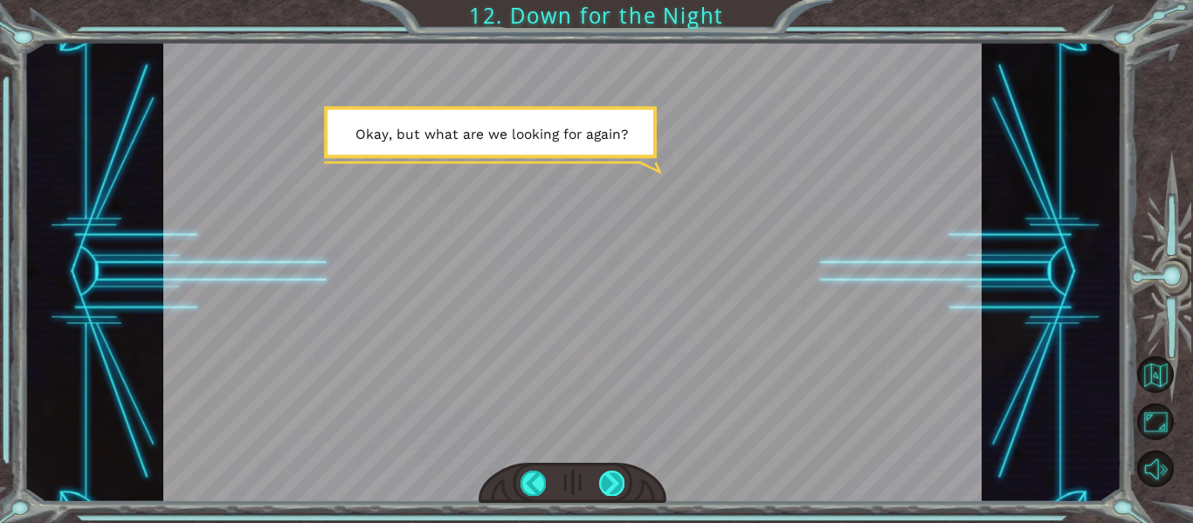
click at [618, 484] on div at bounding box center [611, 483] width 25 height 24
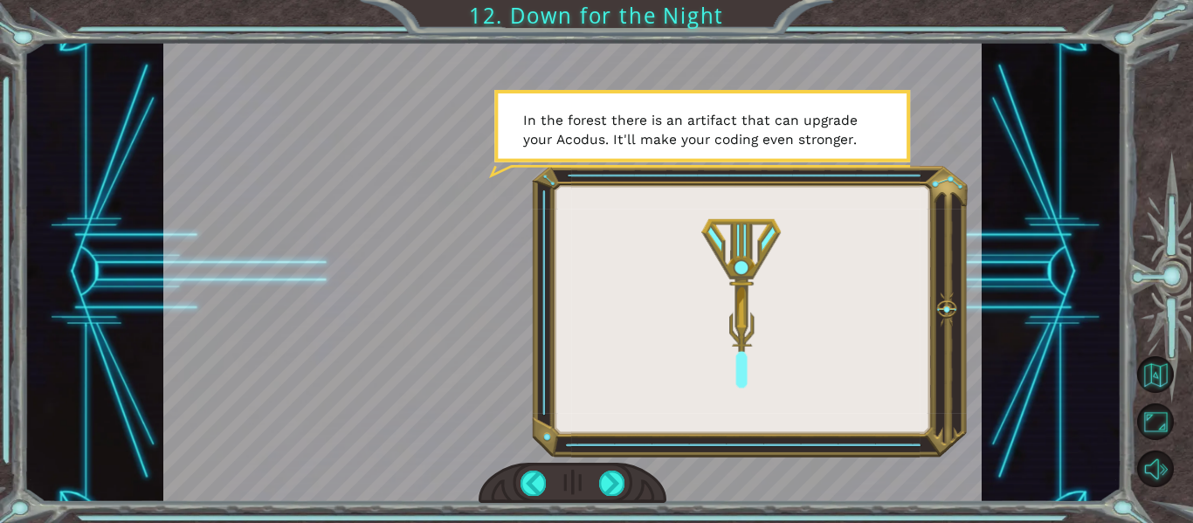
drag, startPoint x: 619, startPoint y: 481, endPoint x: 644, endPoint y: 497, distance: 29.1
click at [629, 486] on div at bounding box center [573, 483] width 189 height 41
click at [612, 481] on div at bounding box center [611, 483] width 25 height 24
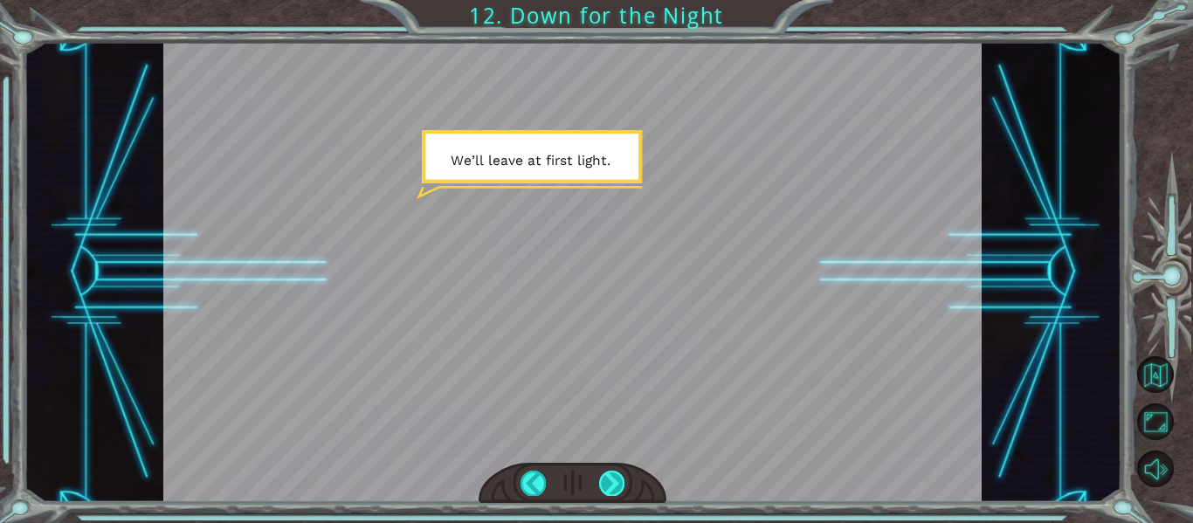
click at [613, 488] on div at bounding box center [611, 483] width 25 height 24
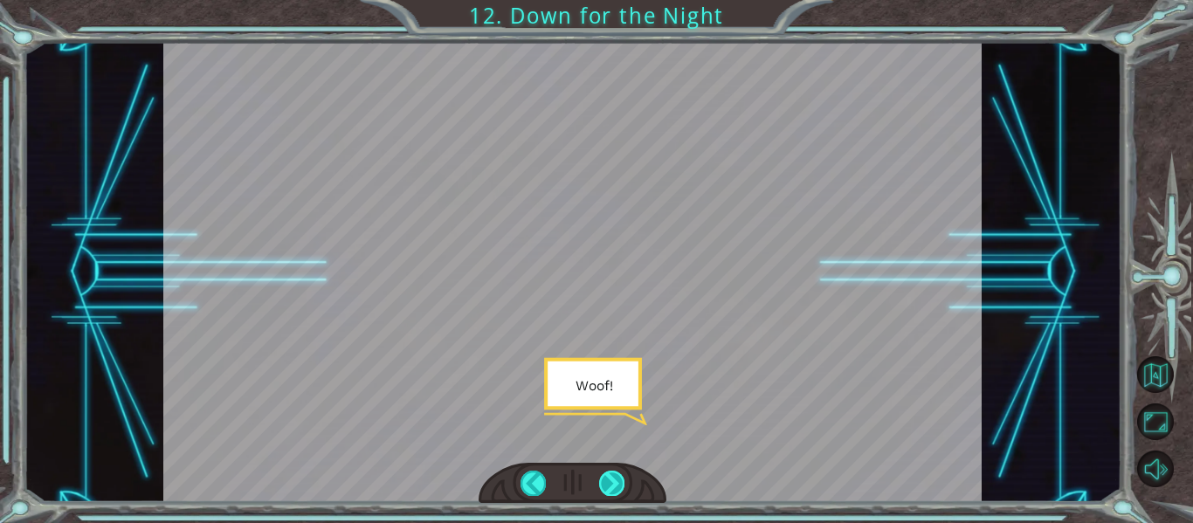
drag, startPoint x: 618, startPoint y: 474, endPoint x: 607, endPoint y: 480, distance: 11.7
click at [607, 480] on div at bounding box center [611, 483] width 25 height 24
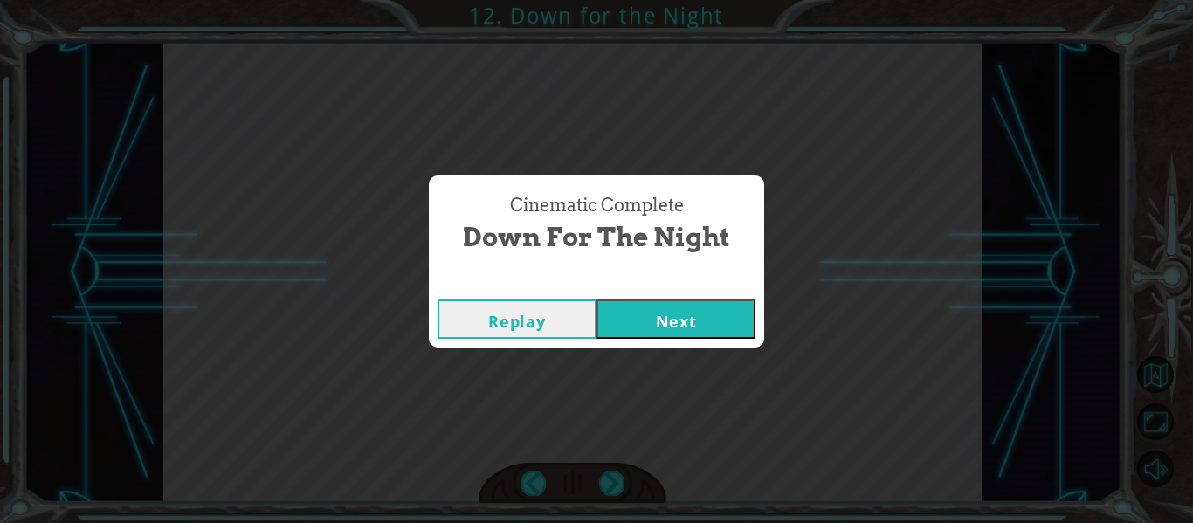
click at [643, 335] on button "Next" at bounding box center [676, 319] width 159 height 39
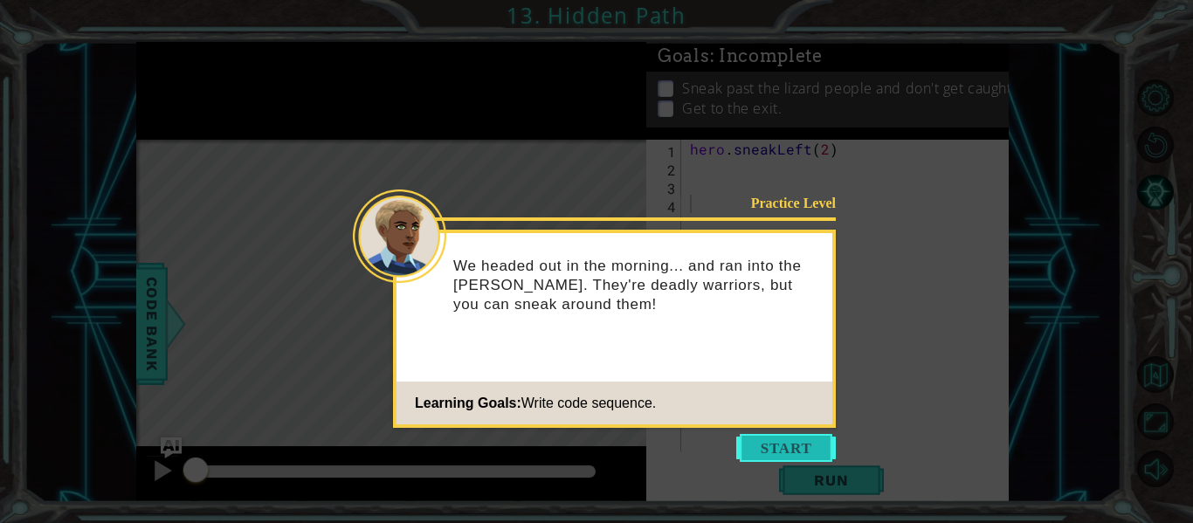
click at [792, 445] on button "Start" at bounding box center [786, 448] width 100 height 28
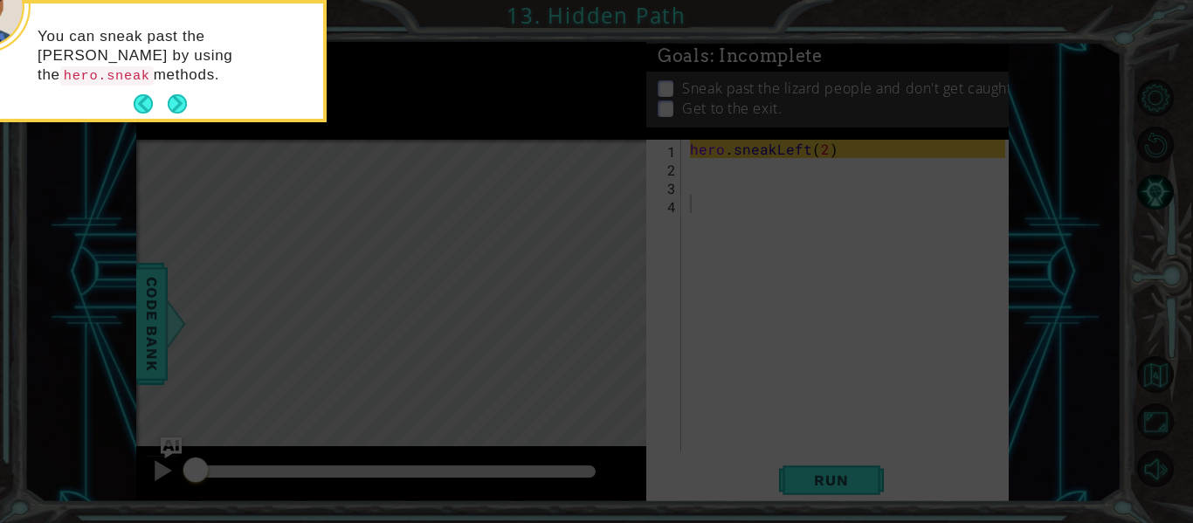
click at [177, 94] on button "Next" at bounding box center [177, 103] width 19 height 19
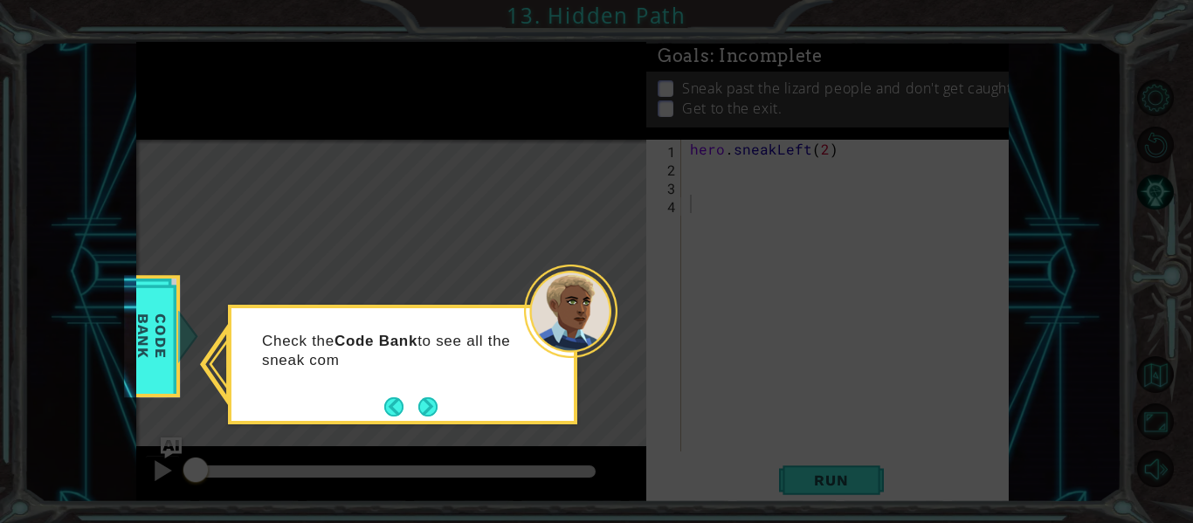
click at [438, 400] on button "Next" at bounding box center [427, 407] width 19 height 19
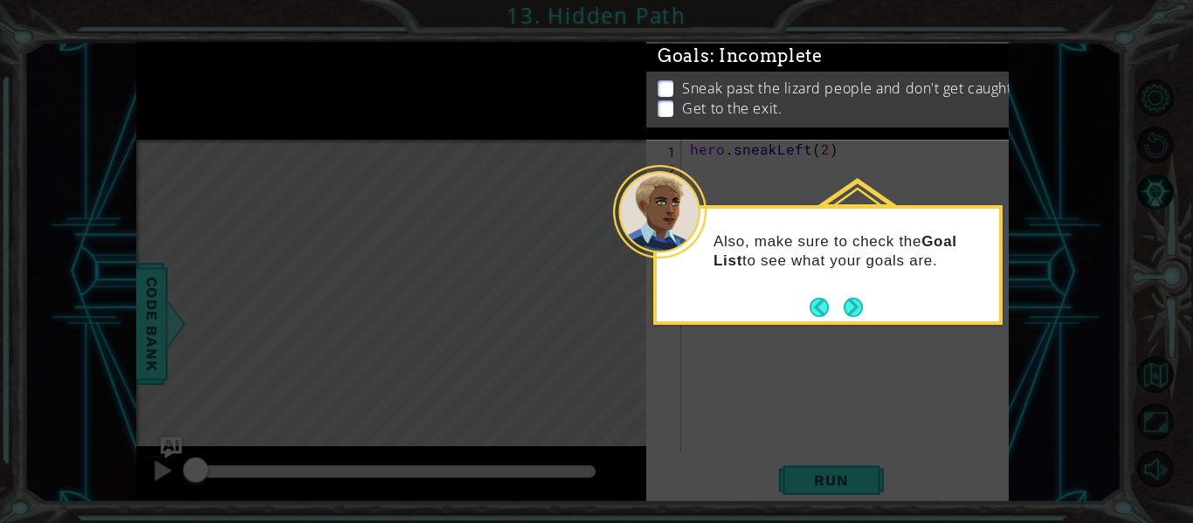
drag, startPoint x: 854, startPoint y: 304, endPoint x: 842, endPoint y: 313, distance: 14.3
click at [844, 311] on button "Next" at bounding box center [853, 307] width 19 height 19
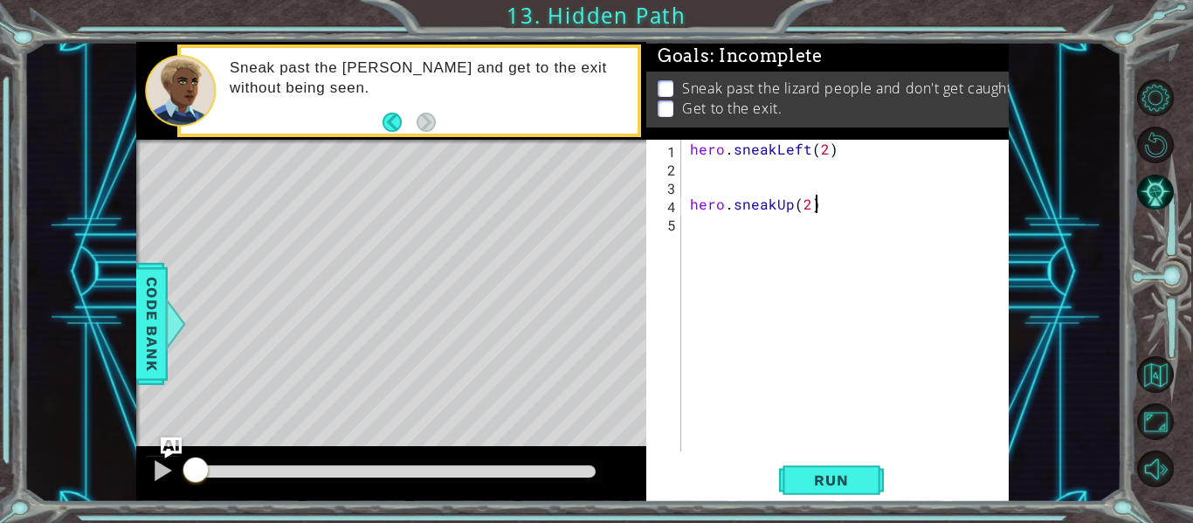
scroll to position [0, 7]
type textarea "hero.sneakUp(2)"
click at [686, 206] on div "hero.sneakUp(2) 1 2 3 4 5 hero . sneakLeft ( 2 ) hero . sneakUp ( 2 ) ההההההההה…" at bounding box center [826, 296] width 359 height 312
click at [692, 206] on div "hero . sneakLeft ( 2 ) hero . sneakUp ( 2 )" at bounding box center [851, 314] width 328 height 349
click at [825, 171] on div "hero . sneakLeft ( 2 ) hero . sneakUp ( 2 )" at bounding box center [851, 314] width 328 height 349
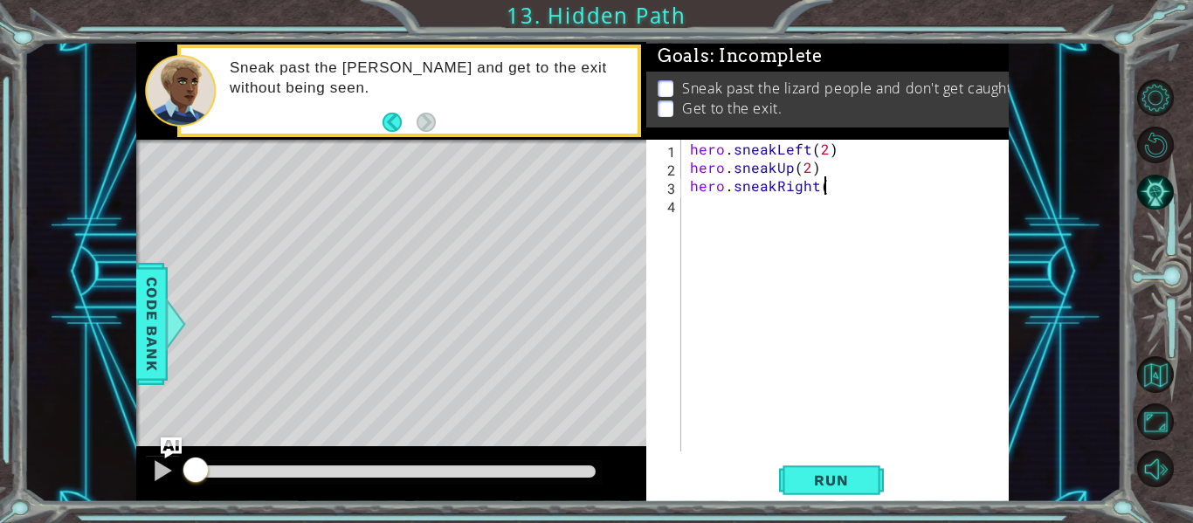
scroll to position [0, 8]
click at [827, 184] on div "hero . sneakLeft ( 2 ) hero . sneakUp ( 2 ) hero . sneakRight ( )" at bounding box center [851, 314] width 328 height 349
type textarea "hero.sneakRight(2)"
click at [803, 488] on span "Run" at bounding box center [831, 480] width 69 height 17
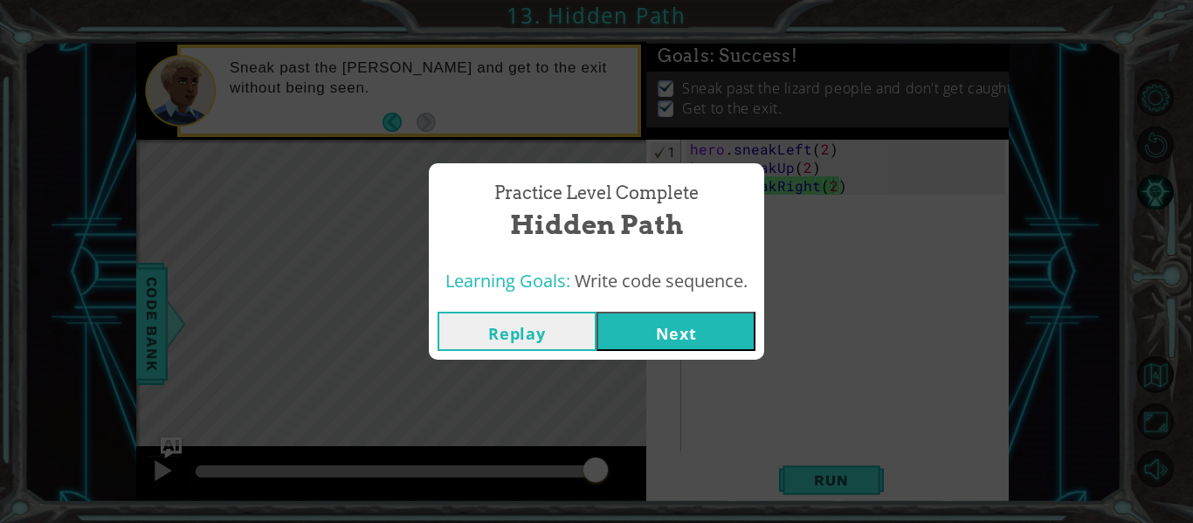
click at [673, 333] on button "Next" at bounding box center [676, 331] width 159 height 39
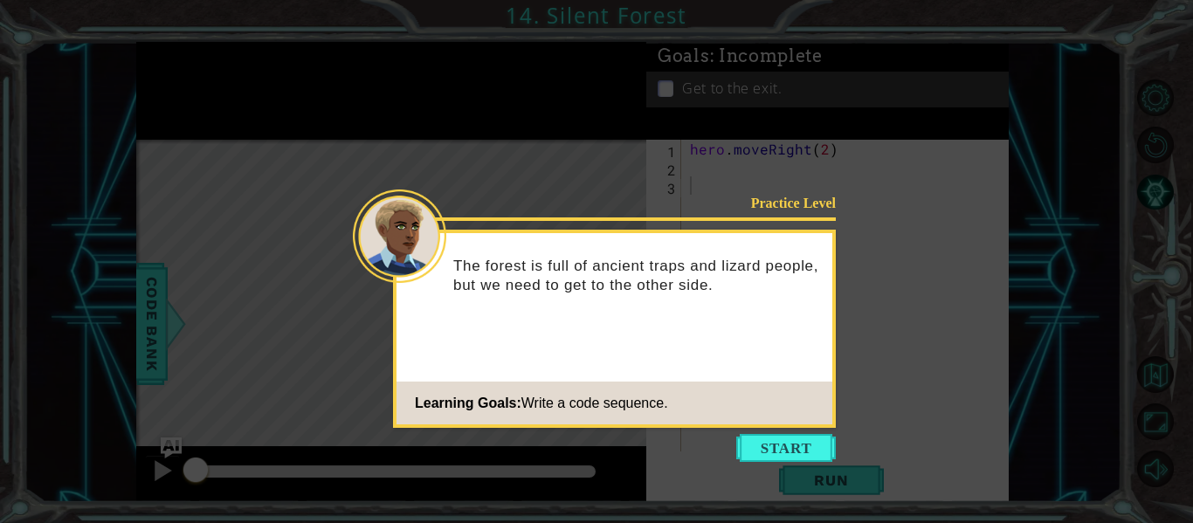
click at [793, 450] on button "Start" at bounding box center [786, 448] width 100 height 28
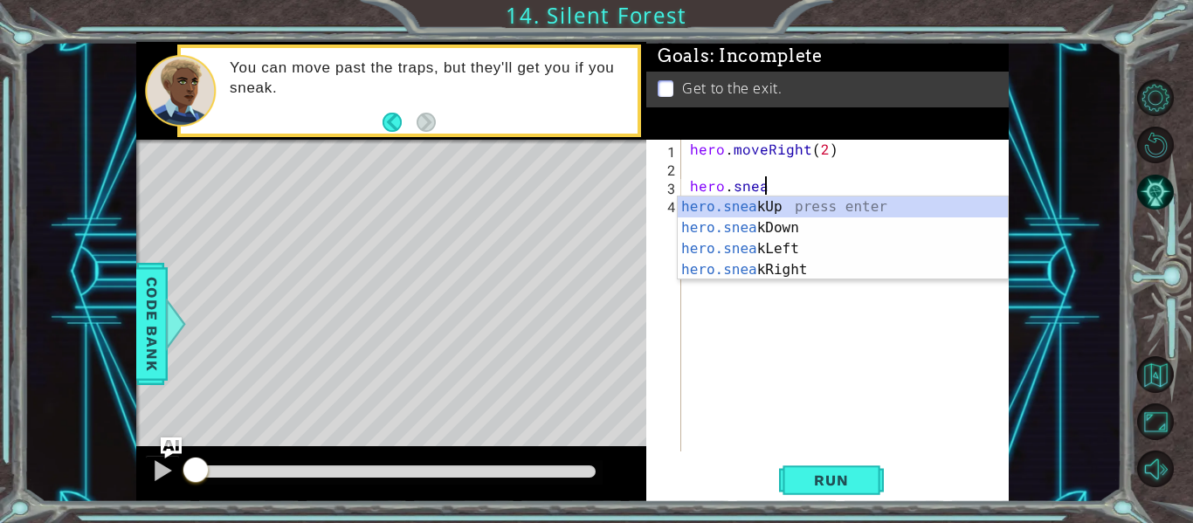
scroll to position [0, 4]
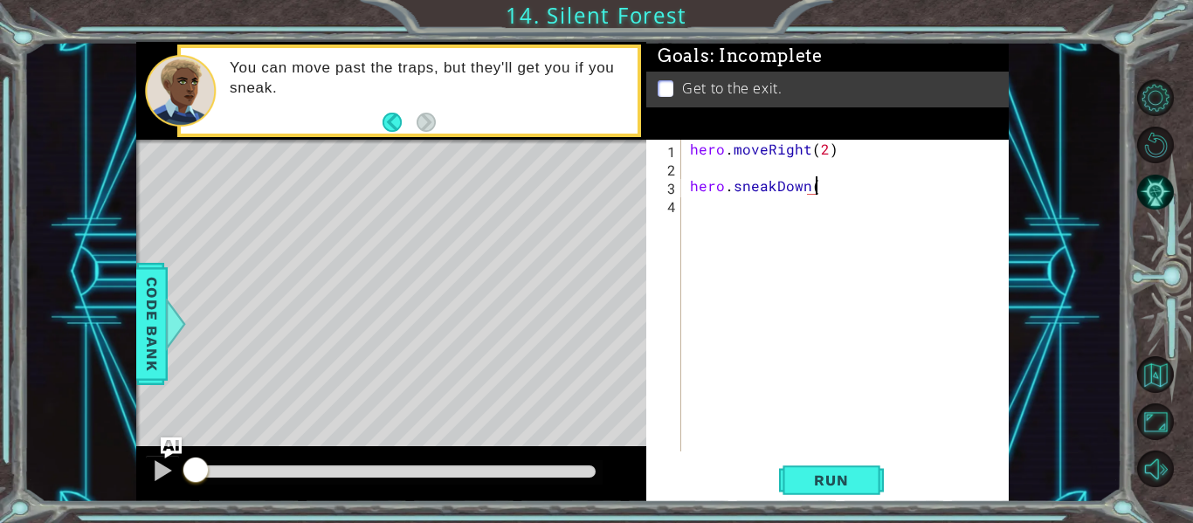
type textarea "hero.sneakDown()"
click at [688, 188] on div "hero . moveRight ( 2 ) hero . sneakDown ( )" at bounding box center [851, 314] width 328 height 349
type textarea "hero.sneakDown()"
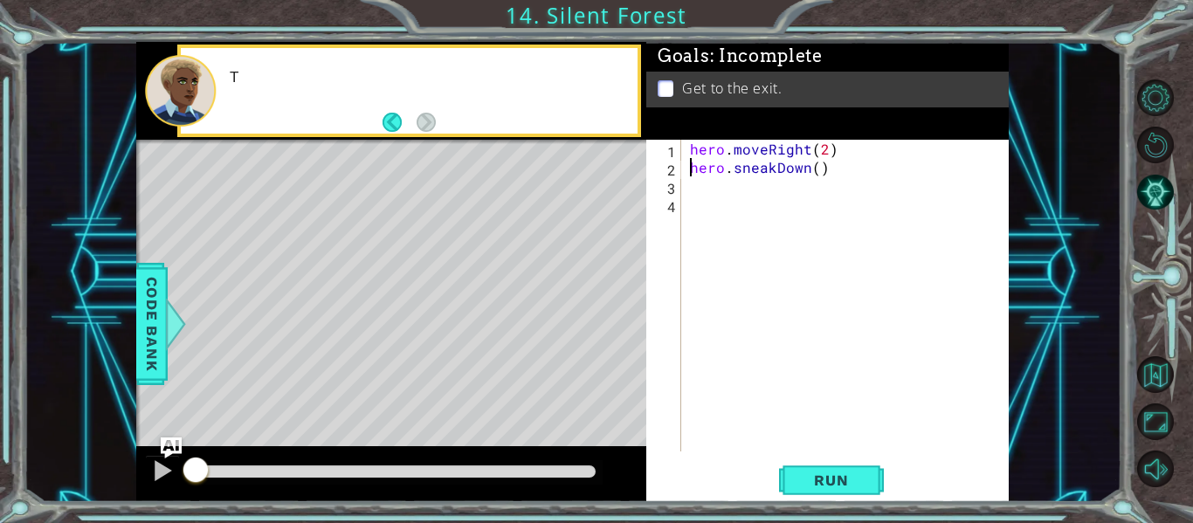
click at [834, 171] on div "hero . moveRight ( 2 ) hero . sneakDown ( )" at bounding box center [851, 314] width 328 height 349
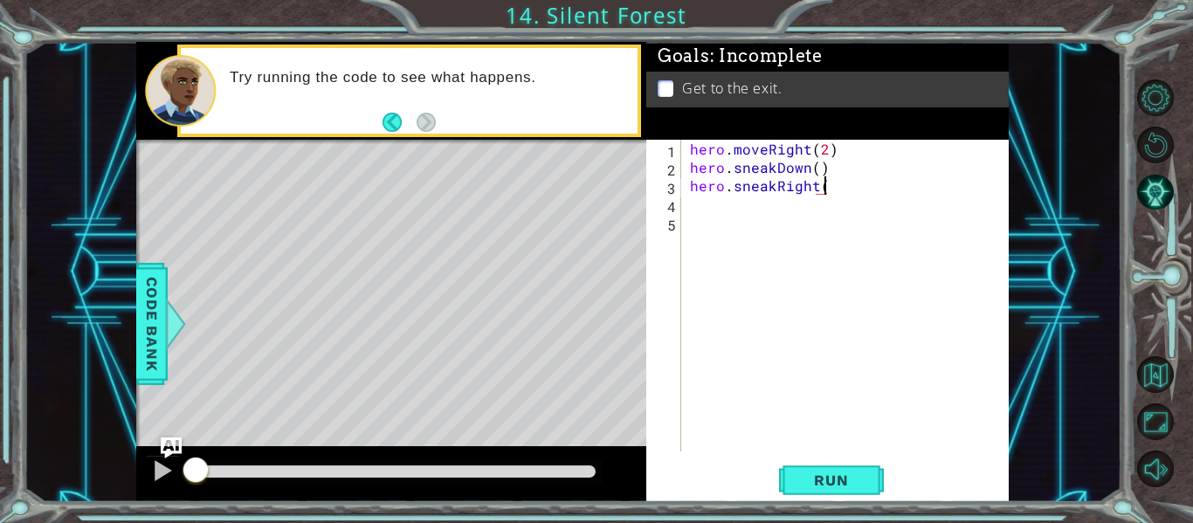
scroll to position [0, 8]
click at [823, 184] on div "hero . moveRight ( 2 ) hero . sneakDown ( ) hero . sneakRight ( )" at bounding box center [851, 314] width 328 height 349
type textarea "hero.sneakRight(3)"
click at [702, 211] on div "hero . moveRight ( 2 ) hero . sneakDown ( ) hero . sneakRight ( 3 )" at bounding box center [851, 314] width 328 height 349
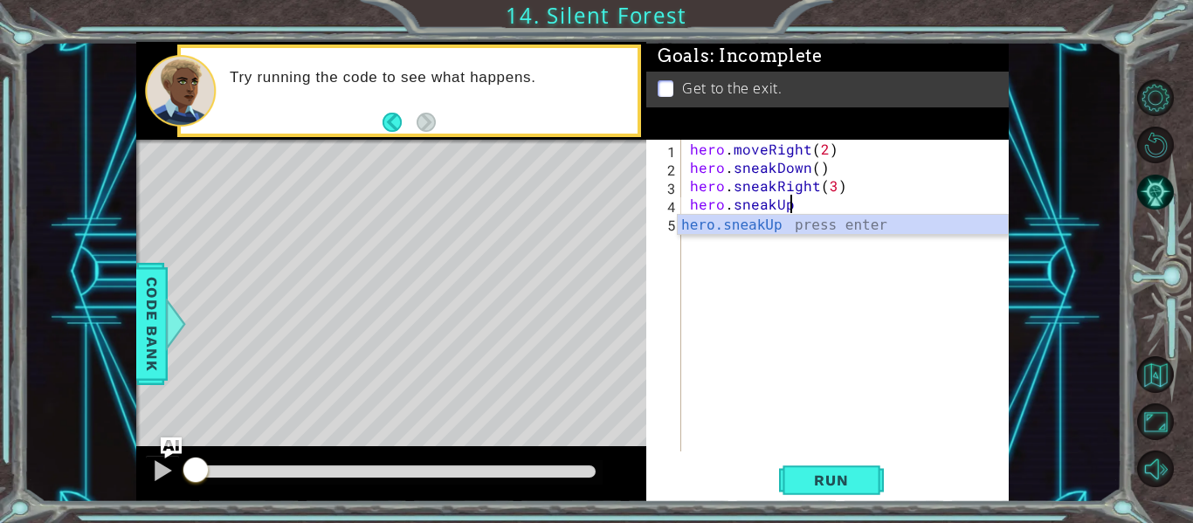
scroll to position [0, 6]
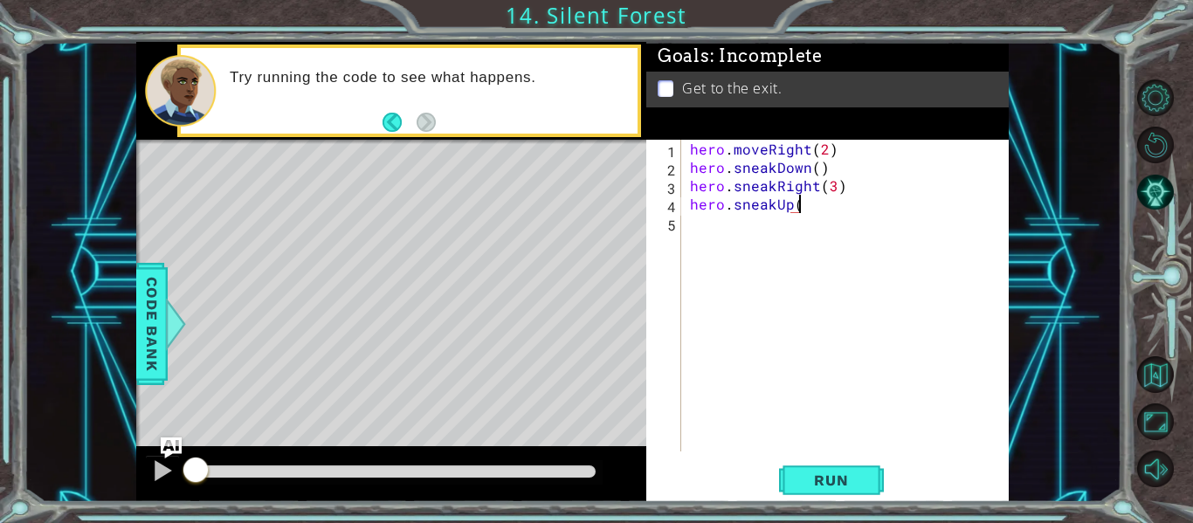
type textarea "hero.sneakUp()"
type textarea "hero.moveRight()"
click at [816, 481] on span "Run" at bounding box center [831, 480] width 69 height 17
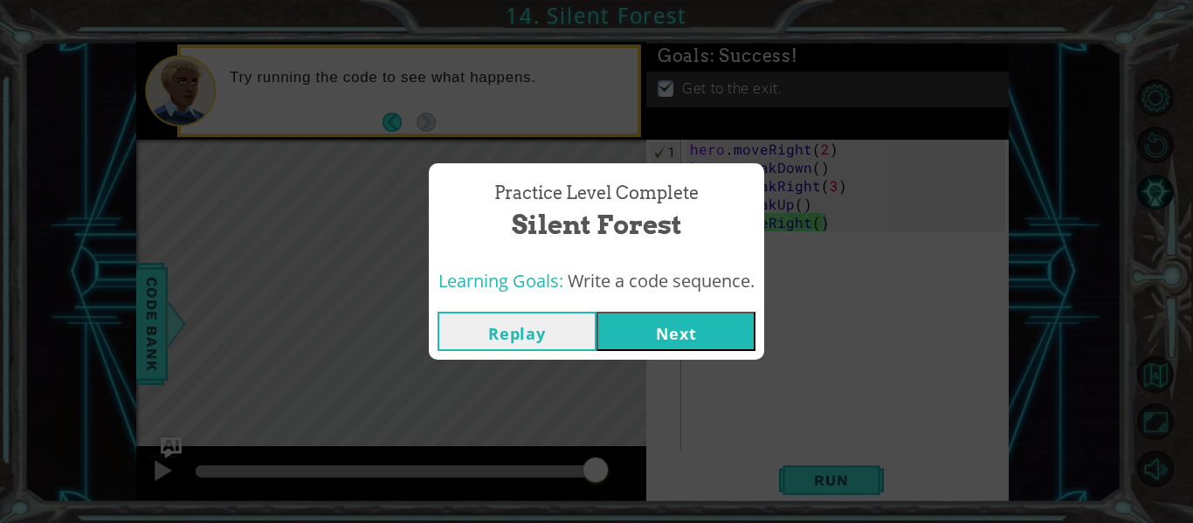
click at [701, 329] on button "Next" at bounding box center [676, 331] width 159 height 39
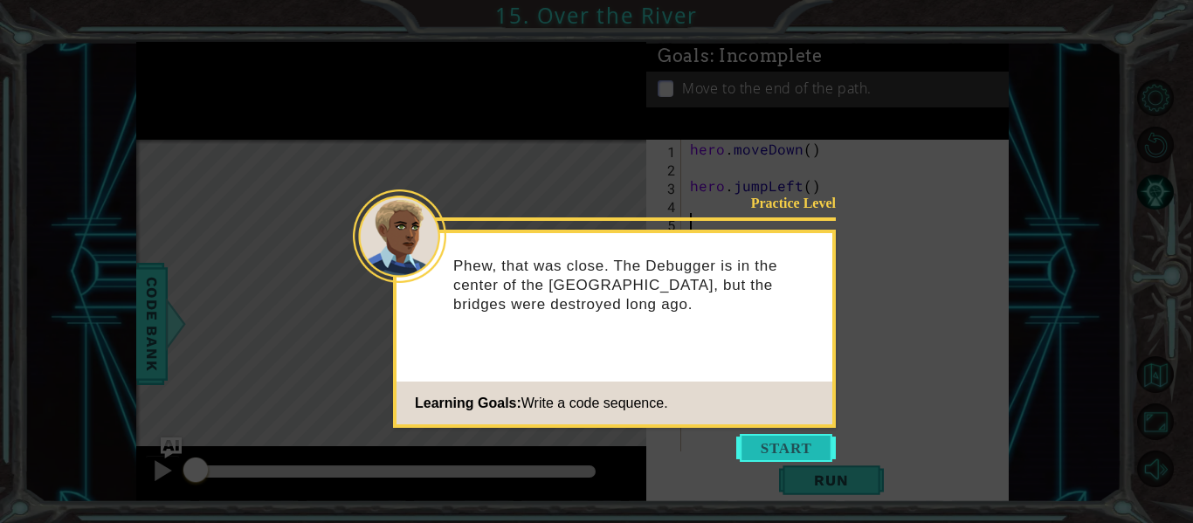
click at [812, 439] on button "Start" at bounding box center [786, 448] width 100 height 28
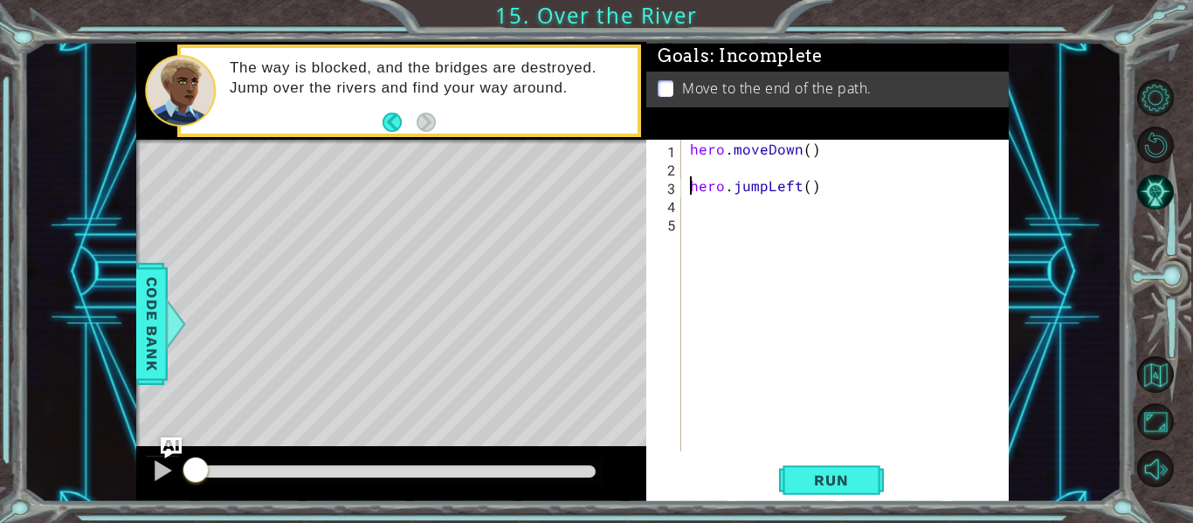
click at [693, 194] on div "hero . moveDown ( ) hero . jumpLeft ( )" at bounding box center [851, 314] width 328 height 349
type textarea "hero.jumpLeft()"
click at [693, 201] on div "hero . moveDown ( ) hero . jumpLeft ( )" at bounding box center [851, 314] width 328 height 349
click at [694, 190] on div "hero . moveDown ( ) hero . jumpLeft ( )" at bounding box center [851, 314] width 328 height 349
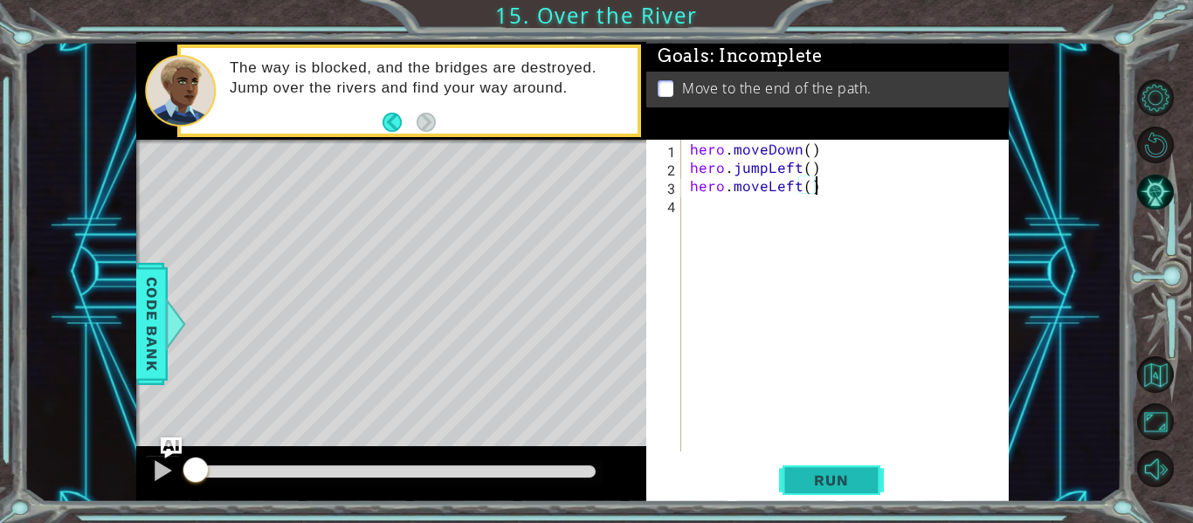
type textarea "hero.moveLeft()"
click at [857, 475] on span "Run" at bounding box center [831, 480] width 69 height 17
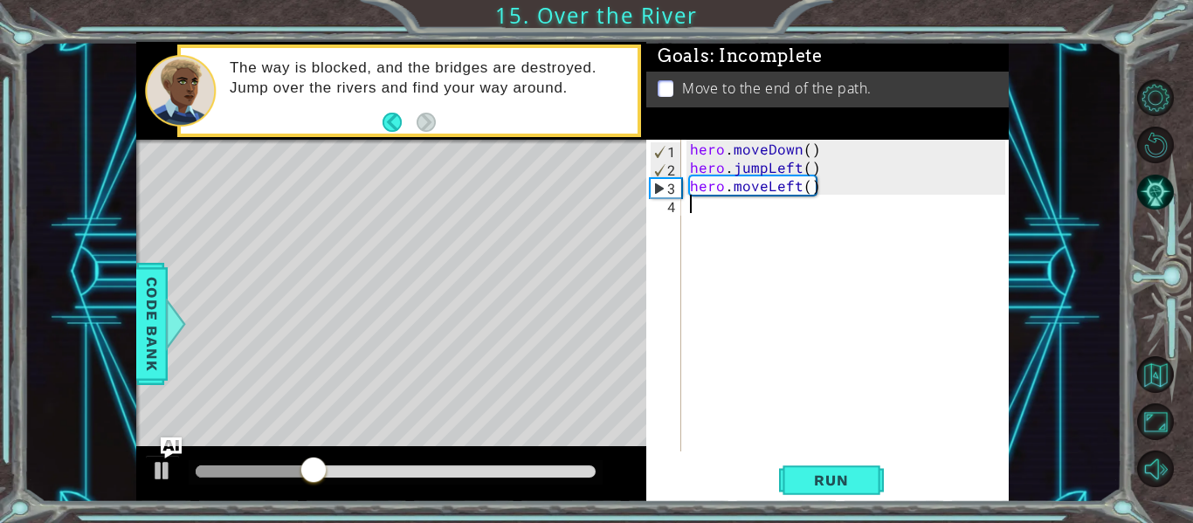
click at [698, 224] on div "hero . moveDown ( ) hero . jumpLeft ( ) hero . moveLeft ( )" at bounding box center [851, 314] width 328 height 349
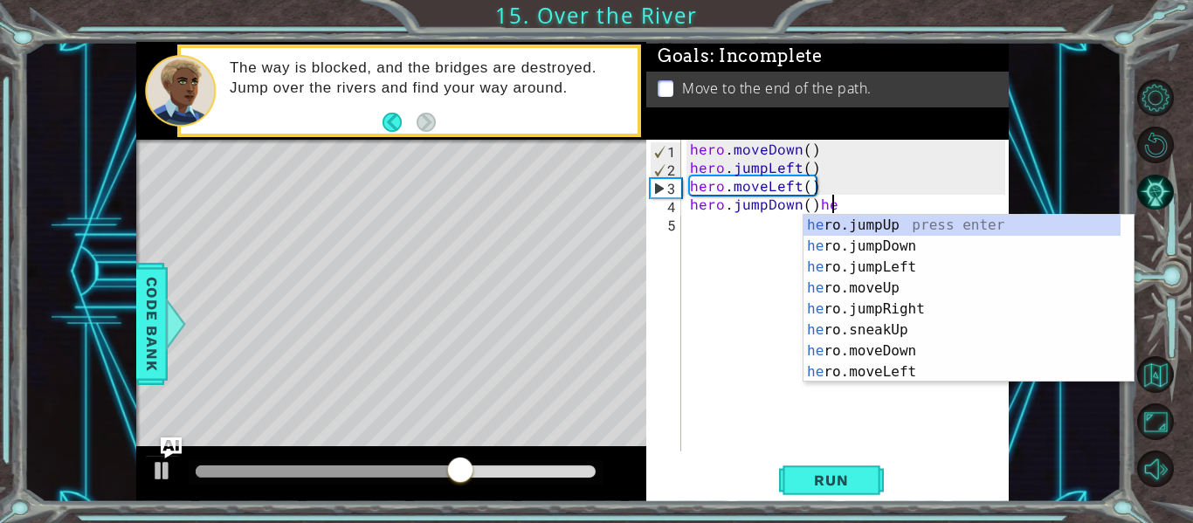
scroll to position [0, 9]
type textarea "hero.jumpDown()"
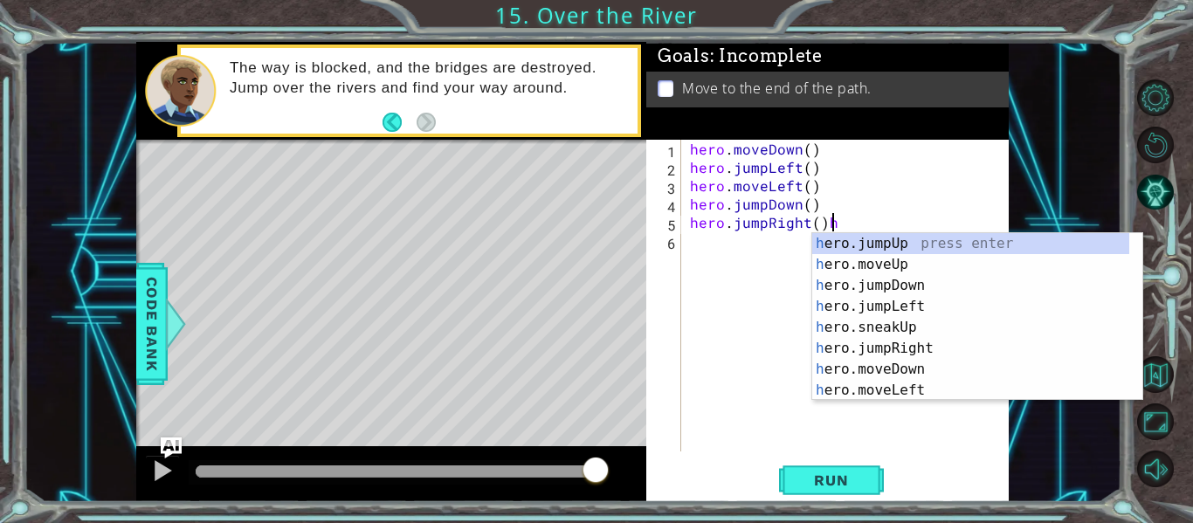
scroll to position [0, 8]
type textarea "hero.jumpRight()"
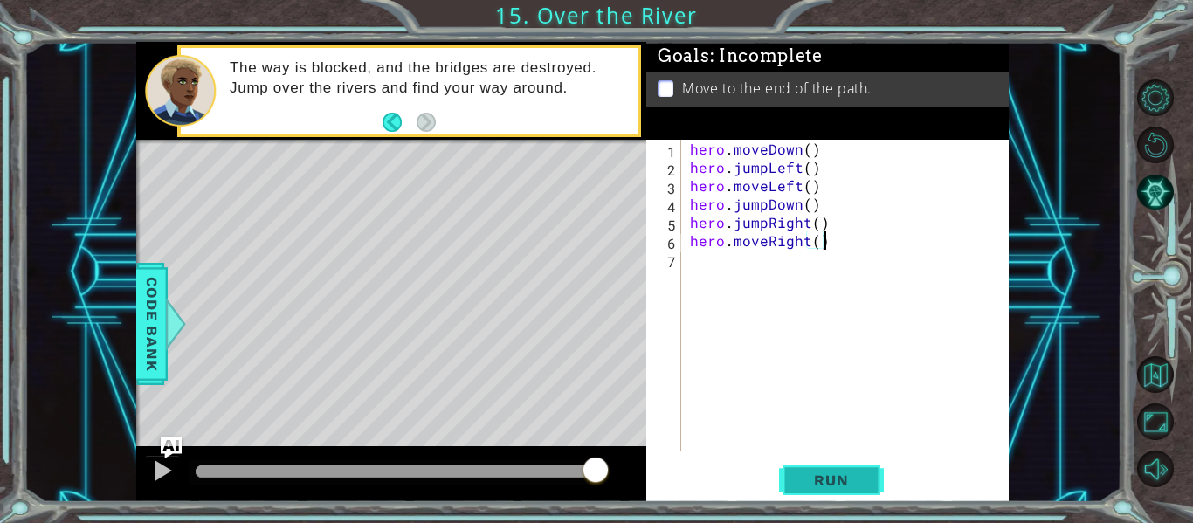
type textarea "hero.moveRight()"
click at [826, 474] on span "Run" at bounding box center [831, 480] width 69 height 17
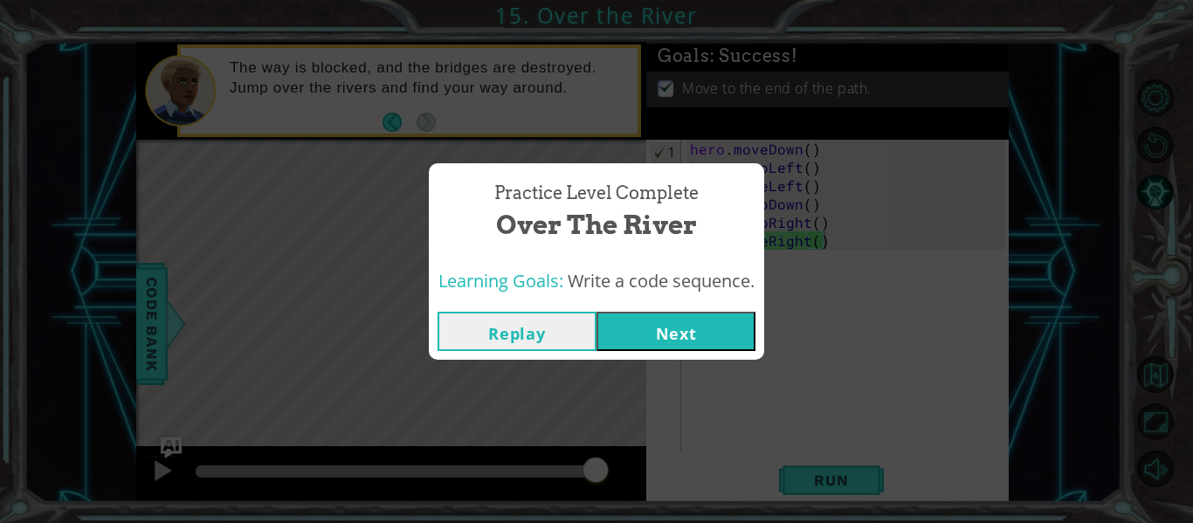
click at [698, 328] on button "Next" at bounding box center [676, 331] width 159 height 39
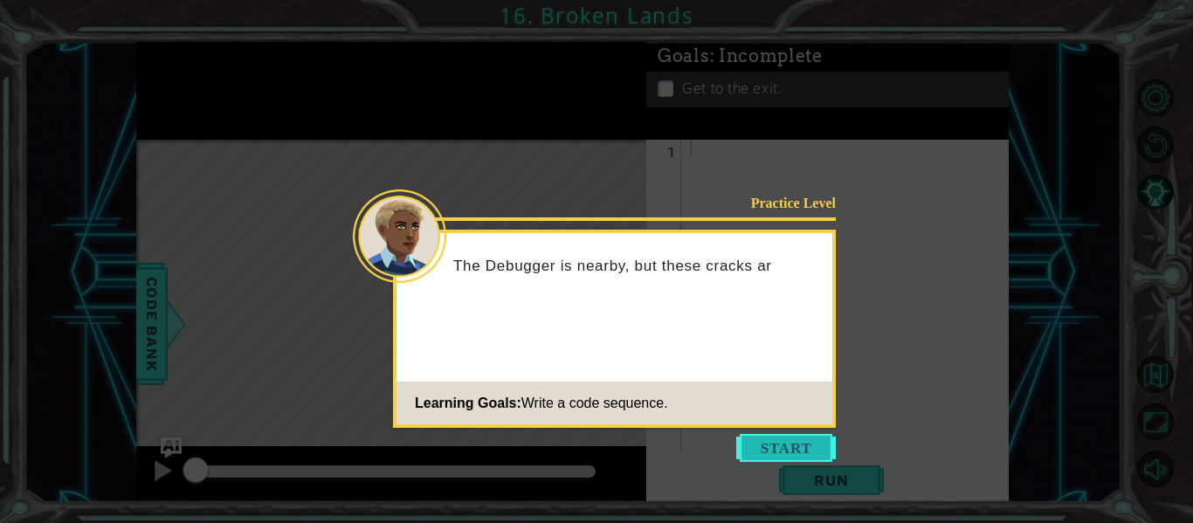
click at [786, 444] on button "Start" at bounding box center [786, 448] width 100 height 28
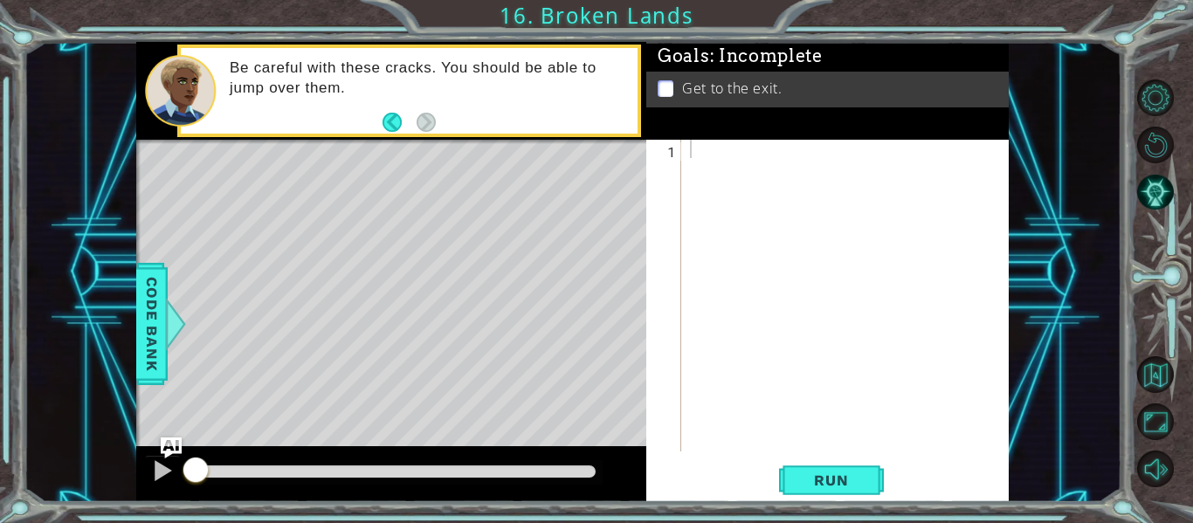
click at [395, 120] on button "Back" at bounding box center [400, 122] width 34 height 19
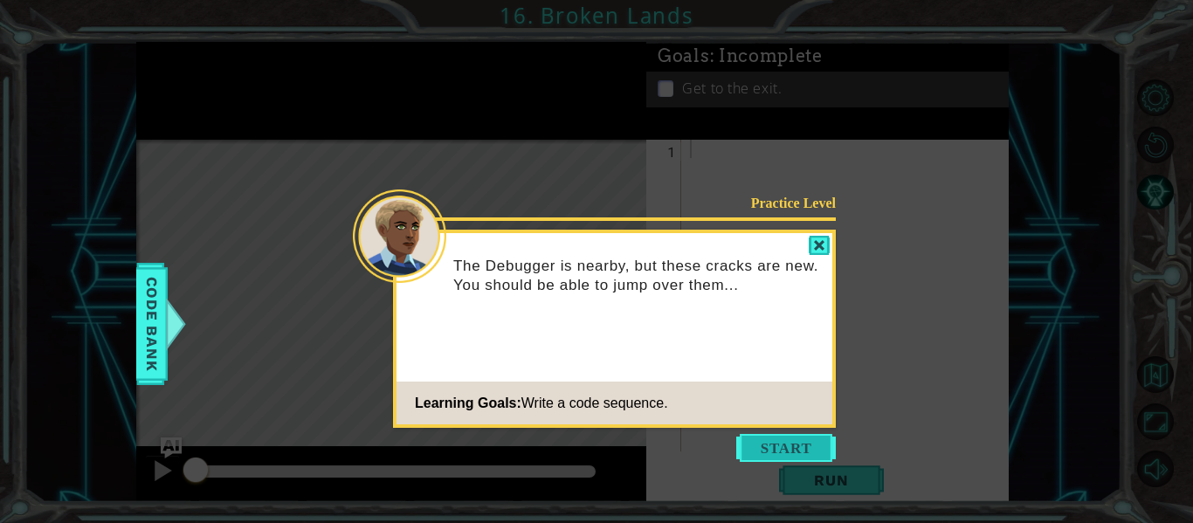
click at [756, 437] on button "Start" at bounding box center [786, 448] width 100 height 28
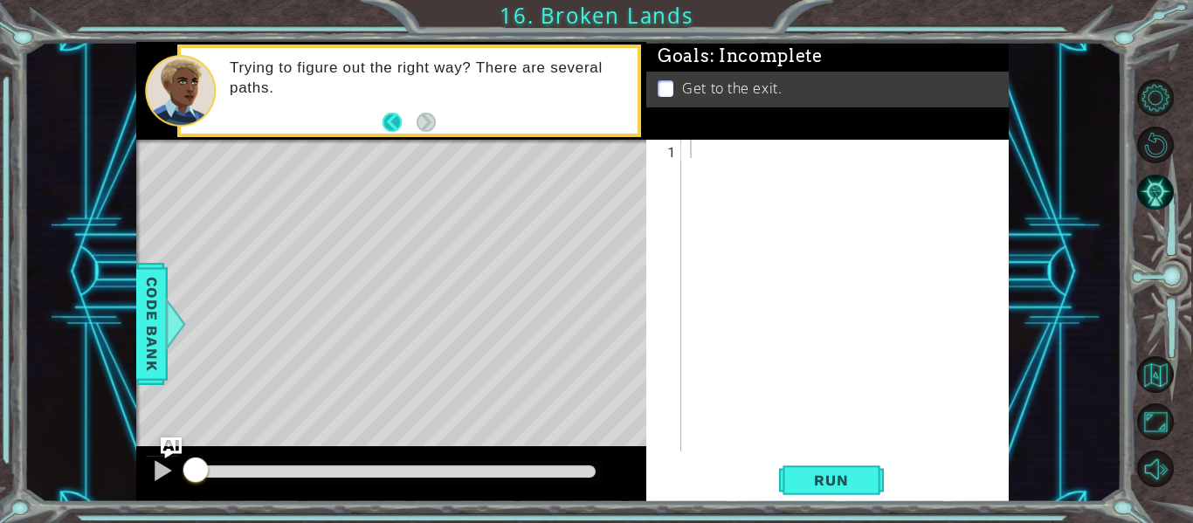
click at [401, 121] on button "Back" at bounding box center [400, 122] width 34 height 19
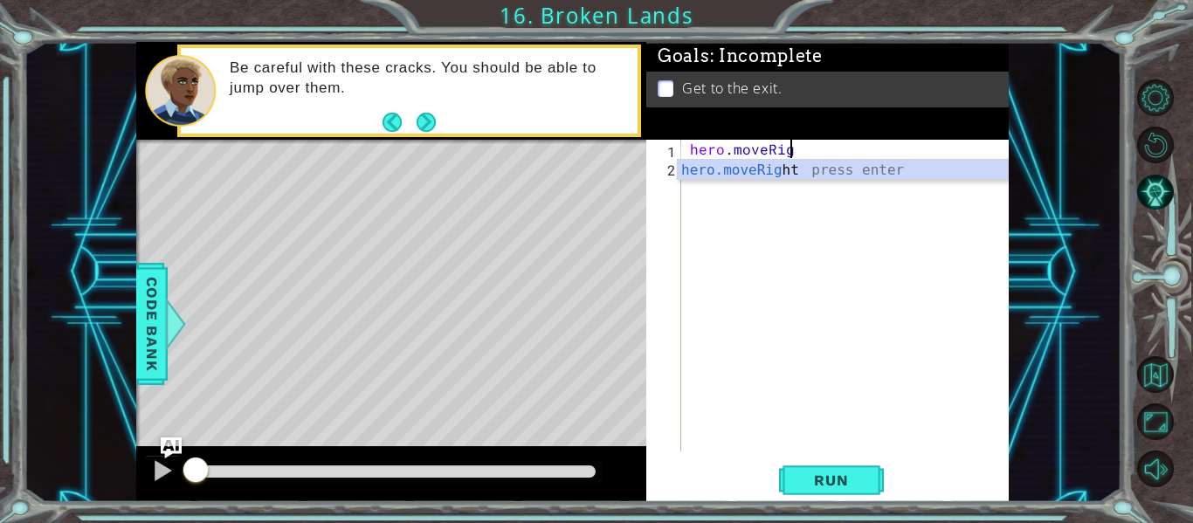
scroll to position [0, 6]
type textarea "hero.moveRight()"
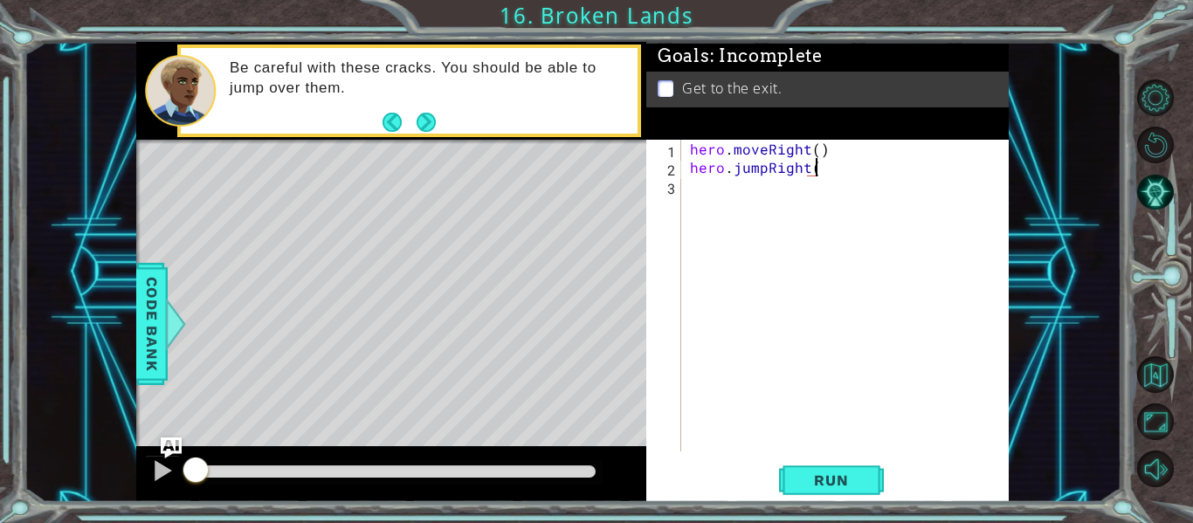
type textarea "hero.jumpRight()"
type textarea "hero.moveRight()"
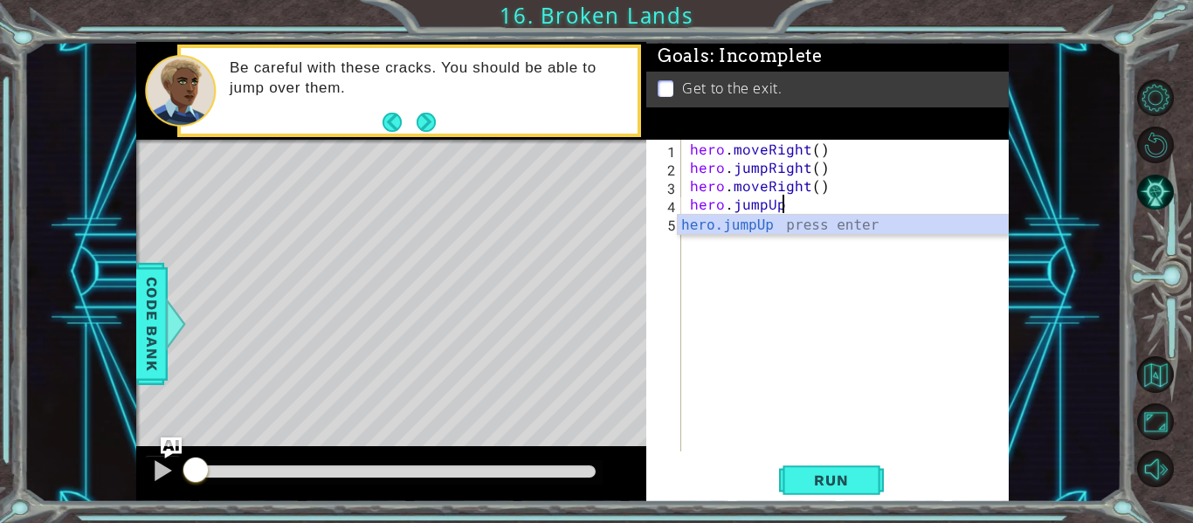
scroll to position [0, 5]
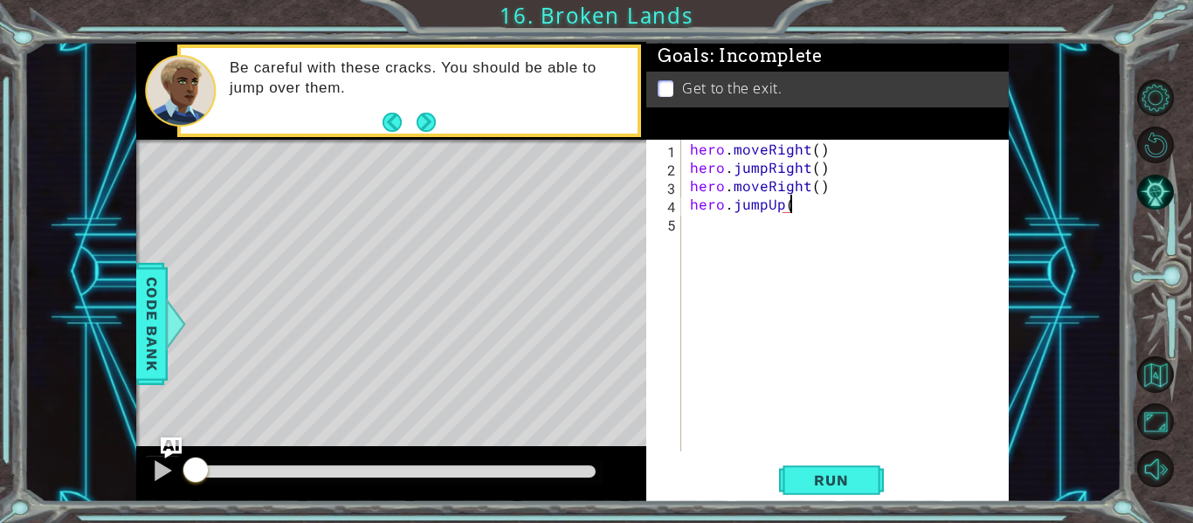
type textarea "hero.jumpUp()"
type textarea "hero.moveUp()"
click at [869, 482] on button "Run" at bounding box center [831, 481] width 105 height 36
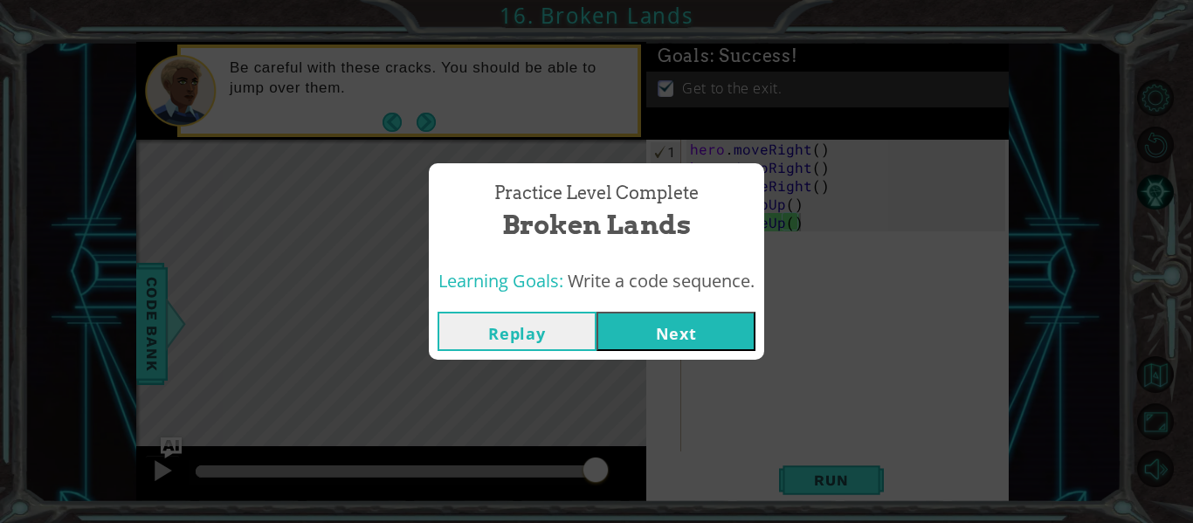
click at [736, 348] on button "Next" at bounding box center [676, 331] width 159 height 39
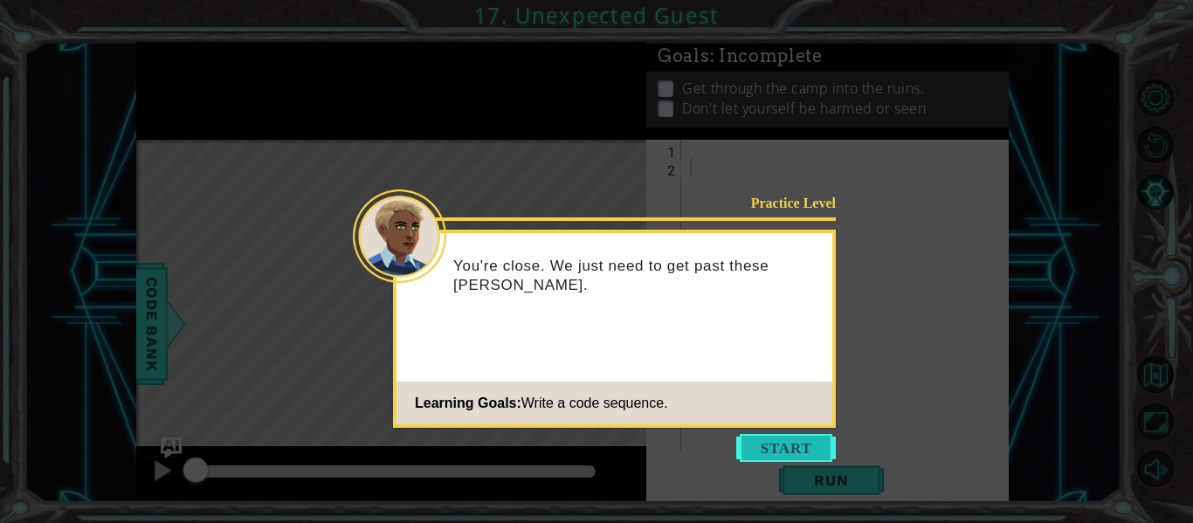
click at [757, 456] on button "Start" at bounding box center [786, 448] width 100 height 28
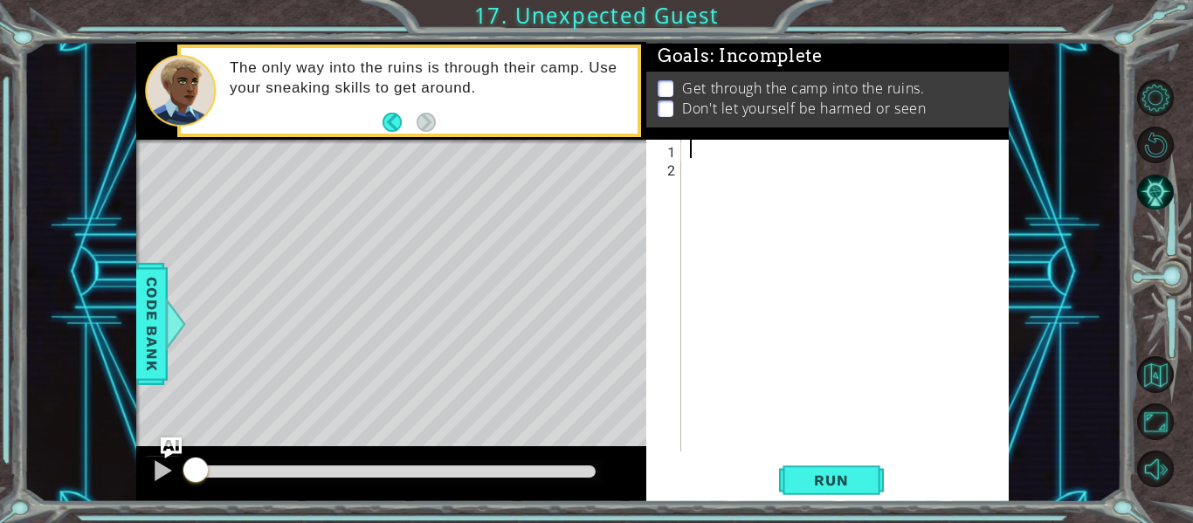
click at [688, 151] on div at bounding box center [851, 314] width 328 height 349
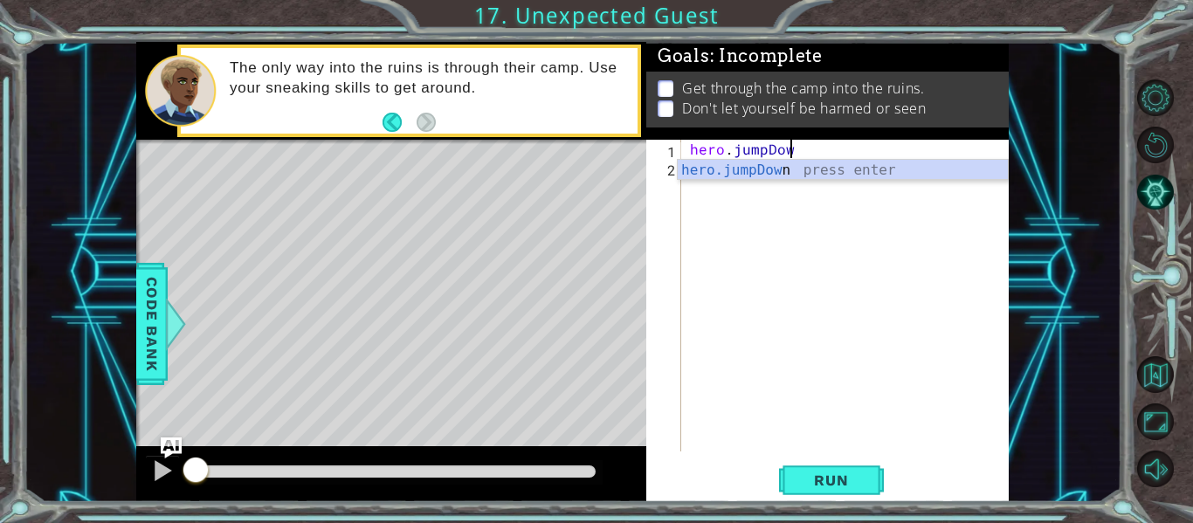
scroll to position [0, 6]
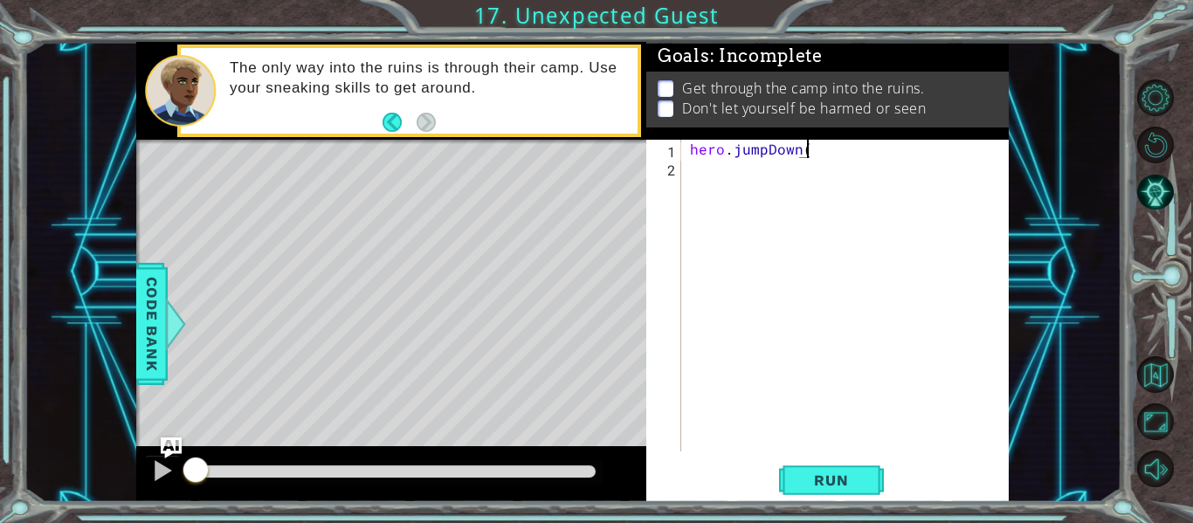
type textarea "hero.jumpDown()"
type textarea "hero.jumpRight()"
click at [840, 484] on span "Run" at bounding box center [831, 480] width 69 height 17
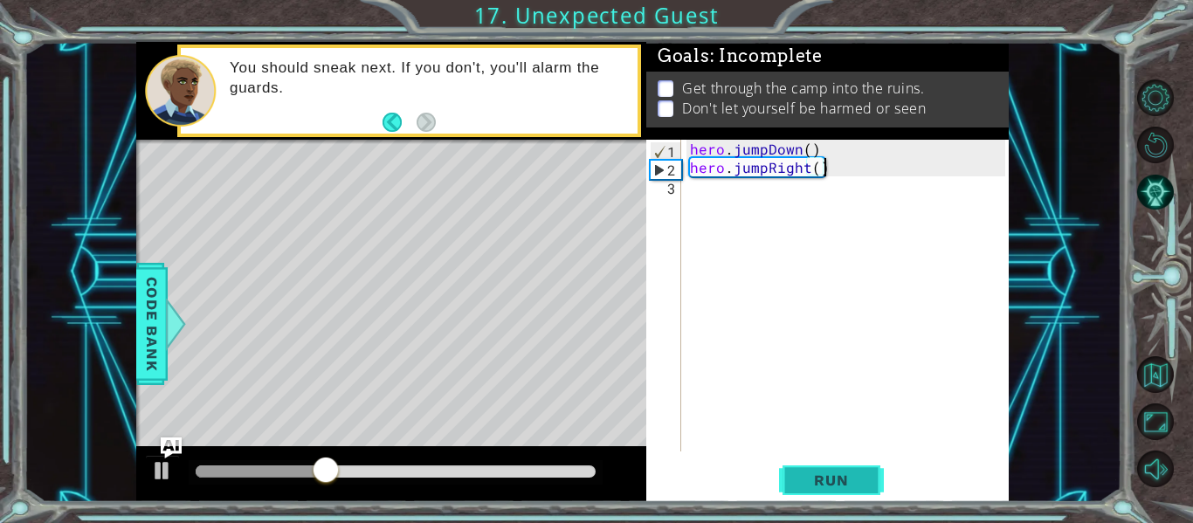
click at [840, 484] on span "Run" at bounding box center [831, 480] width 69 height 17
click at [713, 207] on div "hero . jumpDown ( ) hero . jumpRight ( )" at bounding box center [851, 314] width 328 height 349
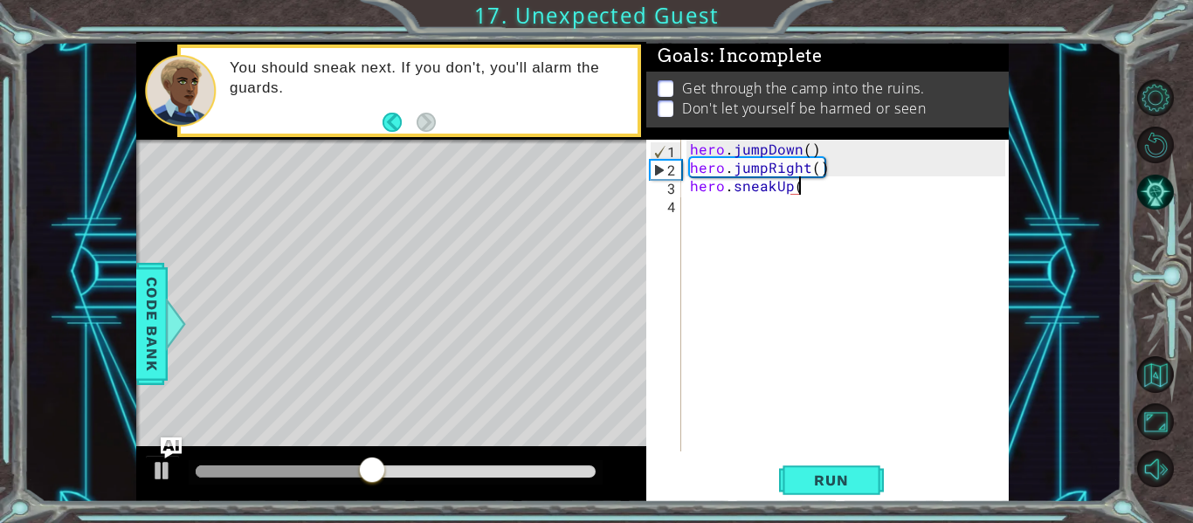
scroll to position [0, 6]
type textarea "hero.sneakUp()"
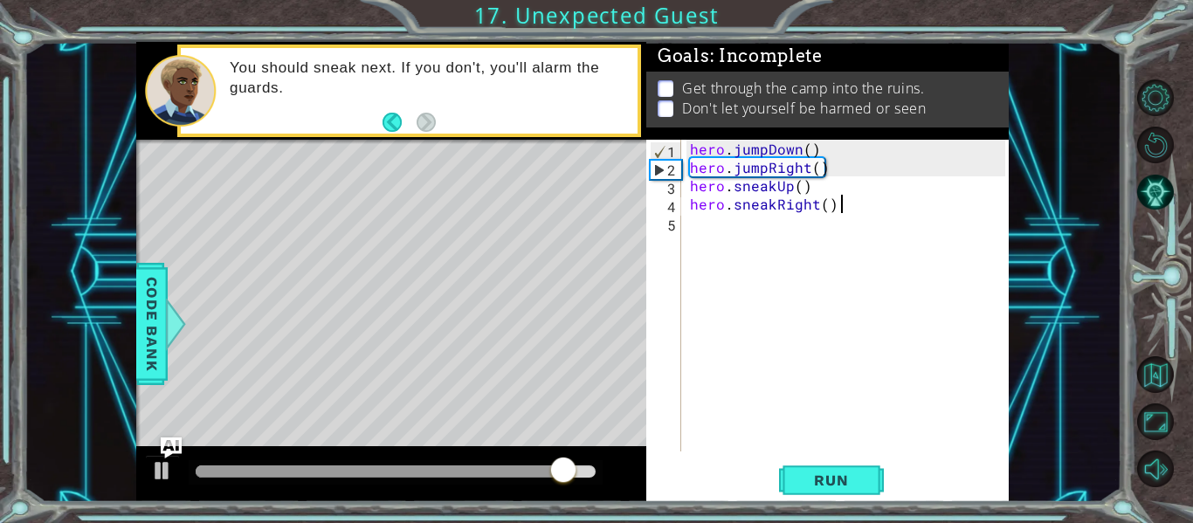
scroll to position [0, 9]
type textarea "hero.sneakRight()"
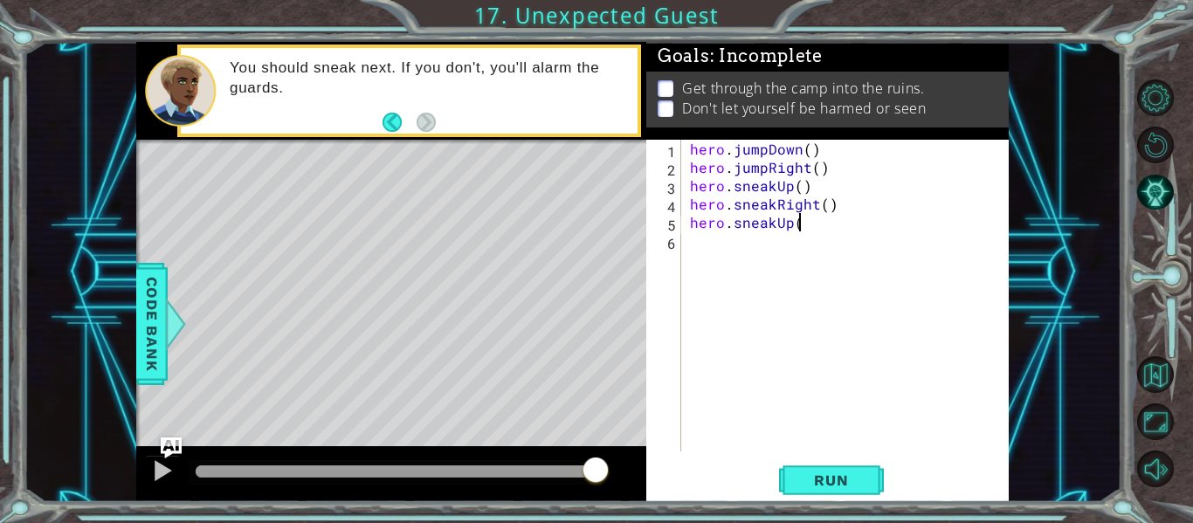
scroll to position [0, 6]
type textarea "hero.sneakUp(3)"
click at [868, 479] on button "Run" at bounding box center [831, 481] width 105 height 36
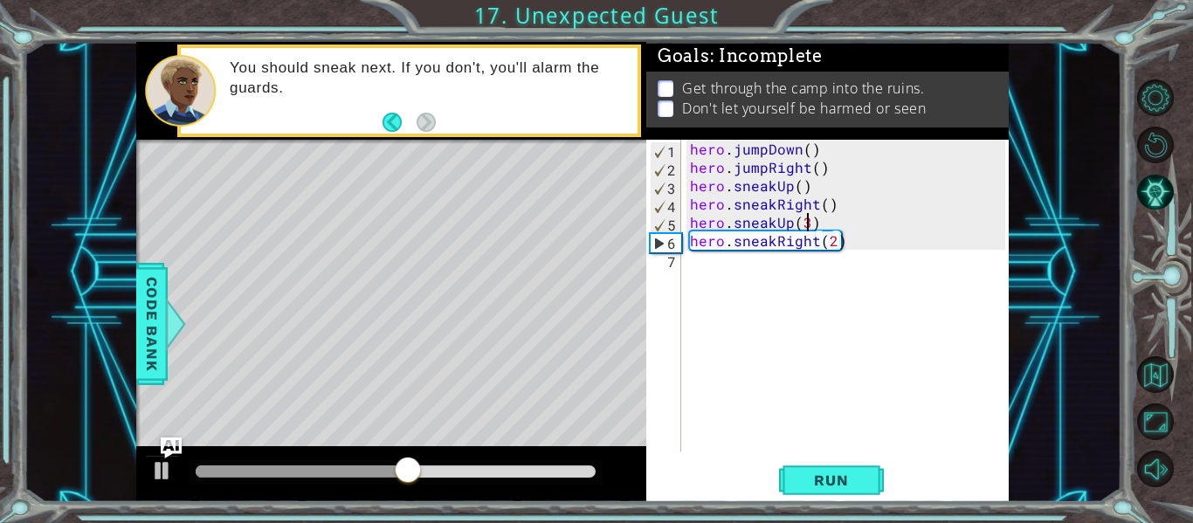
click at [809, 228] on div "hero . jumpDown ( ) hero . jumpRight ( ) hero . sneakUp ( ) hero . sneakRight (…" at bounding box center [851, 314] width 328 height 349
type textarea "hero.sneakUp(2)"
click at [688, 256] on div "hero . jumpDown ( ) hero . jumpRight ( ) hero . sneakUp ( ) hero . sneakRight (…" at bounding box center [851, 314] width 328 height 349
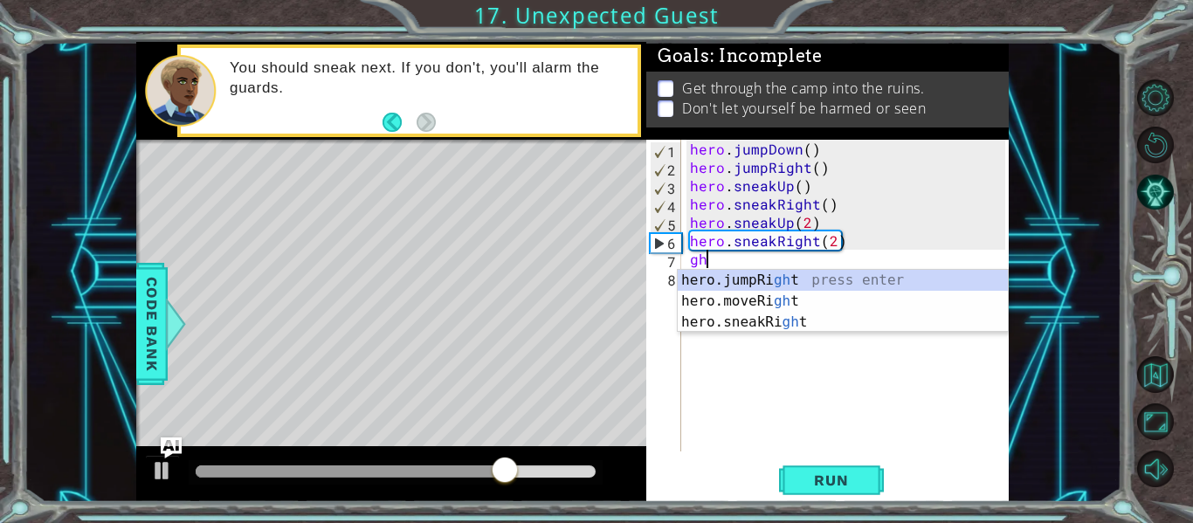
type textarea "g"
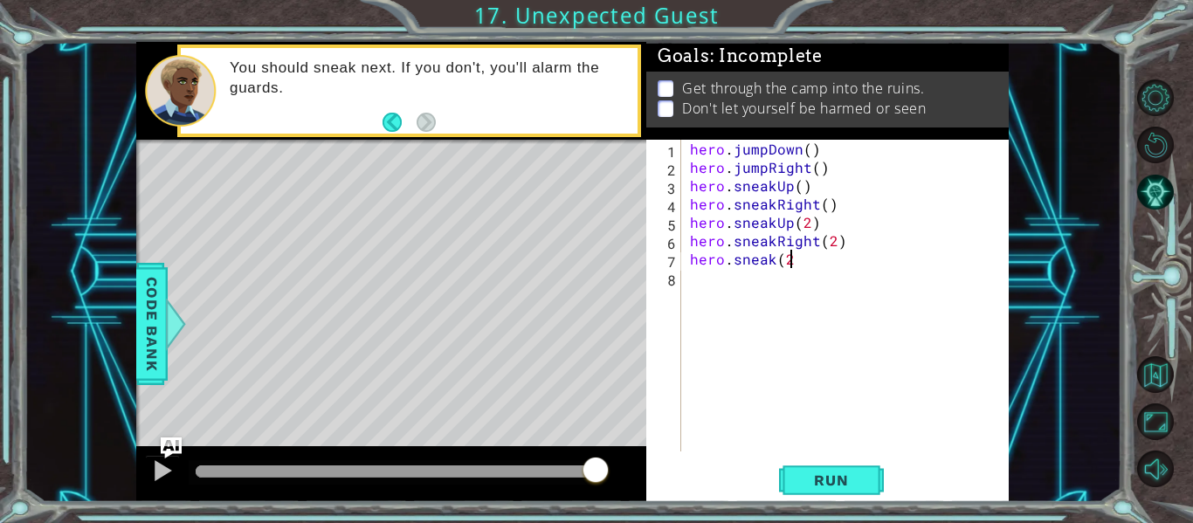
scroll to position [0, 6]
type textarea "hero.sneak(2)"
click at [823, 480] on span "Run" at bounding box center [831, 480] width 69 height 17
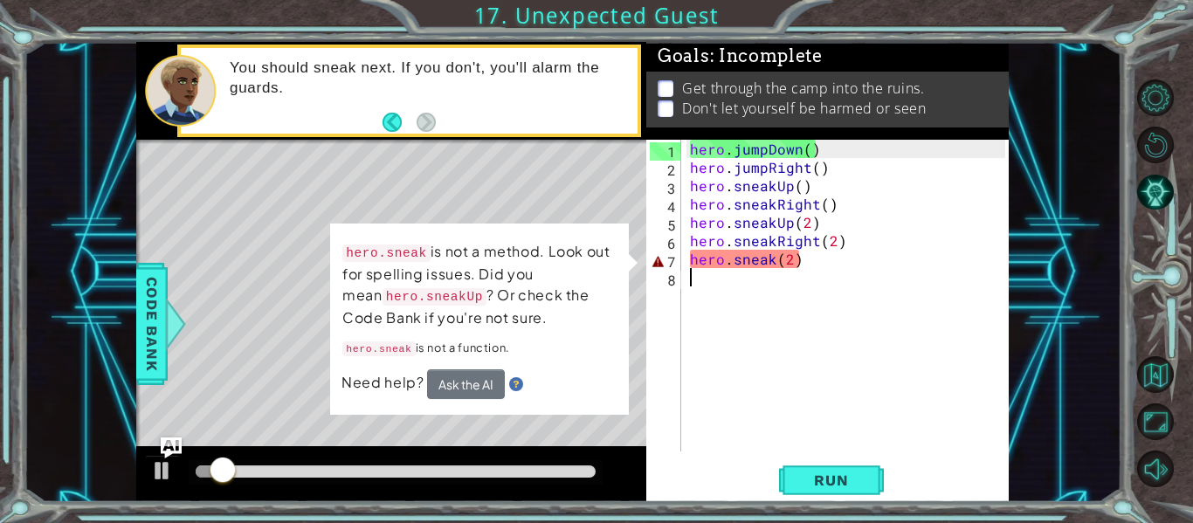
click at [775, 272] on div "hero . jumpDown ( ) hero . jumpRight ( ) hero . sneakUp ( ) hero . sneakRight (…" at bounding box center [851, 314] width 328 height 349
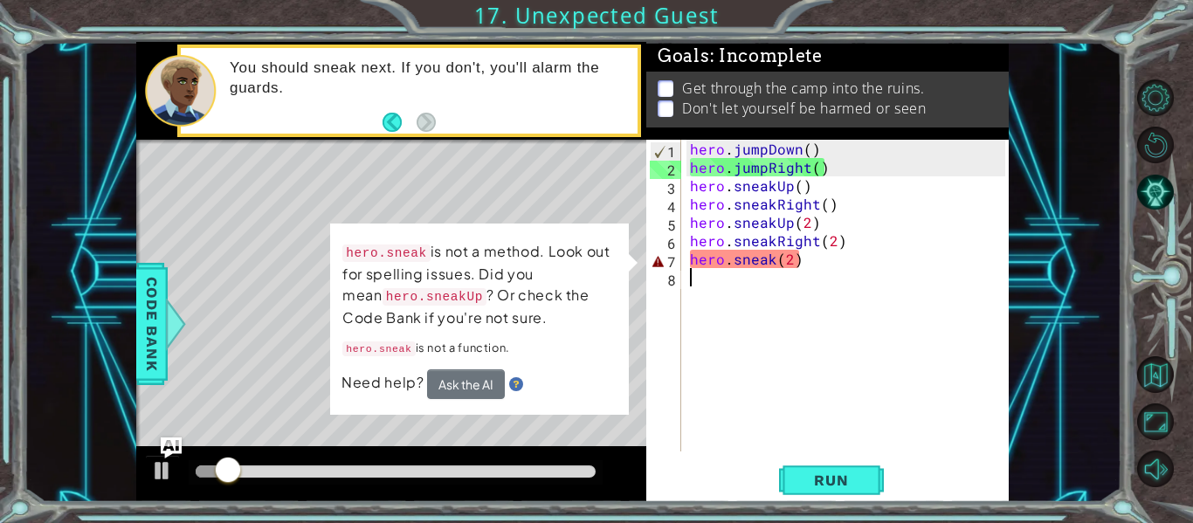
click at [772, 259] on div "hero . jumpDown ( ) hero . jumpRight ( ) hero . sneakUp ( ) hero . sneakRight (…" at bounding box center [851, 314] width 328 height 349
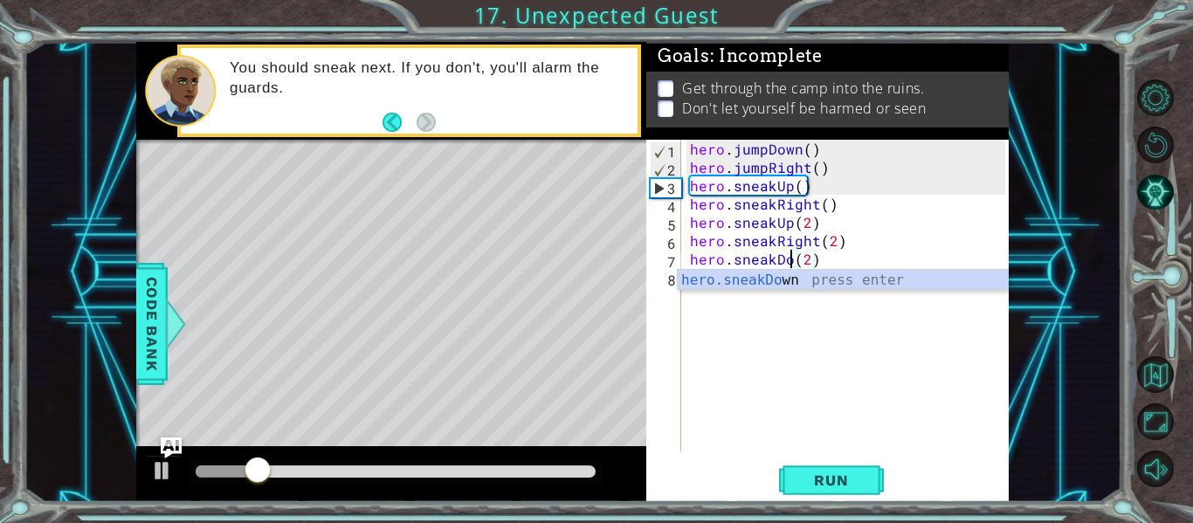
type textarea "hero.sneakDown(2)"
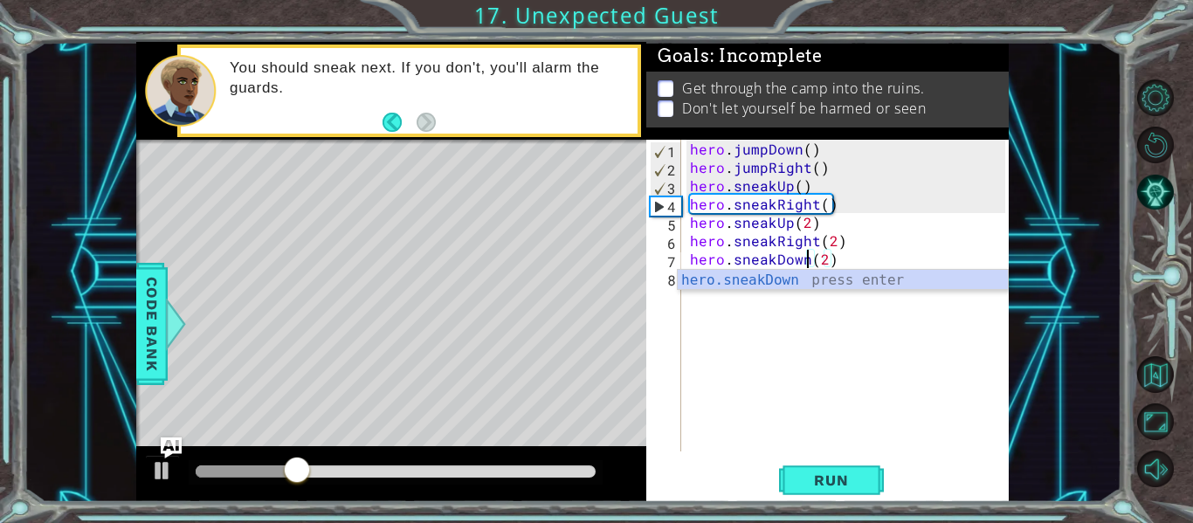
click at [897, 356] on div "hero . jumpDown ( ) hero . jumpRight ( ) hero . sneakUp ( ) hero . sneakRight (…" at bounding box center [851, 314] width 328 height 349
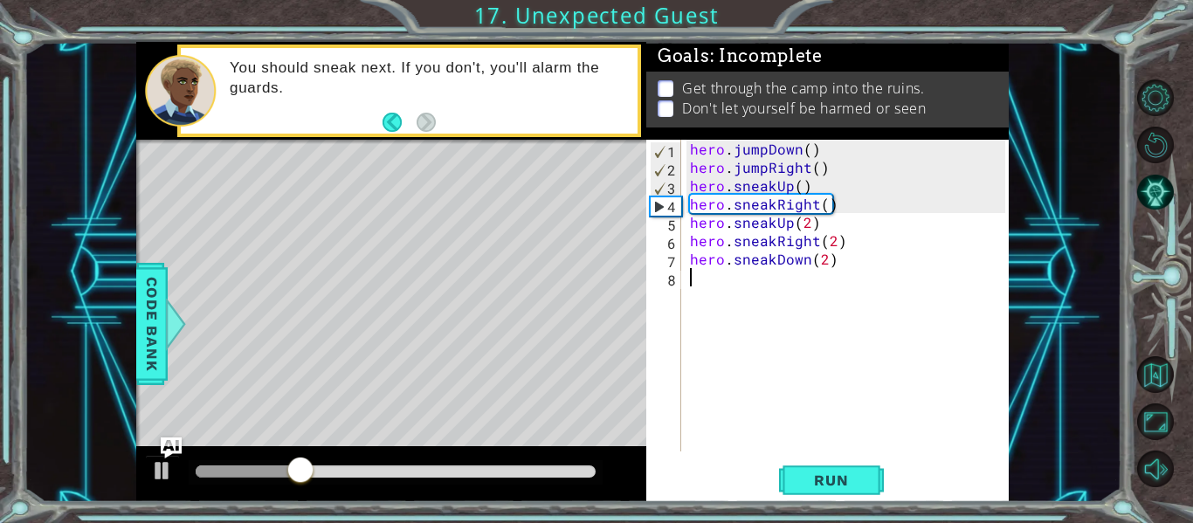
scroll to position [0, 0]
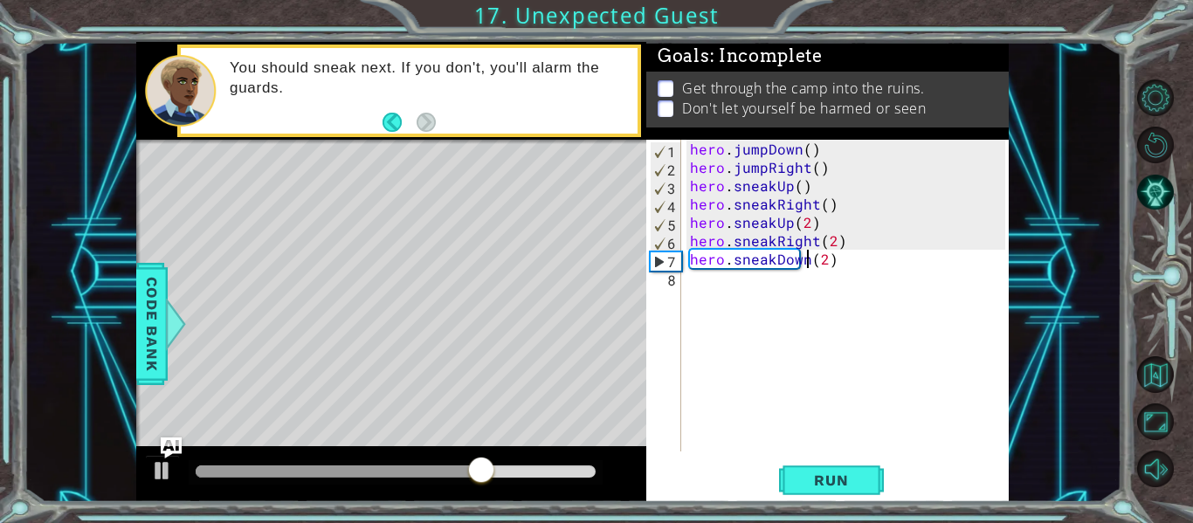
click at [806, 265] on div "hero . jumpDown ( ) hero . jumpRight ( ) hero . sneakUp ( ) hero . sneakRight (…" at bounding box center [851, 314] width 328 height 349
type textarea "hero.sneakDown(2)"
click at [792, 473] on button "Run" at bounding box center [831, 481] width 105 height 36
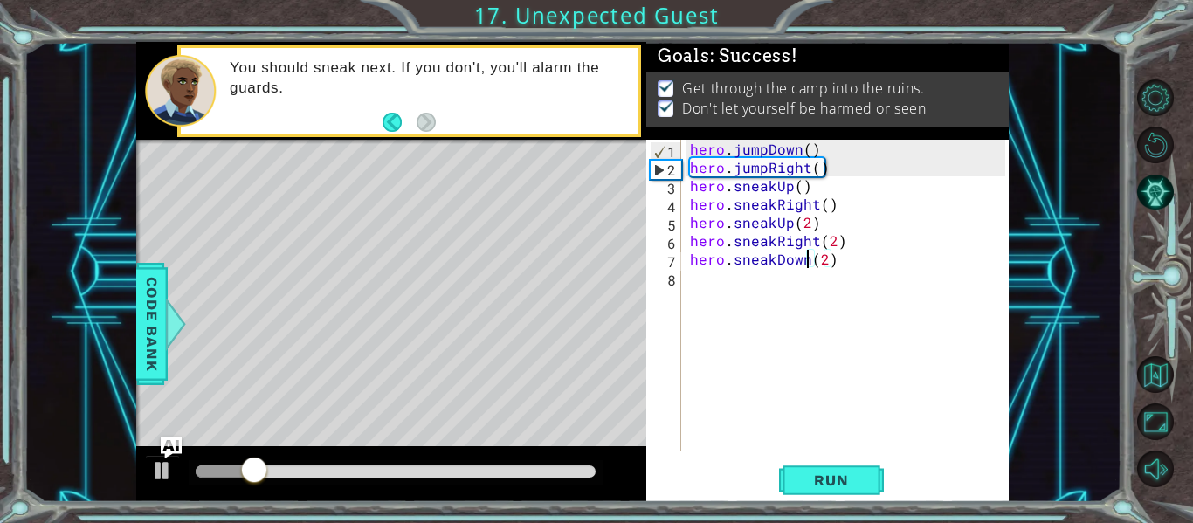
click at [699, 284] on div "hero . jumpDown ( ) hero . jumpRight ( ) hero . sneakUp ( ) hero . sneakRight (…" at bounding box center [851, 314] width 328 height 349
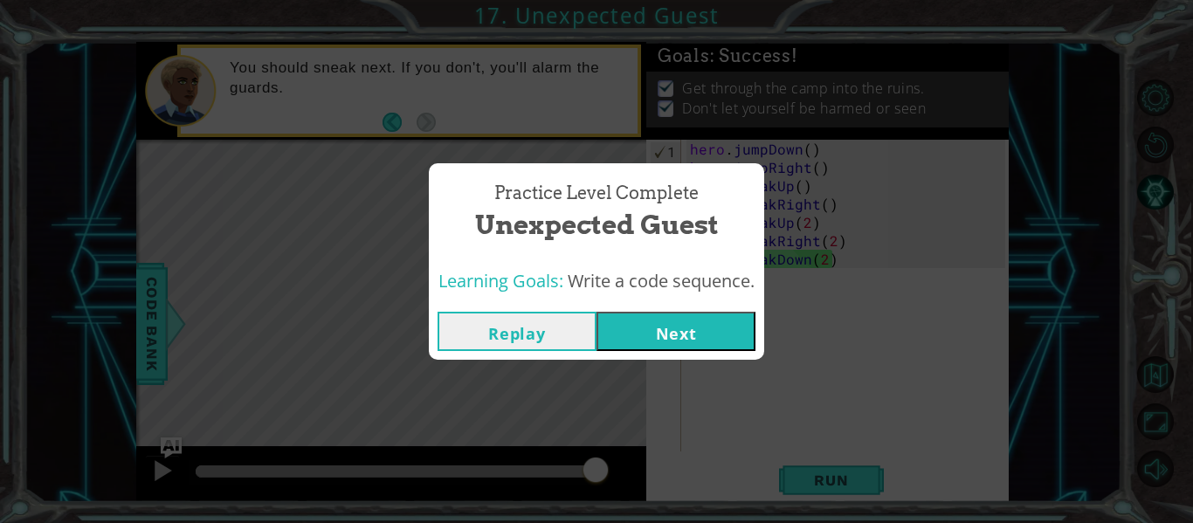
click at [651, 333] on button "Next" at bounding box center [676, 331] width 159 height 39
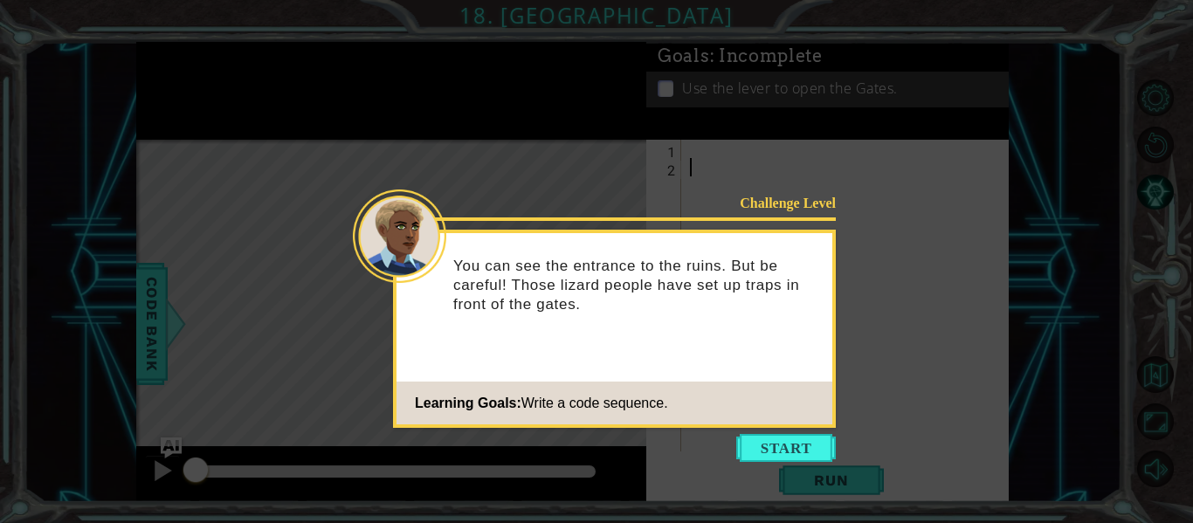
click at [779, 453] on button "Start" at bounding box center [786, 448] width 100 height 28
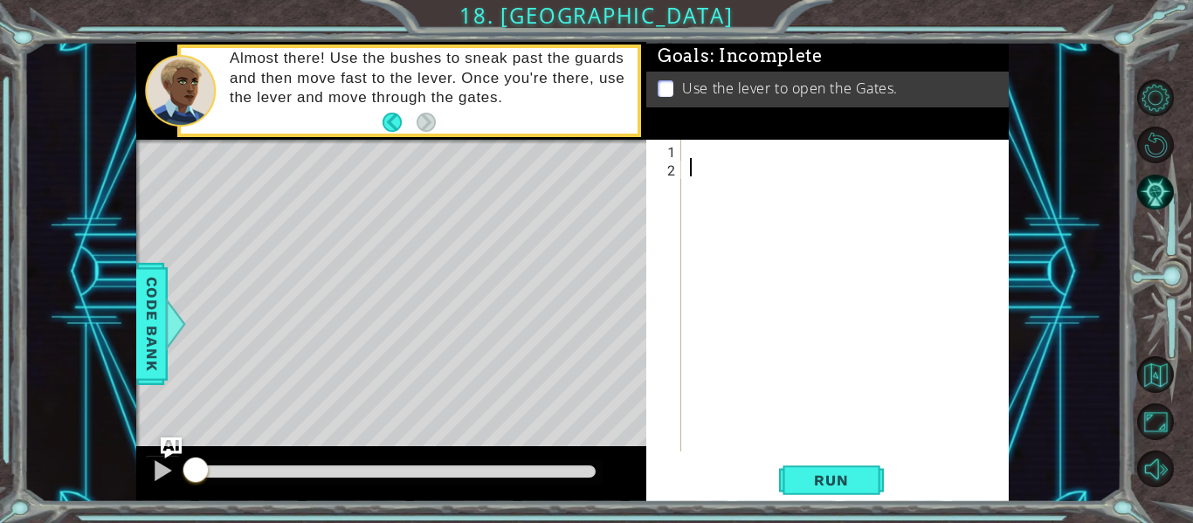
click at [688, 163] on div at bounding box center [851, 314] width 328 height 349
click at [690, 154] on div at bounding box center [851, 314] width 328 height 349
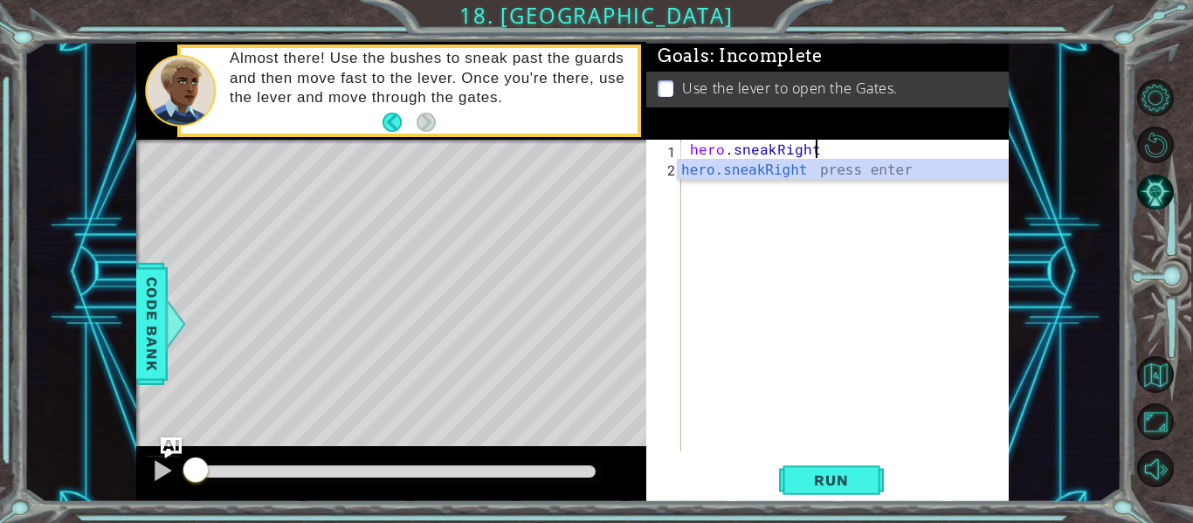
scroll to position [0, 8]
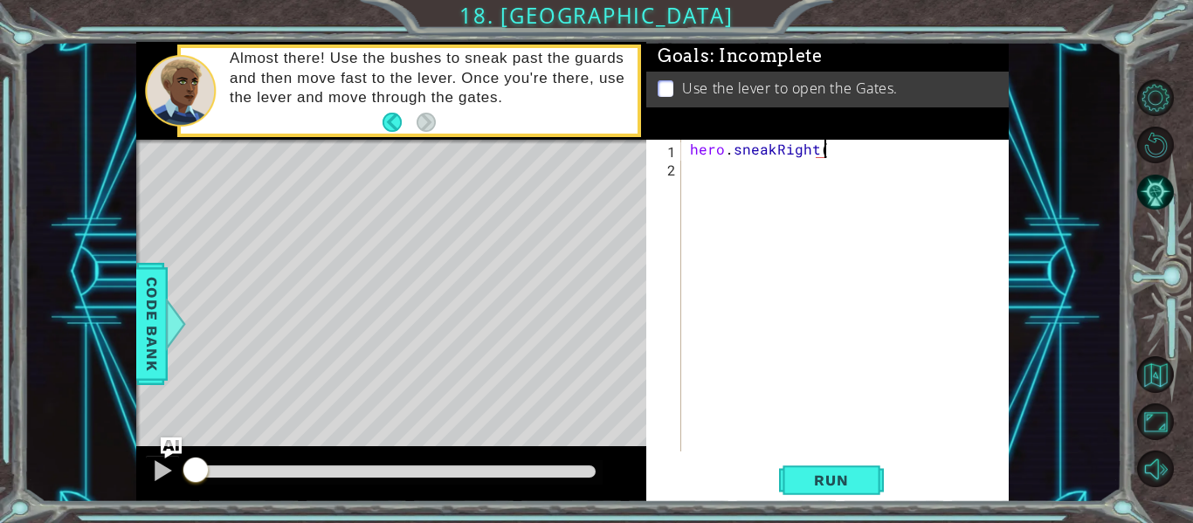
type textarea "hero.sneakRight()"
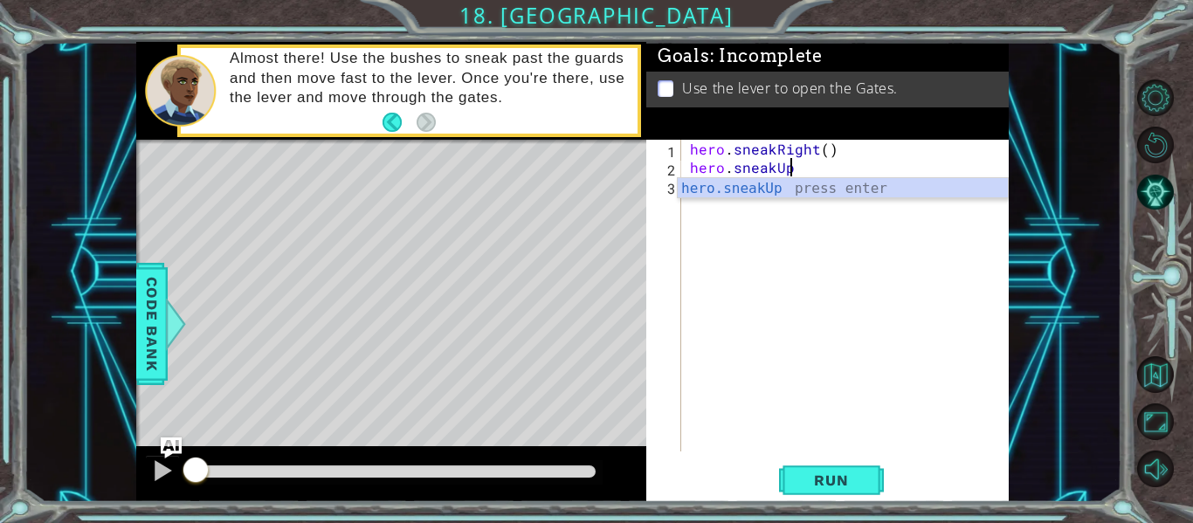
scroll to position [0, 6]
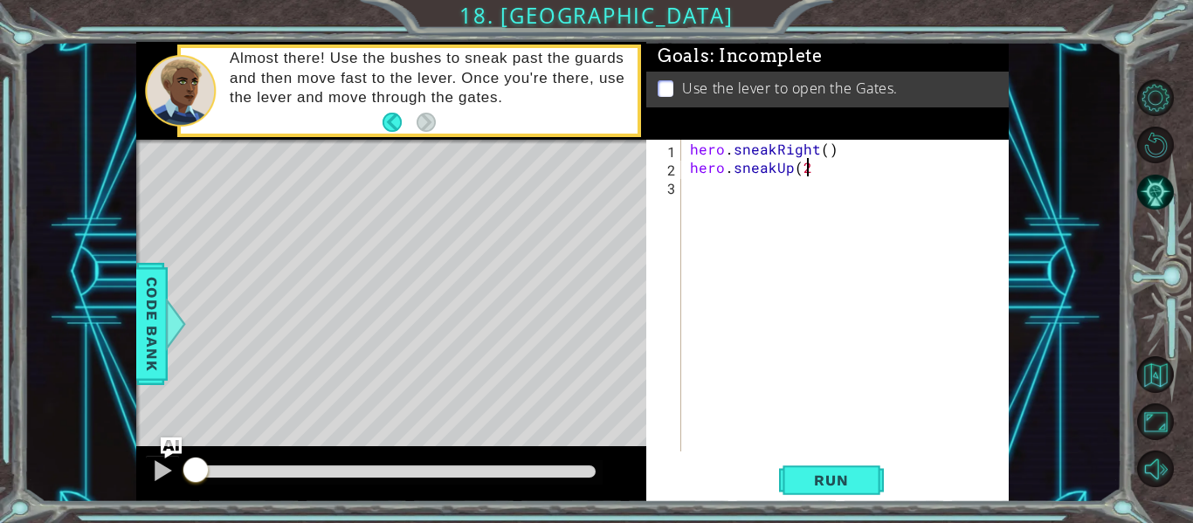
type textarea "hero.sneakUp(2)"
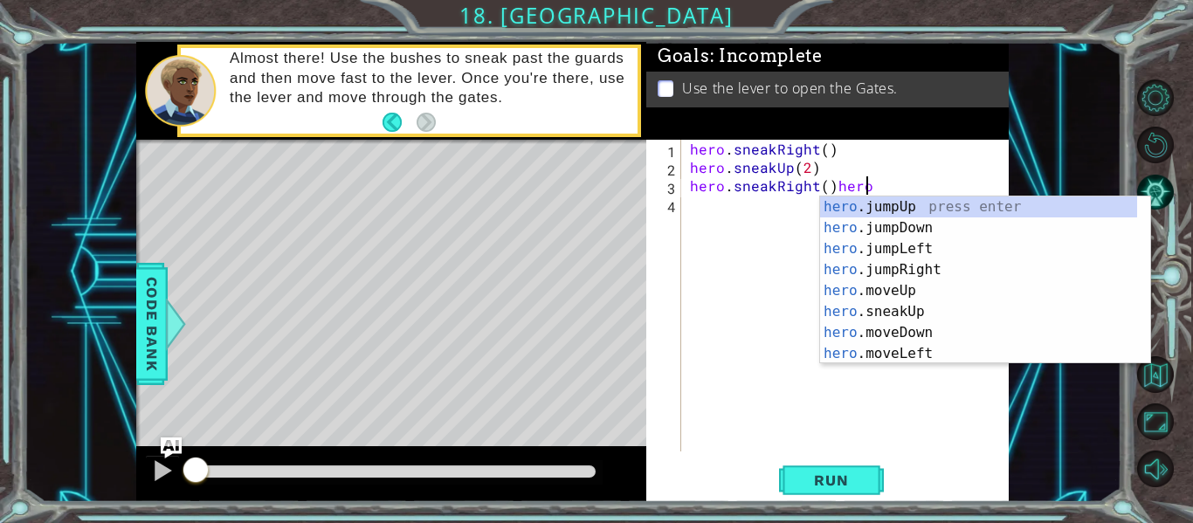
scroll to position [0, 10]
type textarea "hero.sneakRight()"
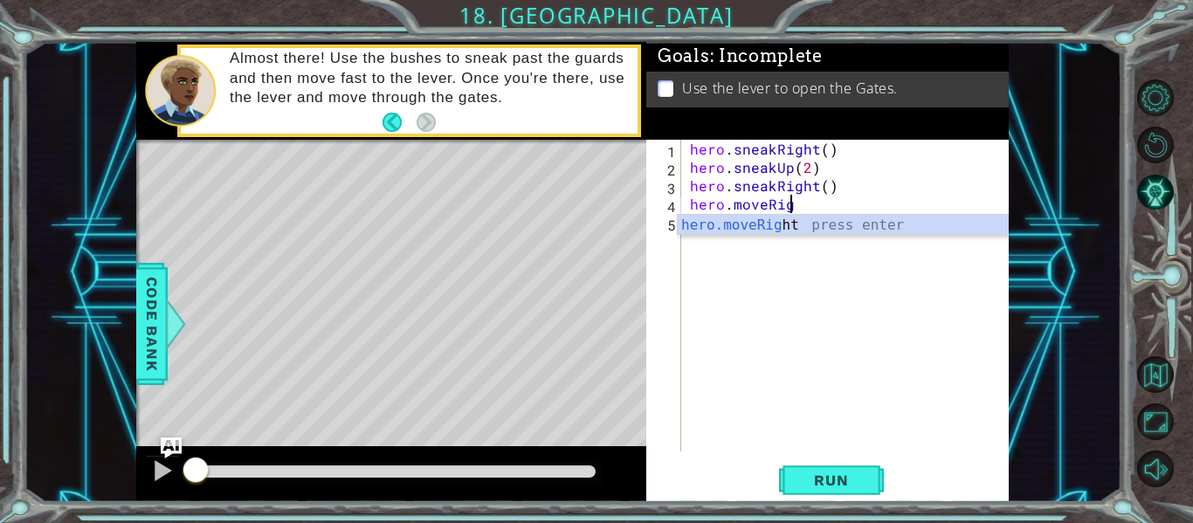
scroll to position [0, 6]
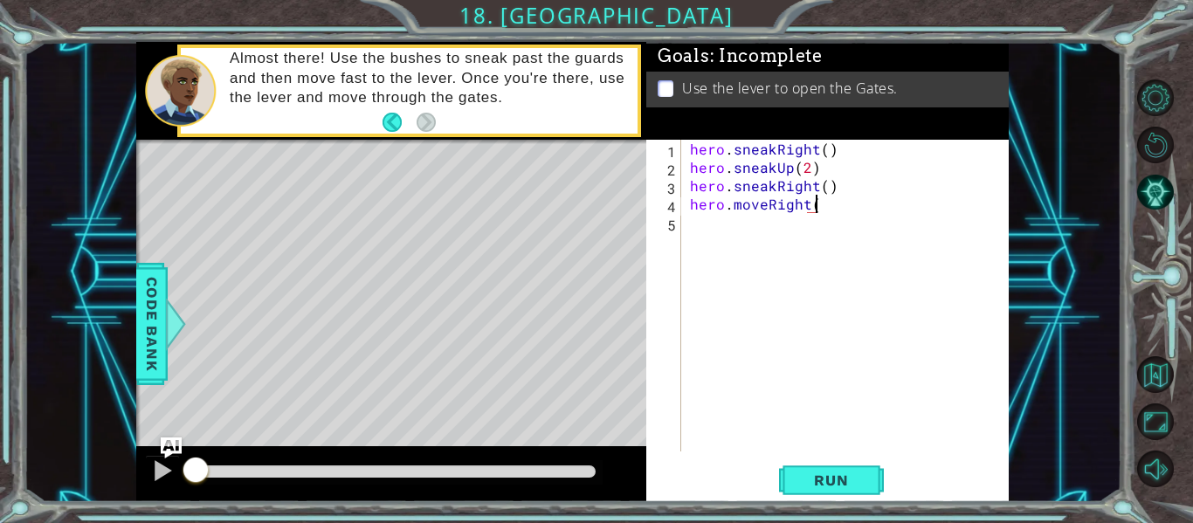
type textarea "hero.moveRight()"
type textarea "hero.moveDown()"
type textarea "hero.jumpDown()"
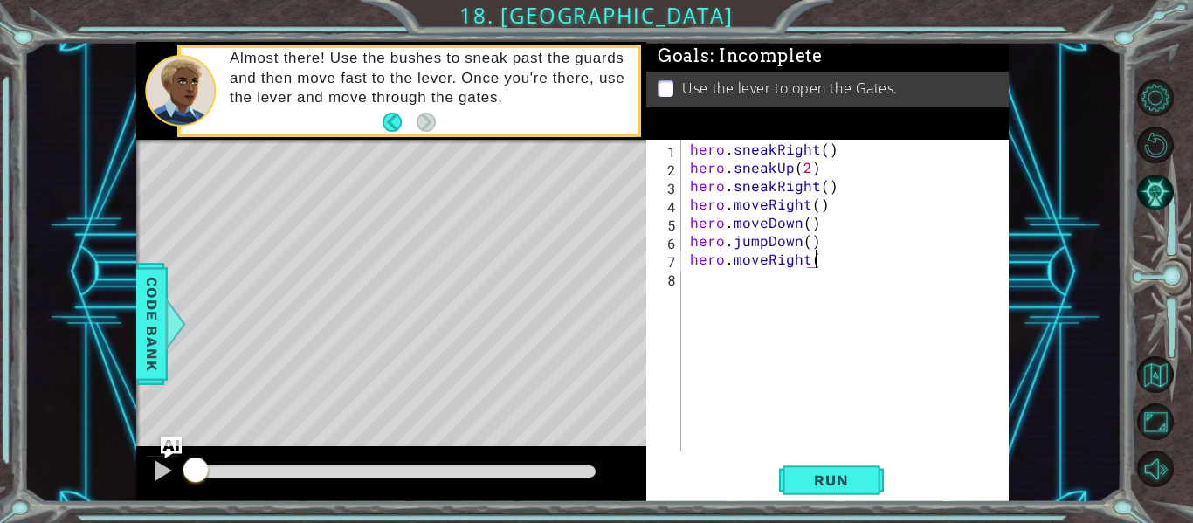
scroll to position [0, 8]
type textarea "hero.moveRight(2)"
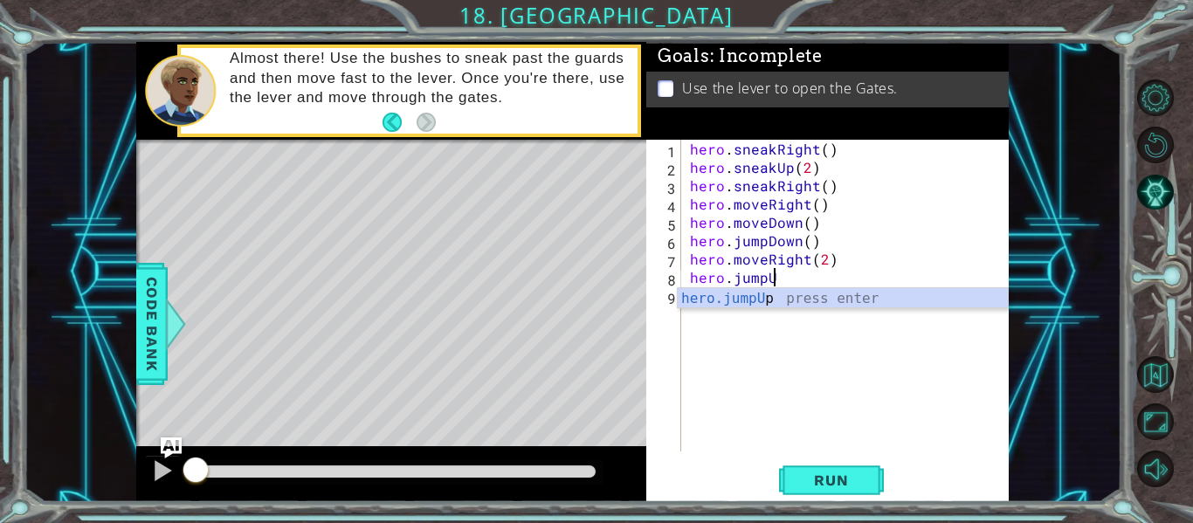
scroll to position [0, 5]
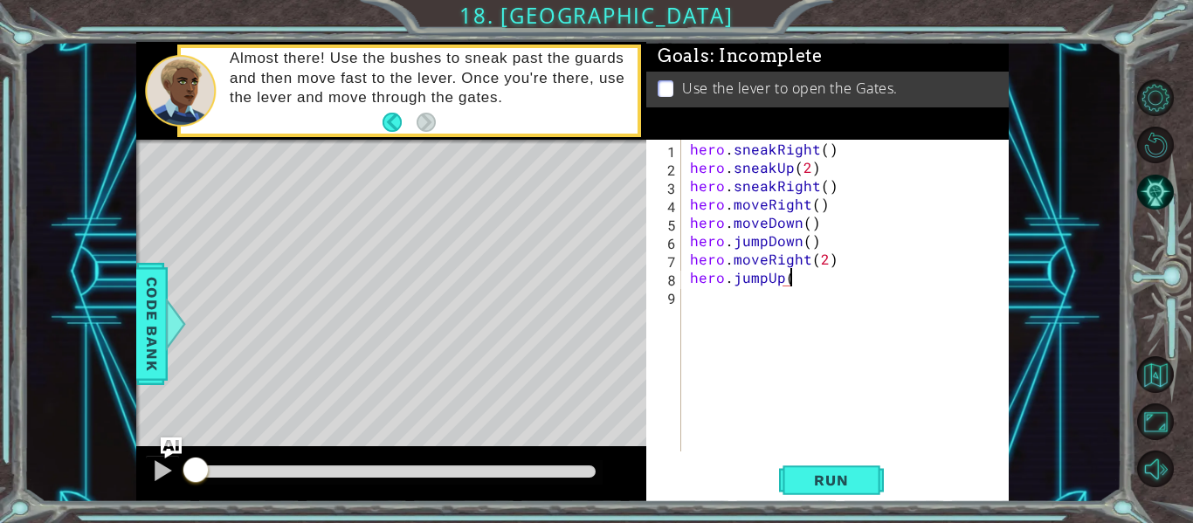
type textarea "hero.jumpUp()"
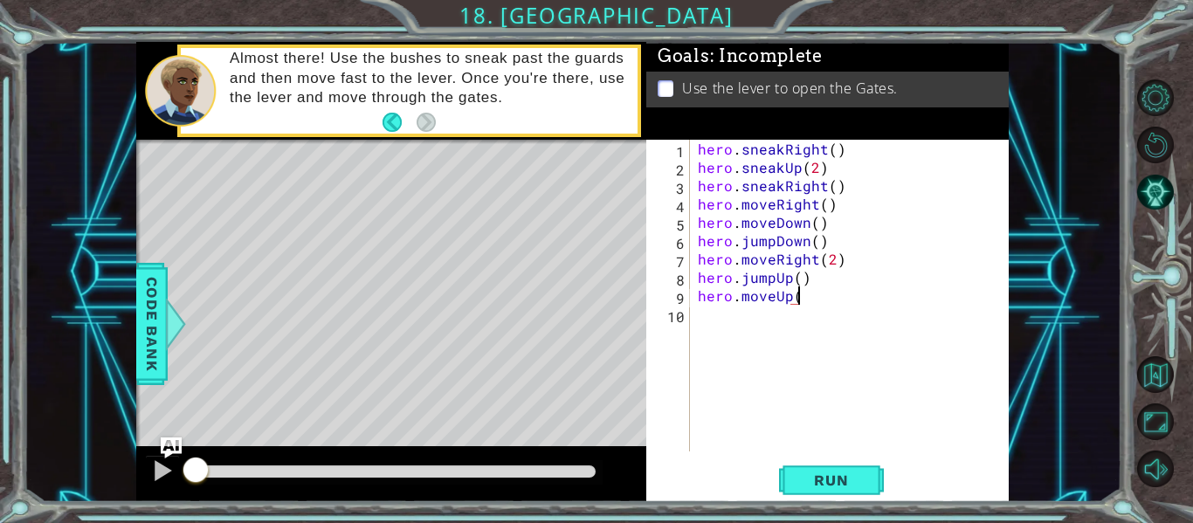
scroll to position [0, 6]
type textarea "hero.moveUp()"
click at [814, 488] on span "Run" at bounding box center [831, 480] width 69 height 17
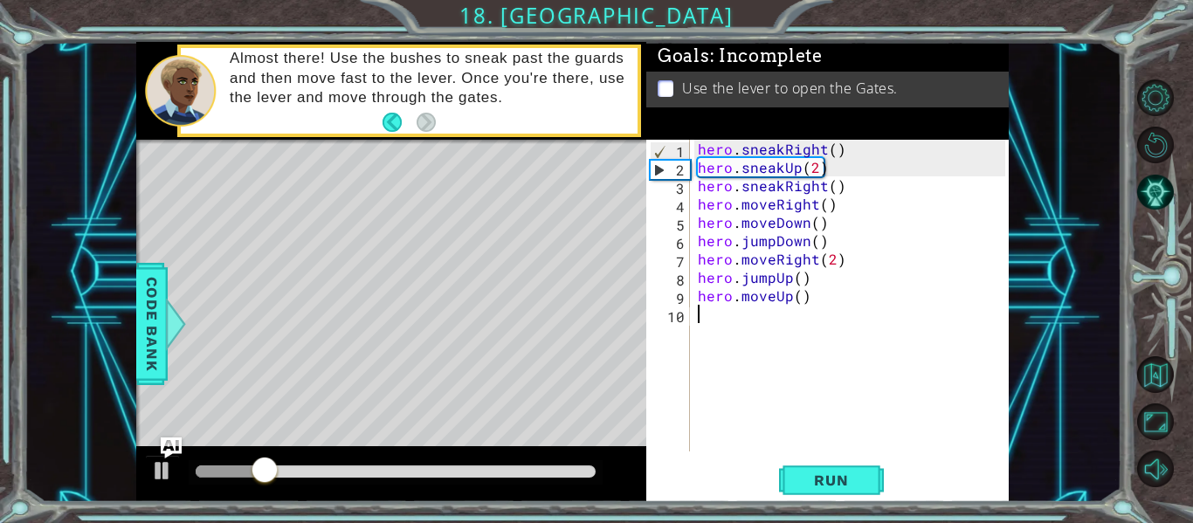
click at [701, 320] on div "hero . sneakRight ( ) hero . sneakUp ( 2 ) hero . sneakRight ( ) hero . moveRig…" at bounding box center [855, 314] width 320 height 349
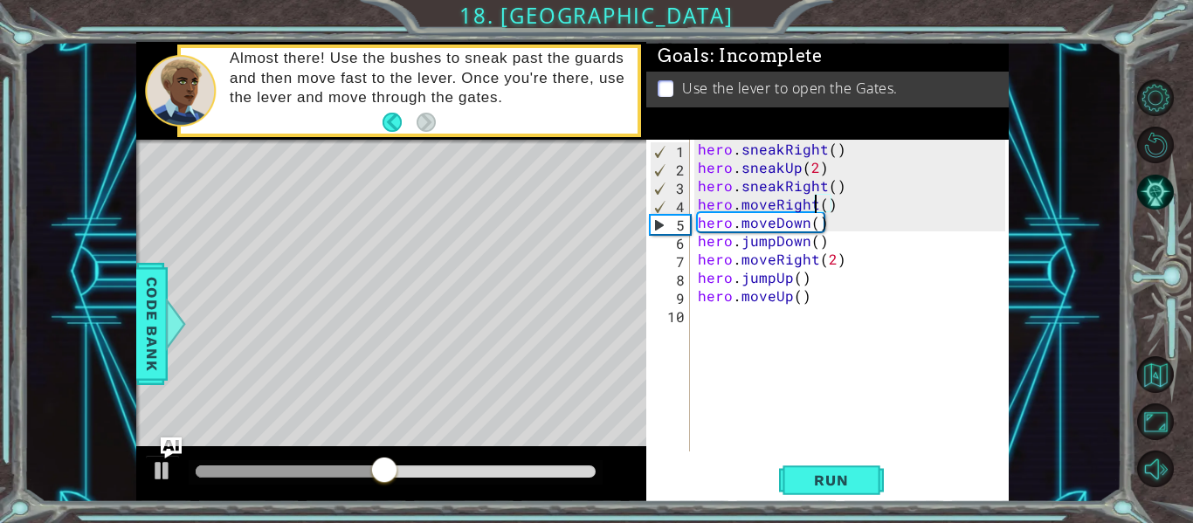
click at [813, 208] on div "hero . sneakRight ( ) hero . sneakUp ( 2 ) hero . sneakRight ( ) hero . moveRig…" at bounding box center [855, 314] width 320 height 349
click at [806, 228] on div "hero . sneakRight ( ) hero . sneakUp ( 2 ) hero . sneakRight ( ) hero . moveRig…" at bounding box center [855, 314] width 320 height 349
click at [812, 210] on div "hero . sneakRight ( ) hero . sneakUp ( 2 ) hero . sneakRight ( ) hero . moveRig…" at bounding box center [855, 314] width 320 height 349
type textarea "hero.moveRight()"
click at [779, 481] on button "Run" at bounding box center [831, 481] width 105 height 36
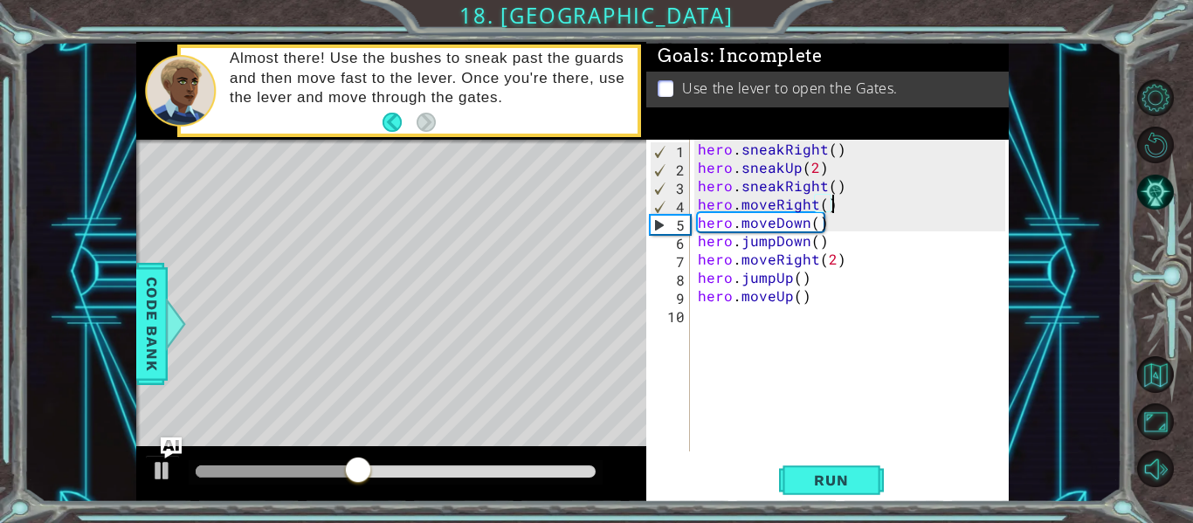
click at [835, 208] on div "hero . sneakRight ( ) hero . sneakUp ( 2 ) hero . sneakRight ( ) hero . moveRig…" at bounding box center [855, 314] width 320 height 349
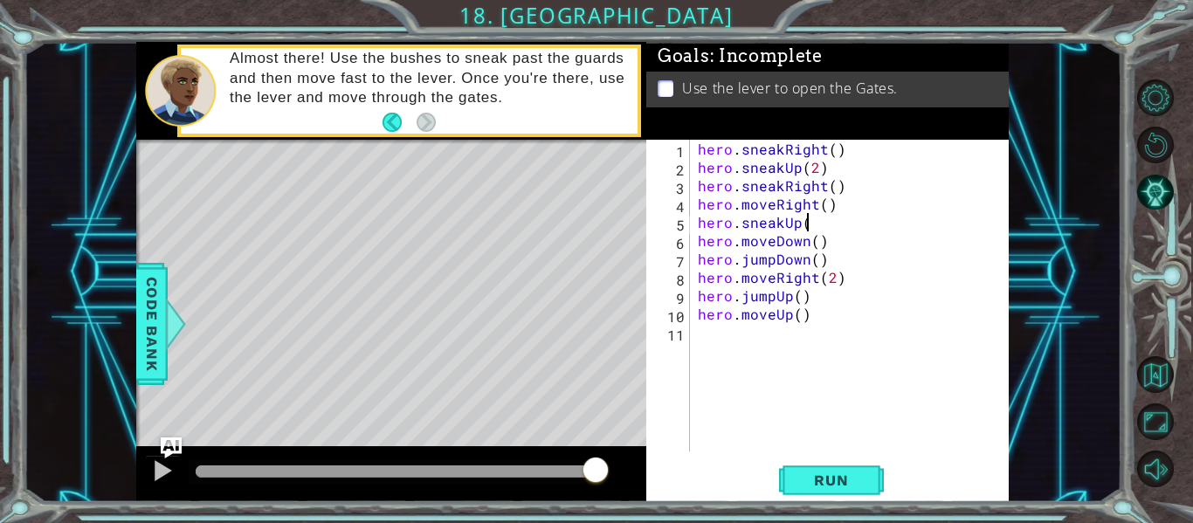
scroll to position [0, 6]
click at [833, 222] on div "hero . sneakRight ( ) hero . sneakUp ( 2 ) hero . sneakRight ( ) hero . moveRig…" at bounding box center [855, 314] width 320 height 349
drag, startPoint x: 834, startPoint y: 205, endPoint x: 689, endPoint y: 211, distance: 145.1
click at [689, 211] on div "hero.sneakUp() 1 2 3 4 5 6 7 8 9 10 11 hero . sneakRight ( ) hero . sneakUp ( 2…" at bounding box center [826, 296] width 359 height 312
type textarea "hero.moveRight()"
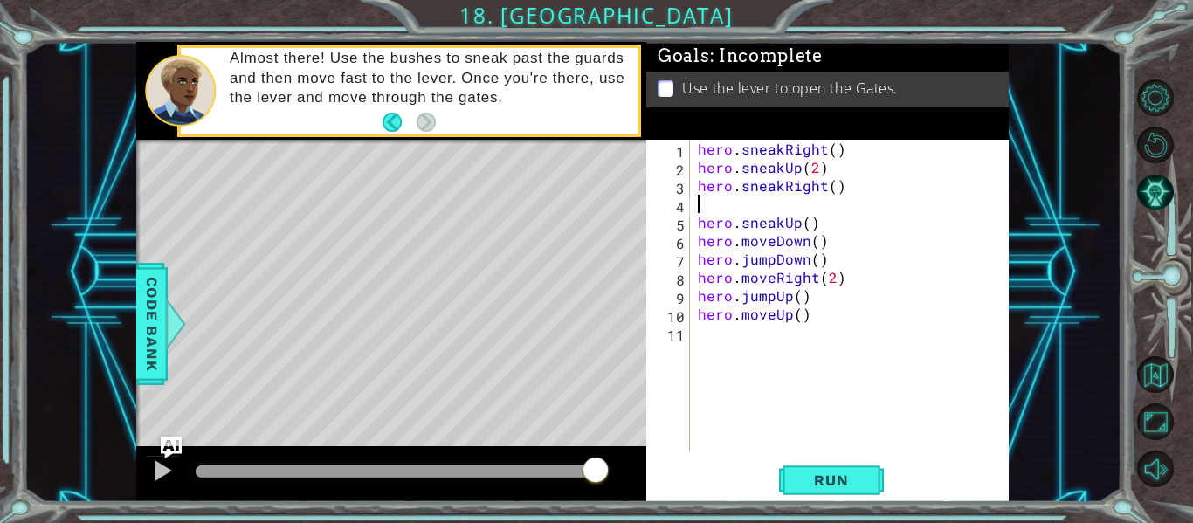
scroll to position [0, 0]
click at [772, 224] on div "hero . sneakRight ( ) hero . sneakUp ( 2 ) hero . sneakRight ( ) hero . sneakUp…" at bounding box center [855, 314] width 320 height 349
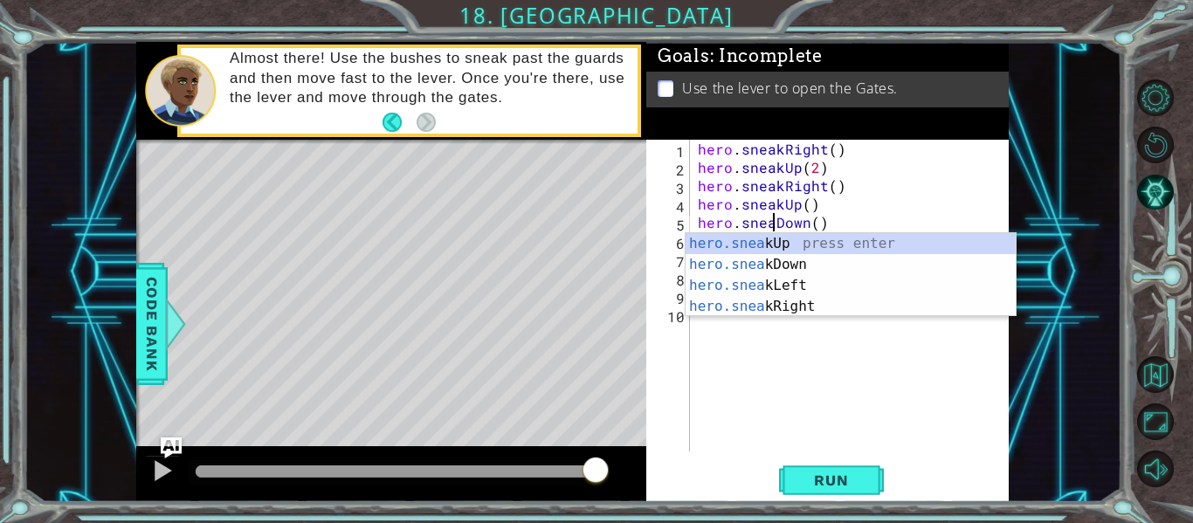
scroll to position [0, 6]
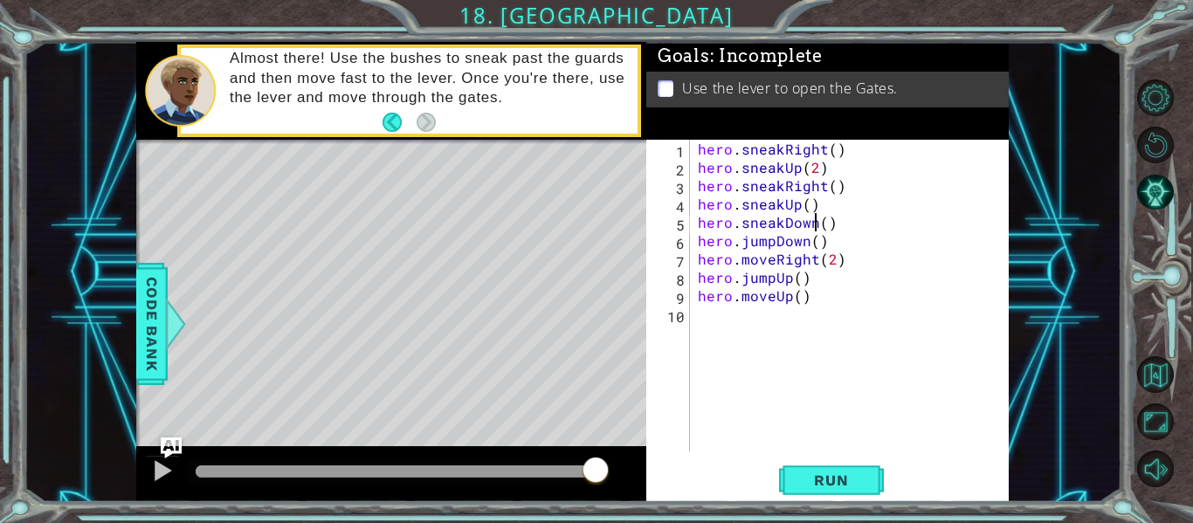
click at [814, 223] on div "hero . sneakRight ( ) hero . sneakUp ( 2 ) hero . sneakRight ( ) hero . sneakUp…" at bounding box center [855, 314] width 320 height 349
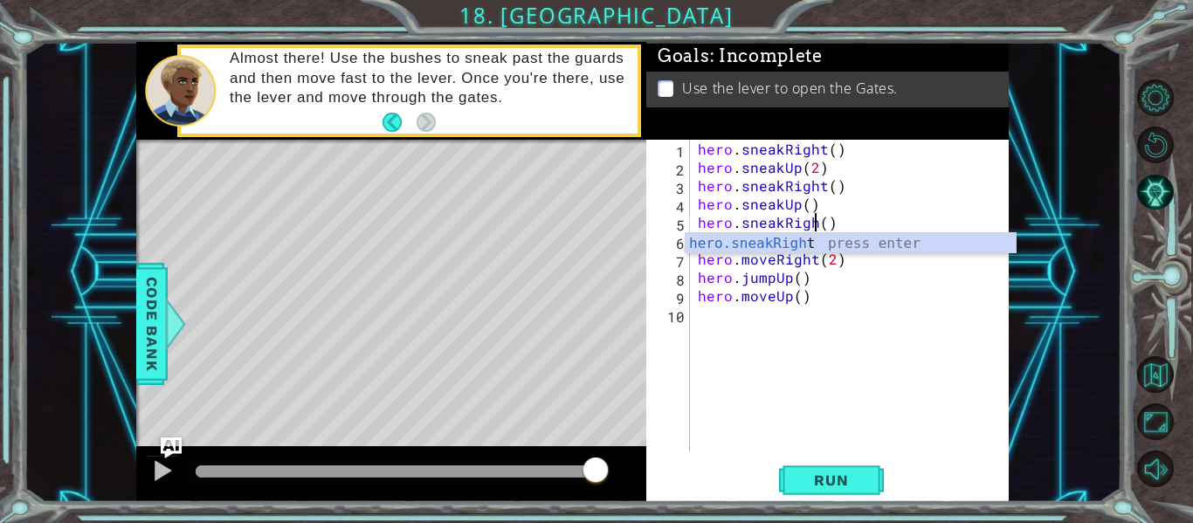
scroll to position [0, 8]
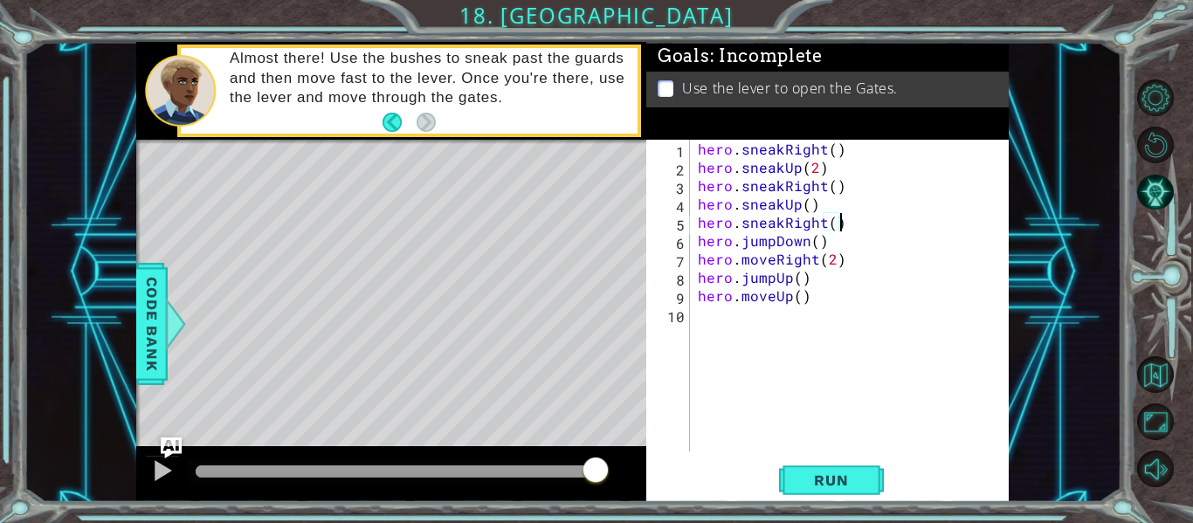
click at [857, 220] on div "hero . sneakRight ( ) hero . sneakUp ( 2 ) hero . sneakRight ( ) hero . sneakUp…" at bounding box center [855, 314] width 320 height 349
click at [806, 246] on div "hero . sneakRight ( ) hero . sneakUp ( 2 ) hero . sneakRight ( ) hero . sneakUp…" at bounding box center [855, 314] width 320 height 349
click at [825, 296] on div "hero . sneakRight ( ) hero . sneakUp ( 2 ) hero . sneakRight ( ) hero . sneakUp…" at bounding box center [855, 314] width 320 height 349
drag, startPoint x: 843, startPoint y: 262, endPoint x: 697, endPoint y: 265, distance: 145.9
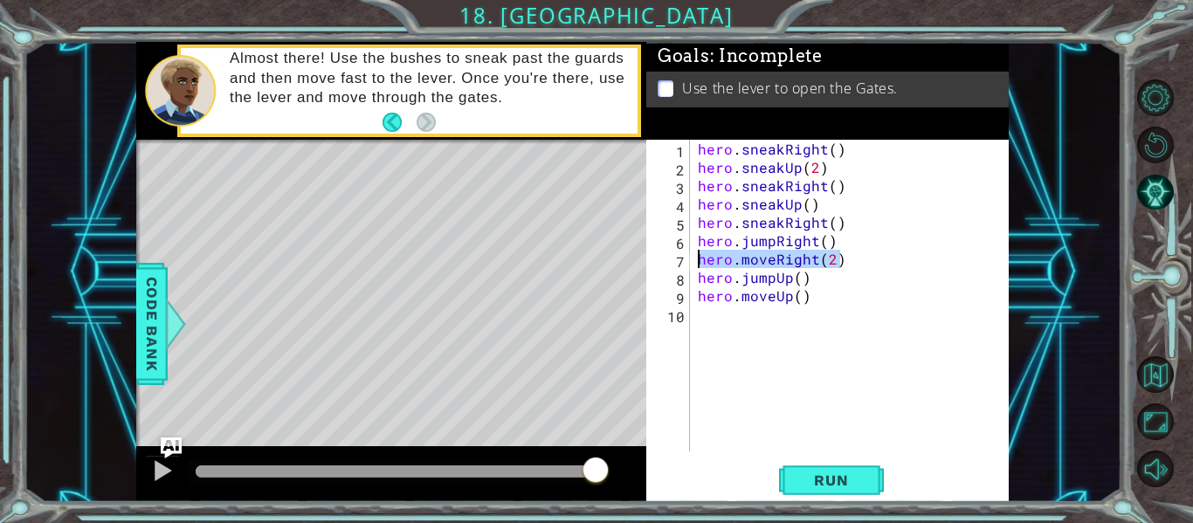
click at [697, 265] on div "hero . sneakRight ( ) hero . sneakUp ( 2 ) hero . sneakRight ( ) hero . sneakUp…" at bounding box center [855, 314] width 320 height 349
type textarea "hero.moveRight(2)"
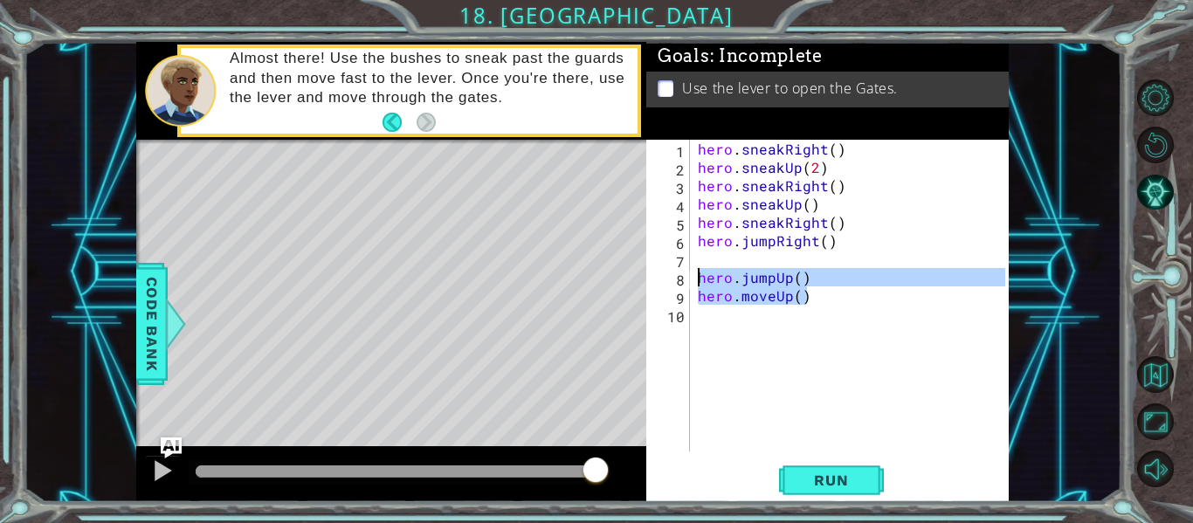
drag, startPoint x: 804, startPoint y: 303, endPoint x: 700, endPoint y: 286, distance: 105.4
click at [700, 286] on div "hero . sneakRight ( ) hero . sneakUp ( 2 ) hero . sneakRight ( ) hero . sneakUp…" at bounding box center [855, 314] width 320 height 349
type textarea "hero.jumpUp() hero.moveUp()"
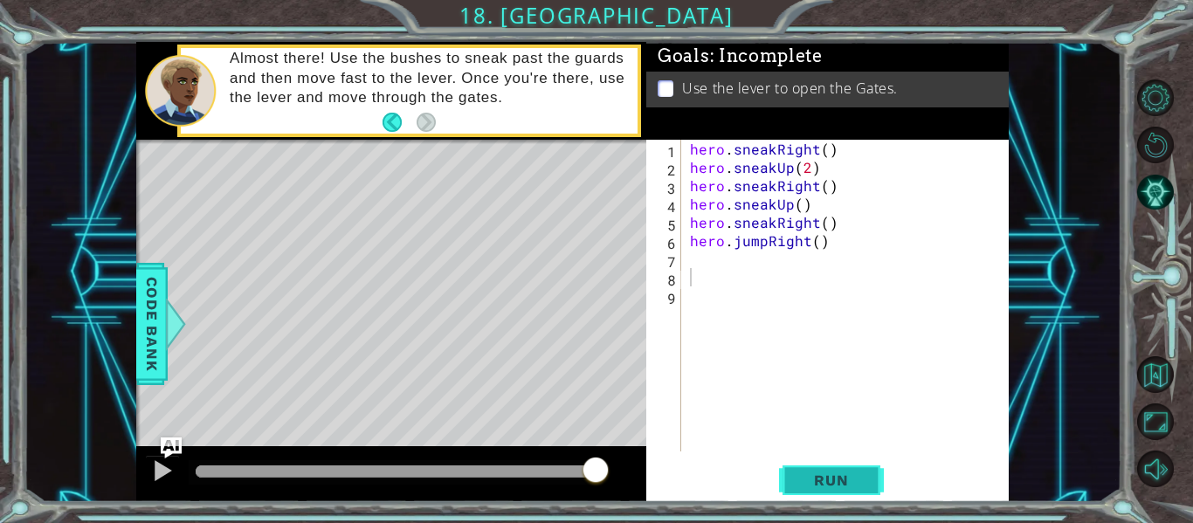
click at [801, 482] on span "Run" at bounding box center [831, 480] width 69 height 17
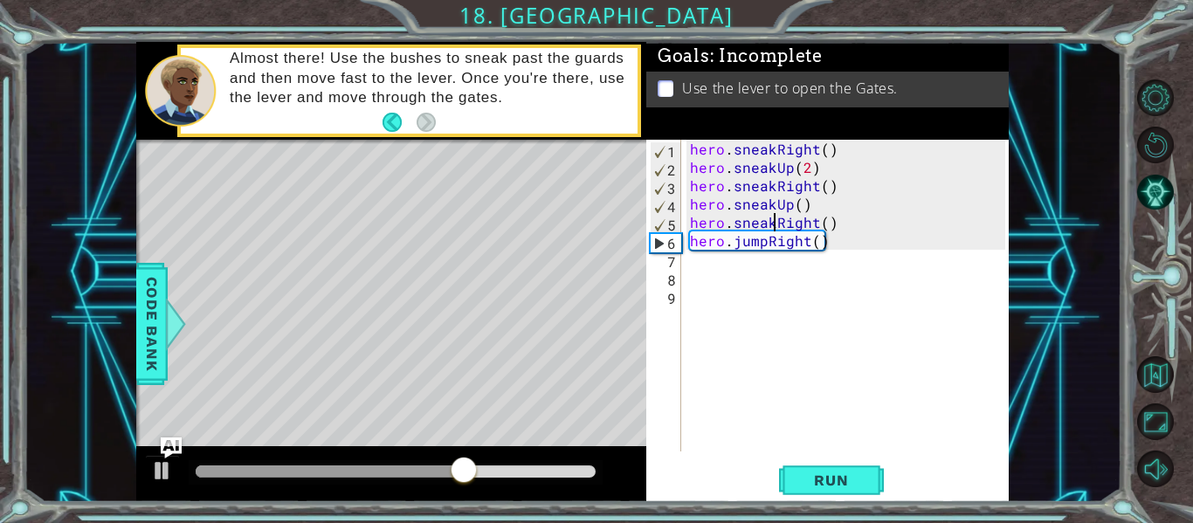
click at [771, 220] on div "hero . sneakRight ( ) hero . sneakUp ( 2 ) hero . sneakRight ( ) hero . sneakUp…" at bounding box center [851, 314] width 328 height 349
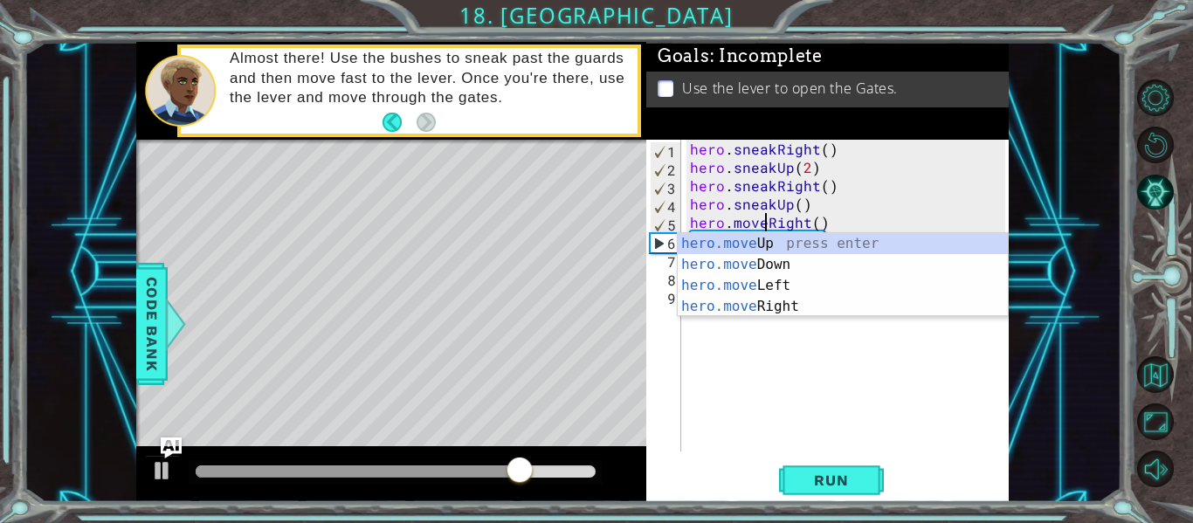
scroll to position [0, 5]
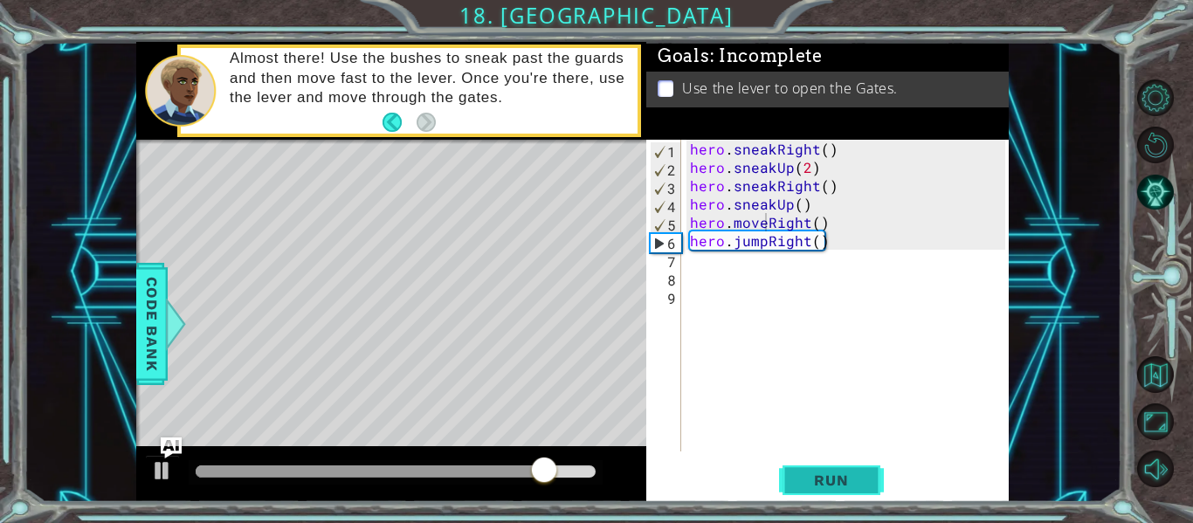
click at [792, 474] on button "Run" at bounding box center [831, 481] width 105 height 36
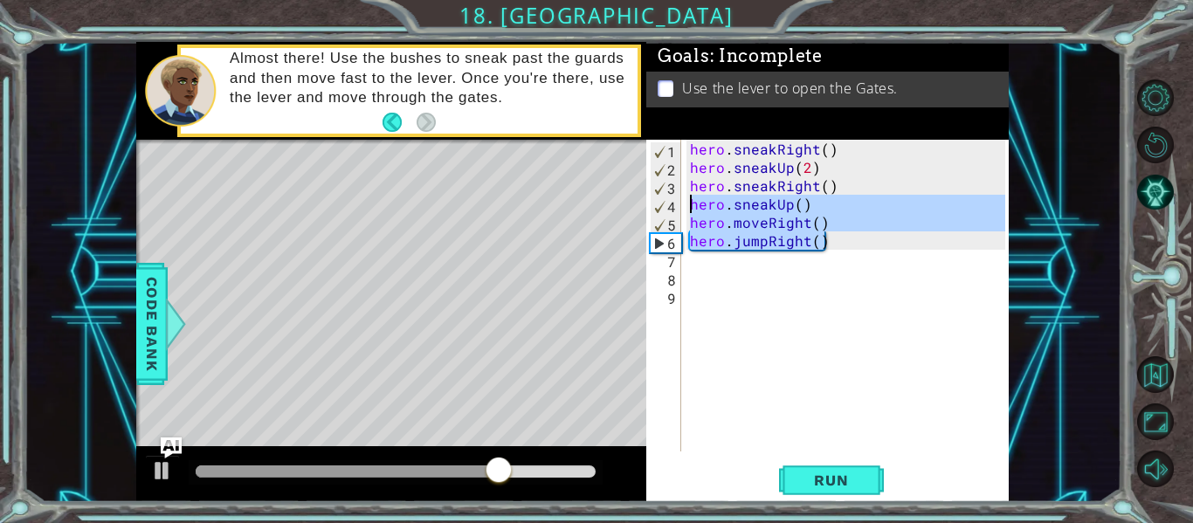
drag, startPoint x: 832, startPoint y: 243, endPoint x: 684, endPoint y: 211, distance: 151.0
click at [684, 211] on div "hero.moveRight() 1 2 3 4 5 6 7 8 9 hero . sneakRight ( ) hero . sneakUp ( 2 ) h…" at bounding box center [826, 296] width 359 height 312
type textarea "hero.sneakUp() hero.moveRight()"
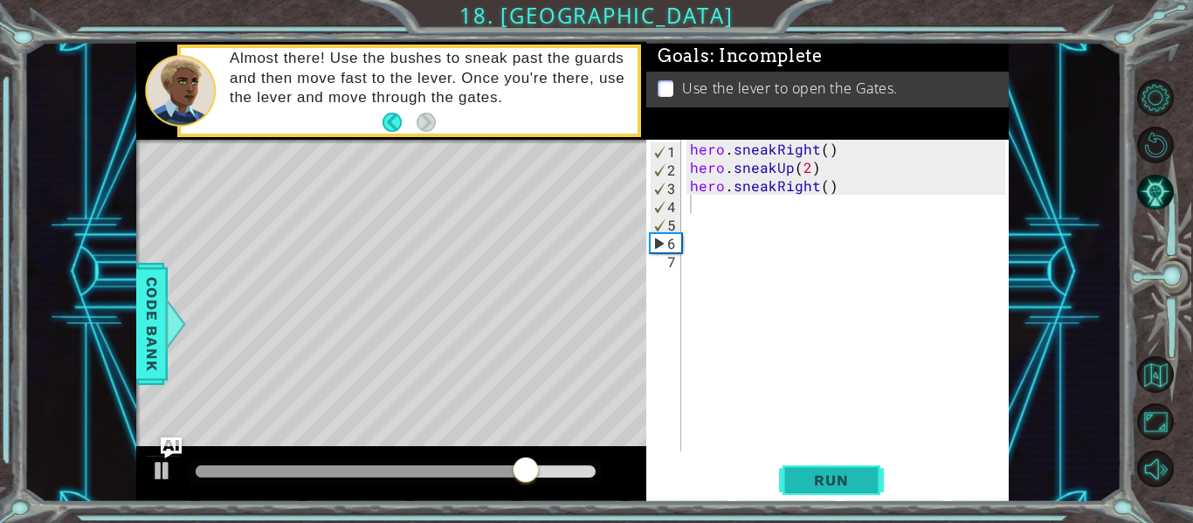
click at [831, 476] on span "Run" at bounding box center [831, 480] width 69 height 17
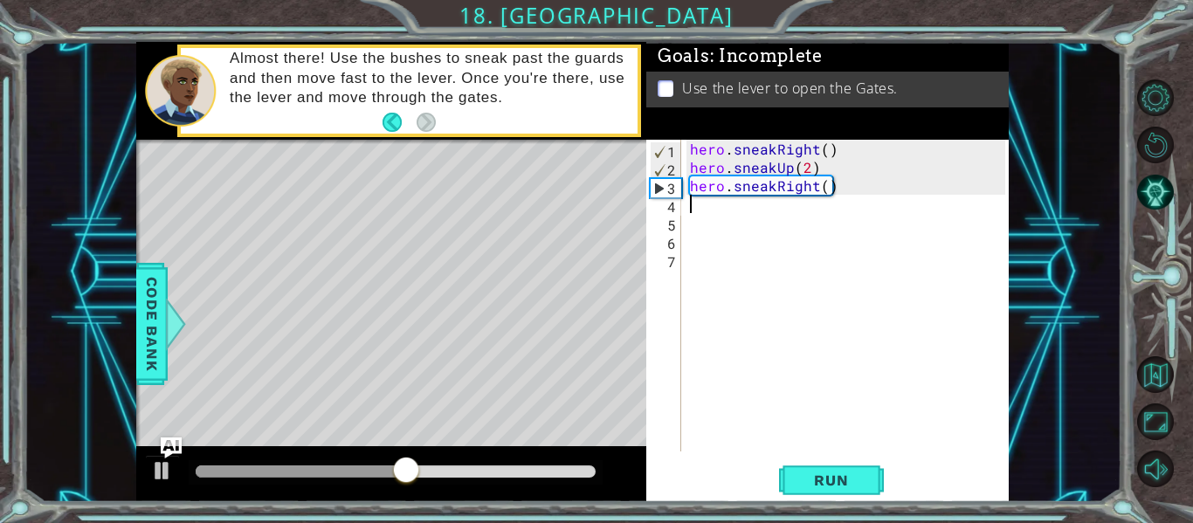
click at [717, 224] on div "hero . sneakRight ( ) hero . sneakUp ( 2 ) hero . sneakRight ( )" at bounding box center [851, 314] width 328 height 349
click at [697, 212] on div "hero . sneakRight ( ) hero . sneakUp ( 2 ) hero . sneakRight ( )" at bounding box center [851, 314] width 328 height 349
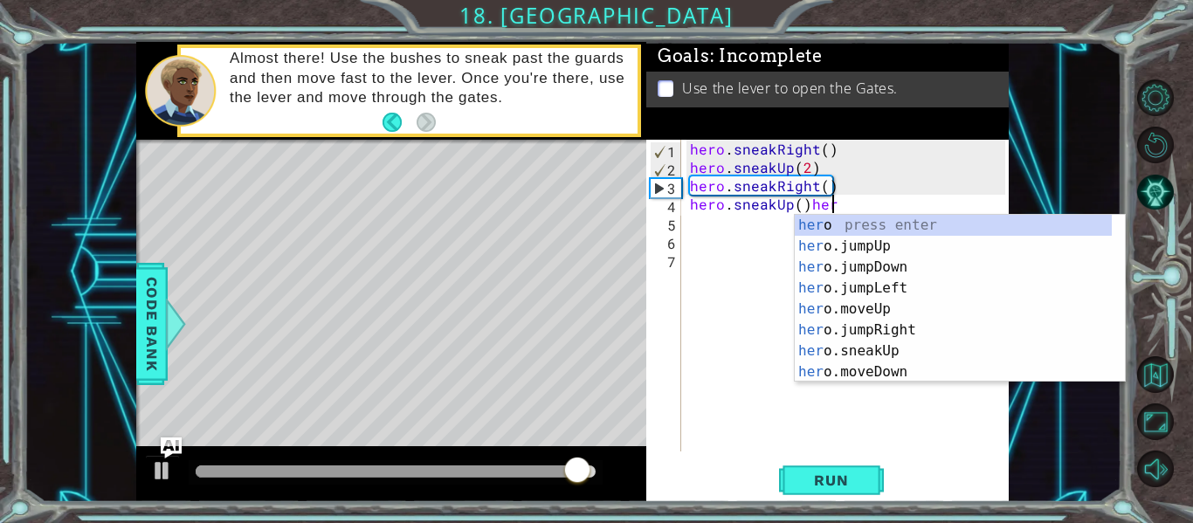
scroll to position [0, 9]
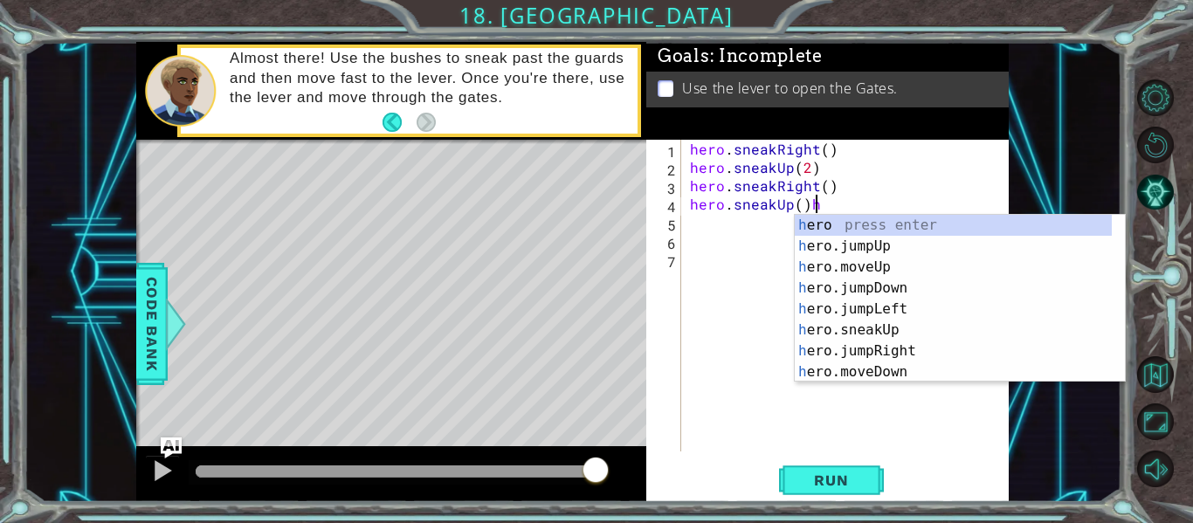
type textarea "hero.sneakUp()"
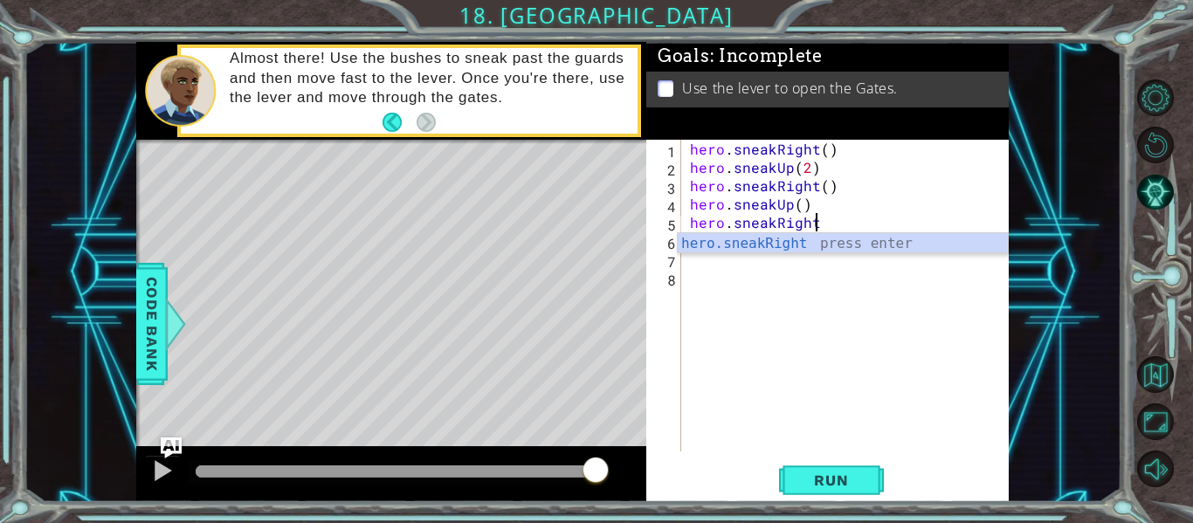
scroll to position [0, 8]
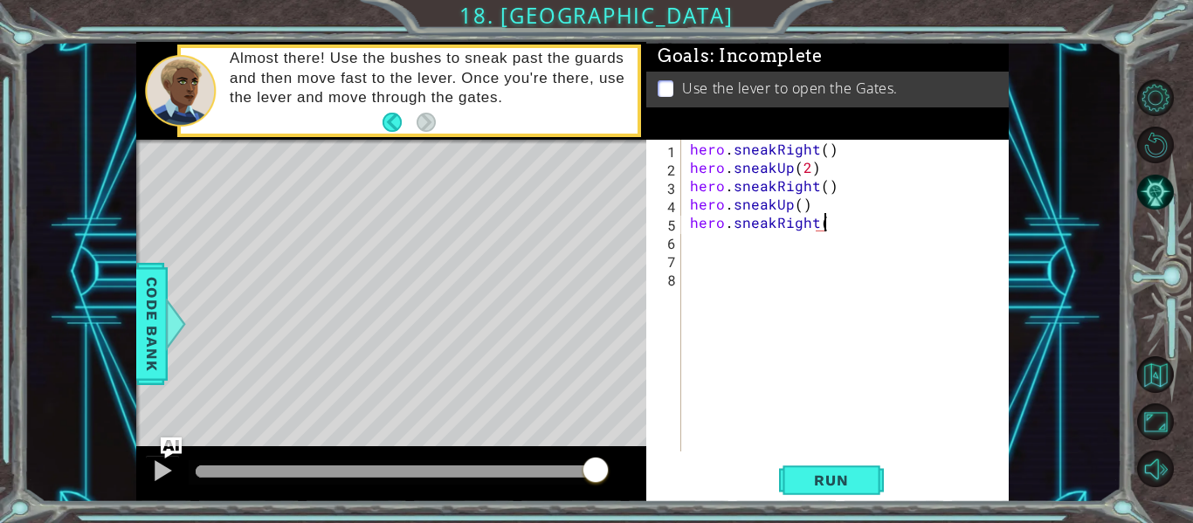
type textarea "hero.sneakRight()"
type textarea "hero.moveRight()"
click at [806, 488] on span "Run" at bounding box center [831, 480] width 69 height 17
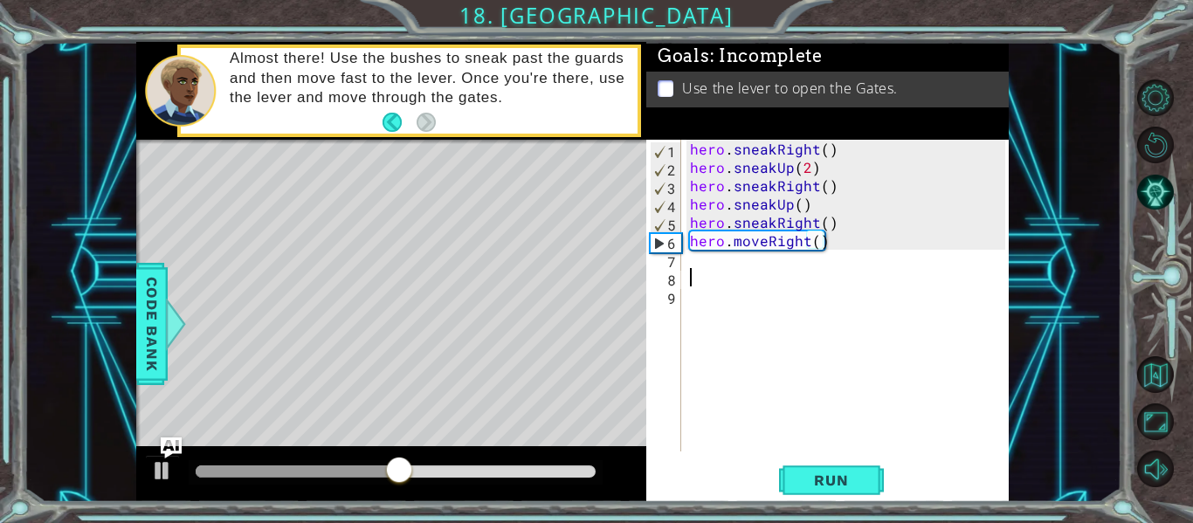
click at [720, 272] on div "hero . sneakRight ( ) hero . sneakUp ( 2 ) hero . sneakRight ( ) hero . sneakUp…" at bounding box center [851, 314] width 328 height 349
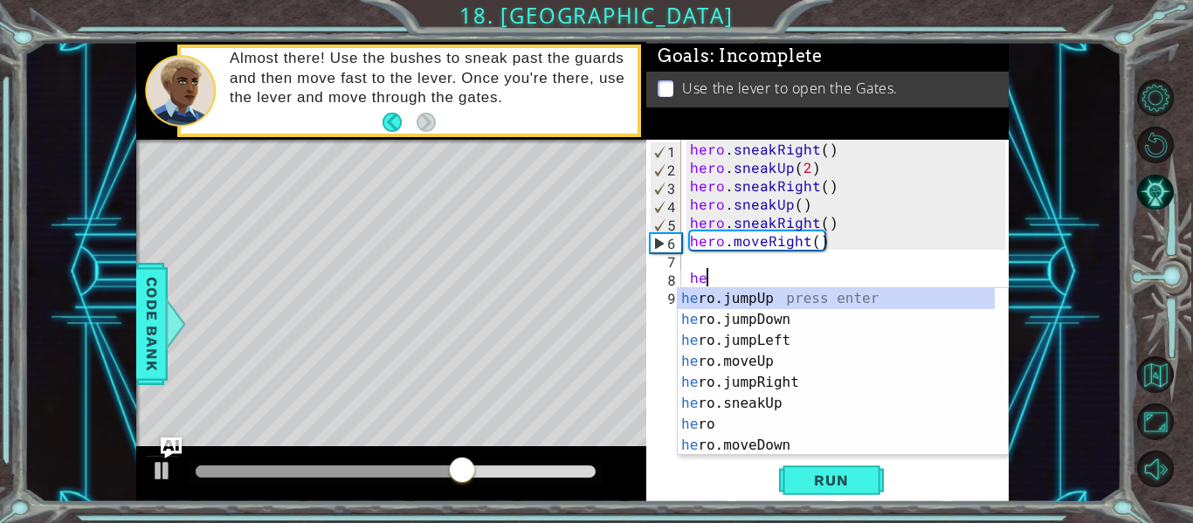
scroll to position [0, 0]
type textarea "h"
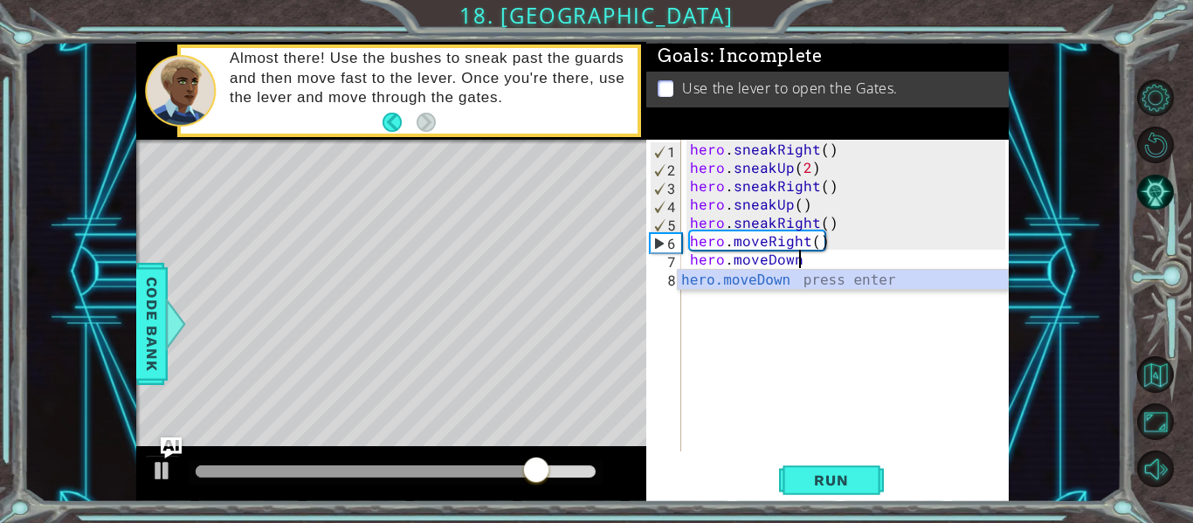
scroll to position [0, 6]
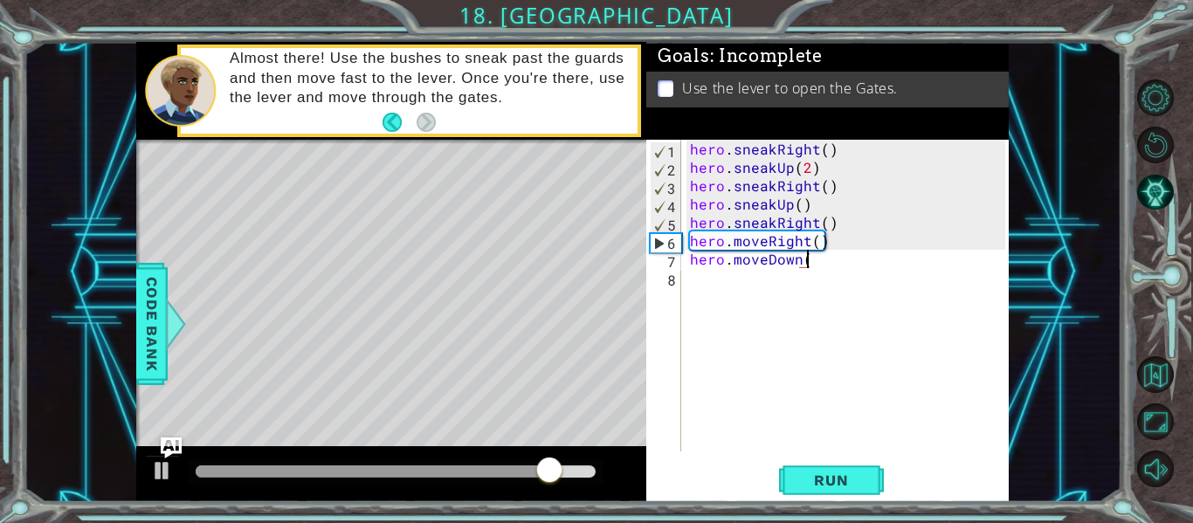
type textarea "hero.moveDown()"
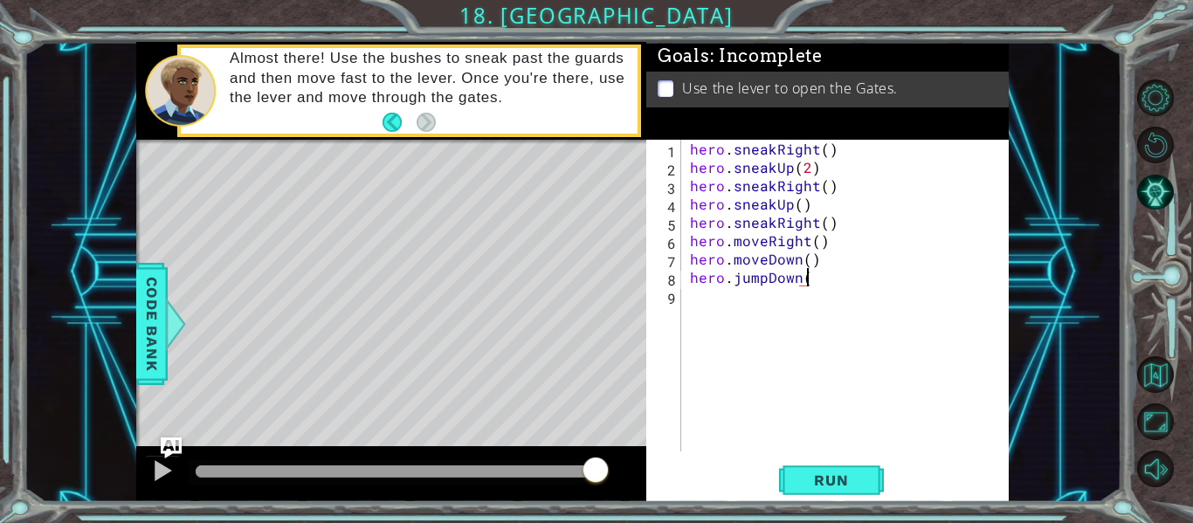
type textarea "hero.jumpDown()"
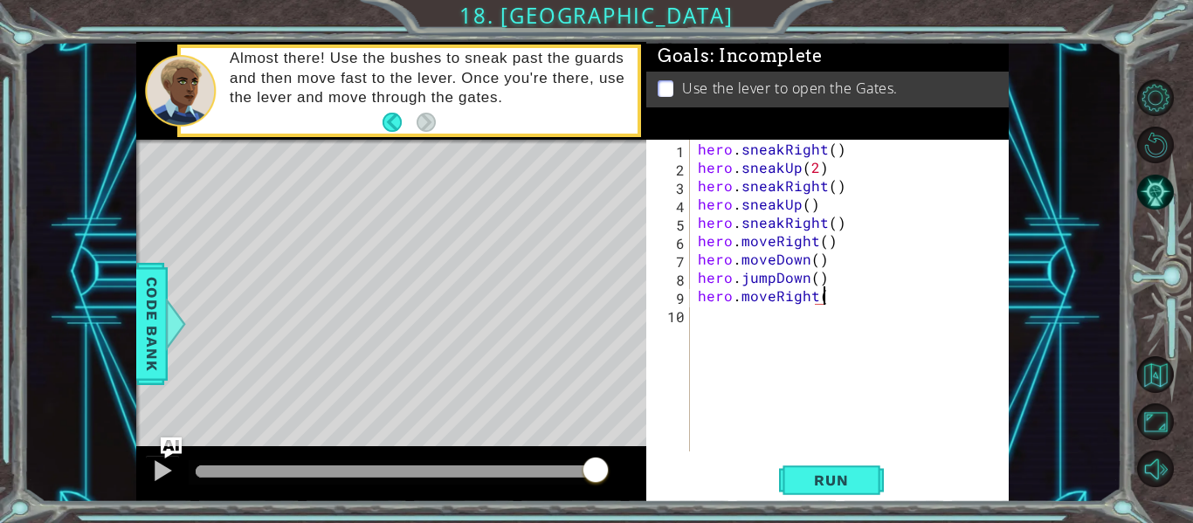
scroll to position [0, 8]
type textarea "hero.moveRight(2)"
type textarea "hero.jumpUp()"
click at [814, 483] on span "Run" at bounding box center [831, 480] width 69 height 17
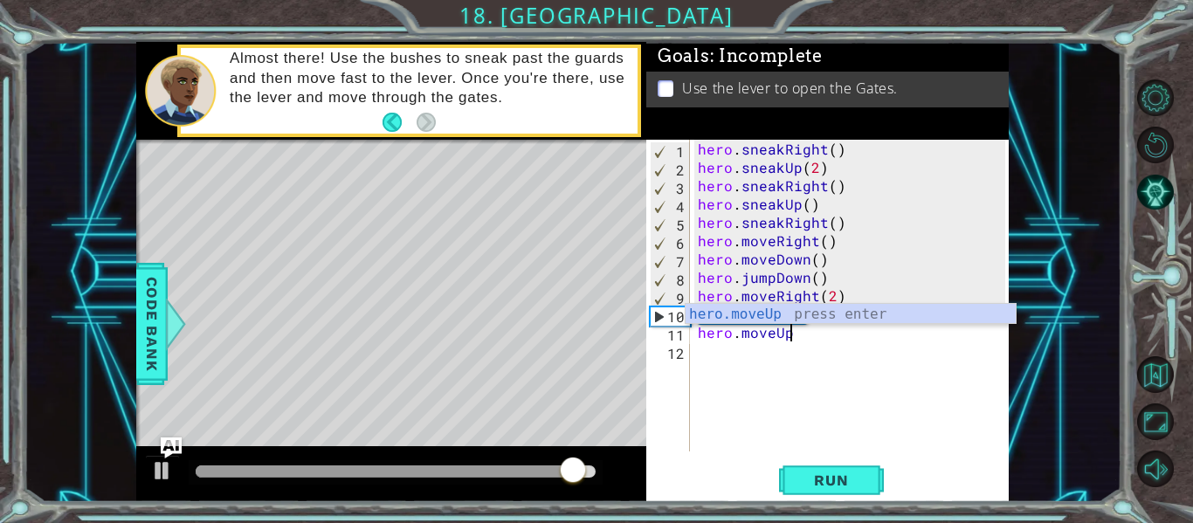
scroll to position [0, 5]
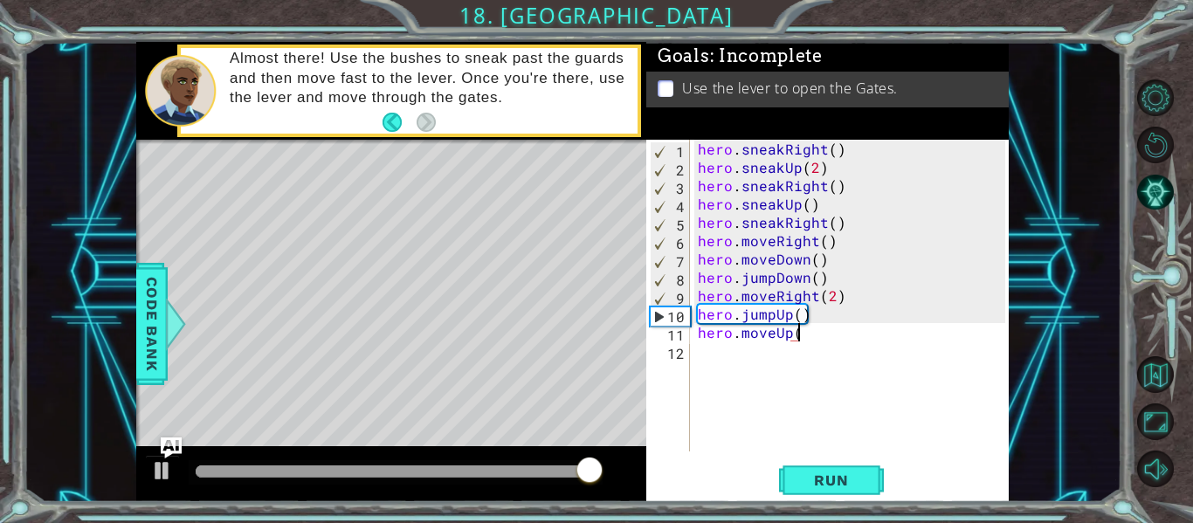
type textarea "hero.moveUp()"
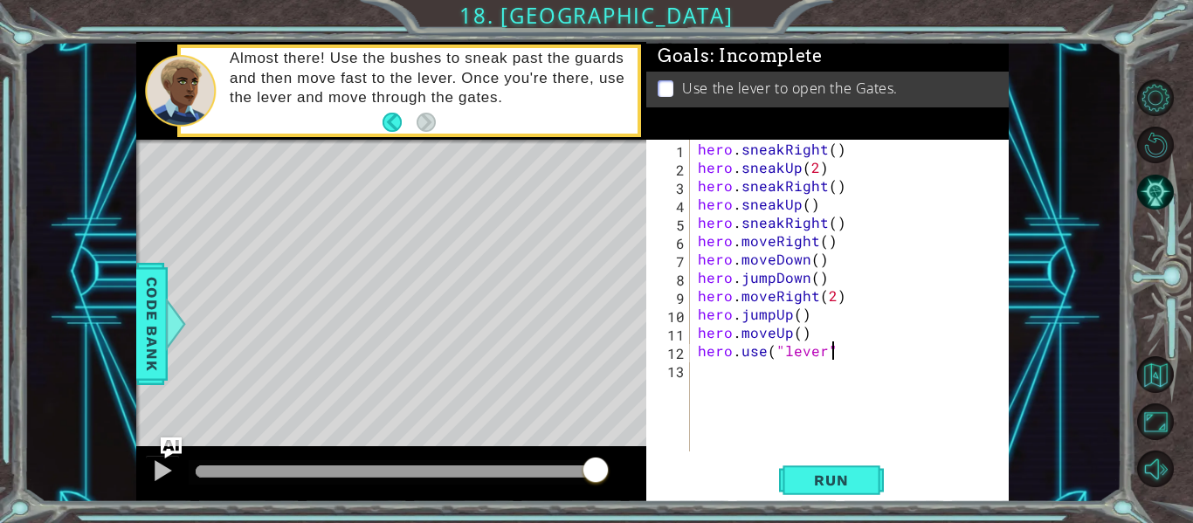
scroll to position [0, 8]
type textarea "hero.use("lever")"
click at [821, 466] on button "Run" at bounding box center [831, 481] width 105 height 36
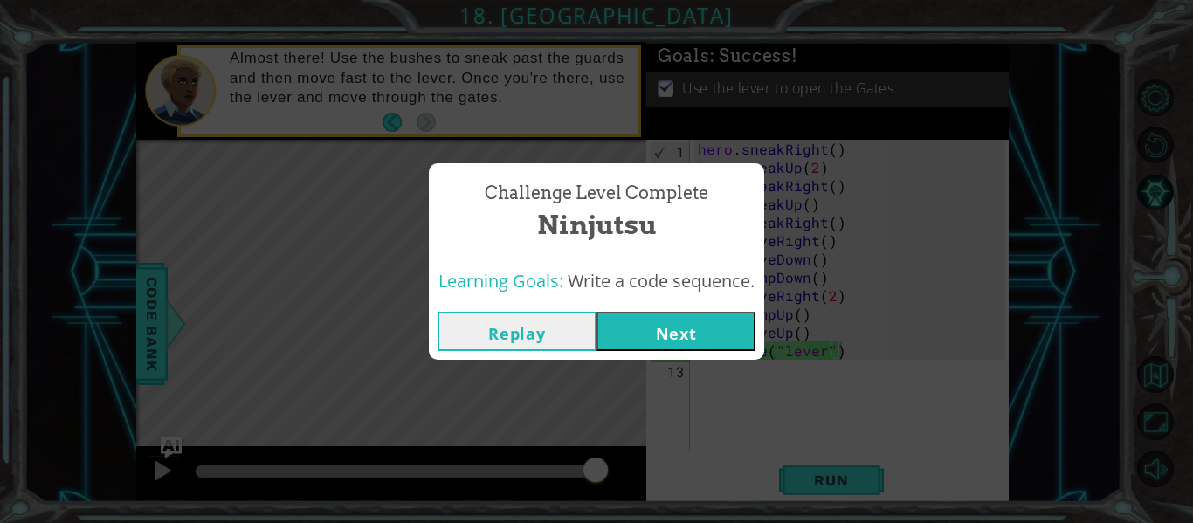
click at [702, 324] on button "Next" at bounding box center [676, 331] width 159 height 39
